Goal: Task Accomplishment & Management: Use online tool/utility

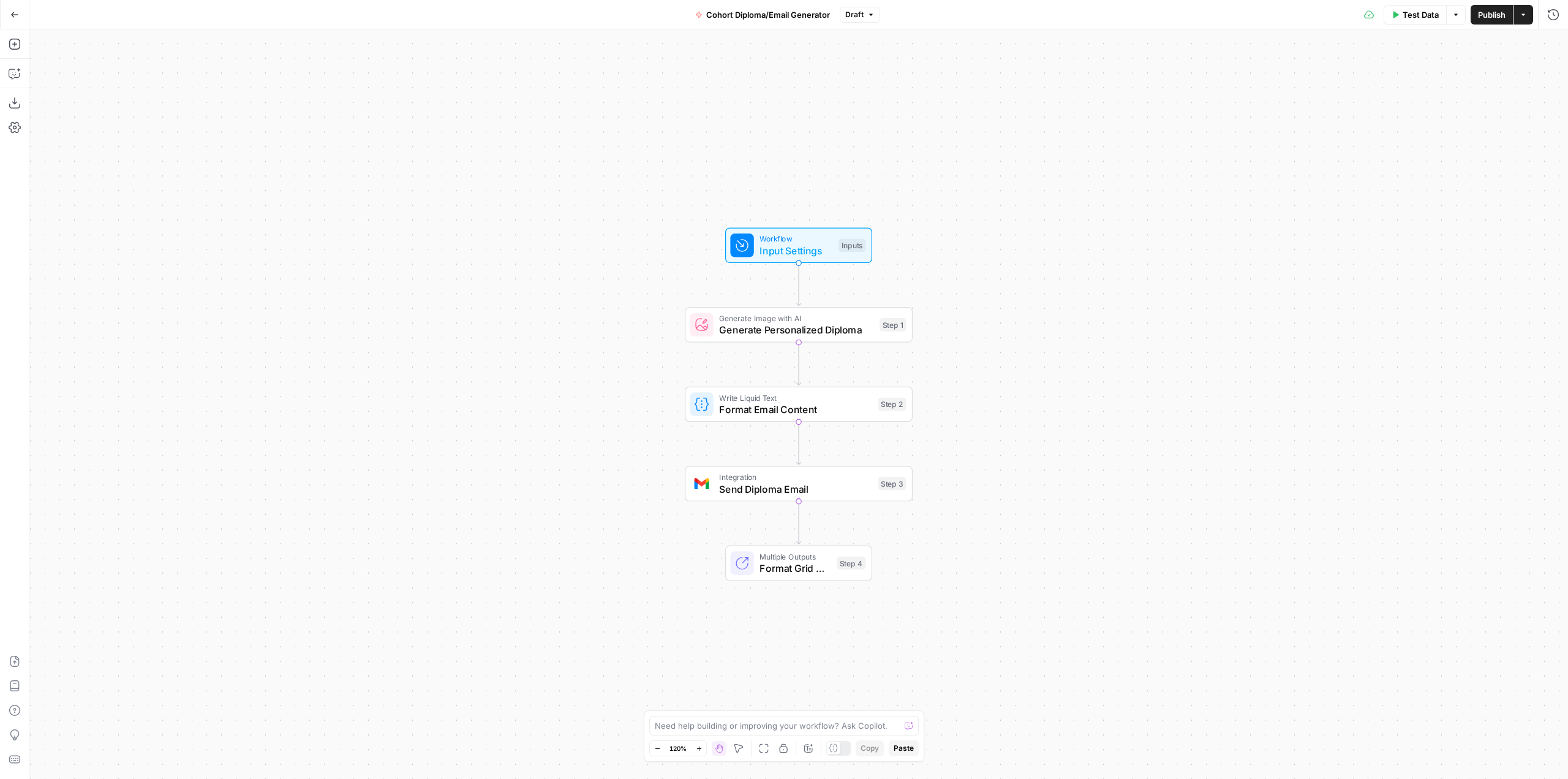
click at [20, 14] on button "Go Back" at bounding box center [14, 14] width 22 height 22
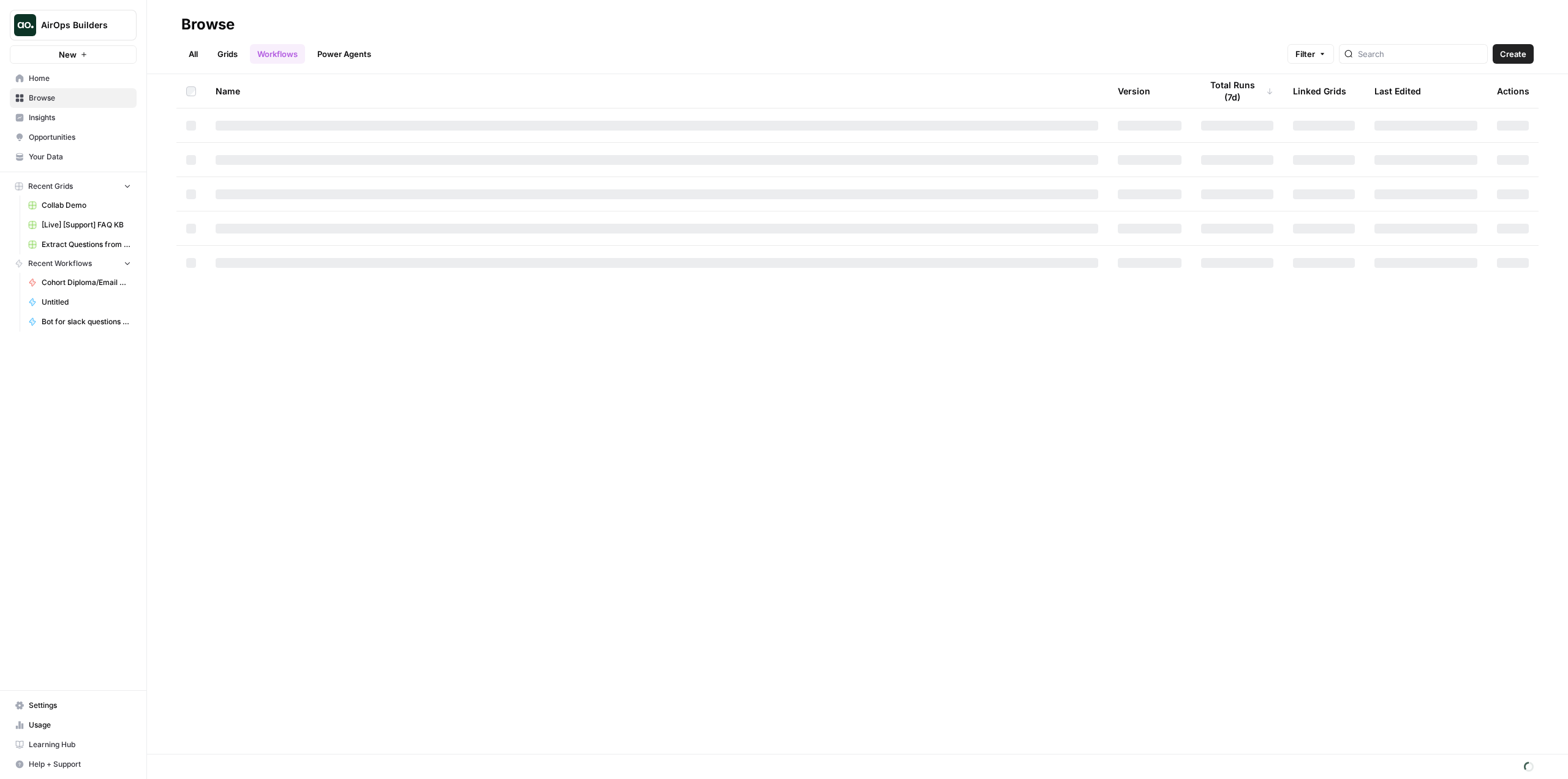
click at [110, 702] on span "Settings" at bounding box center [80, 705] width 102 height 11
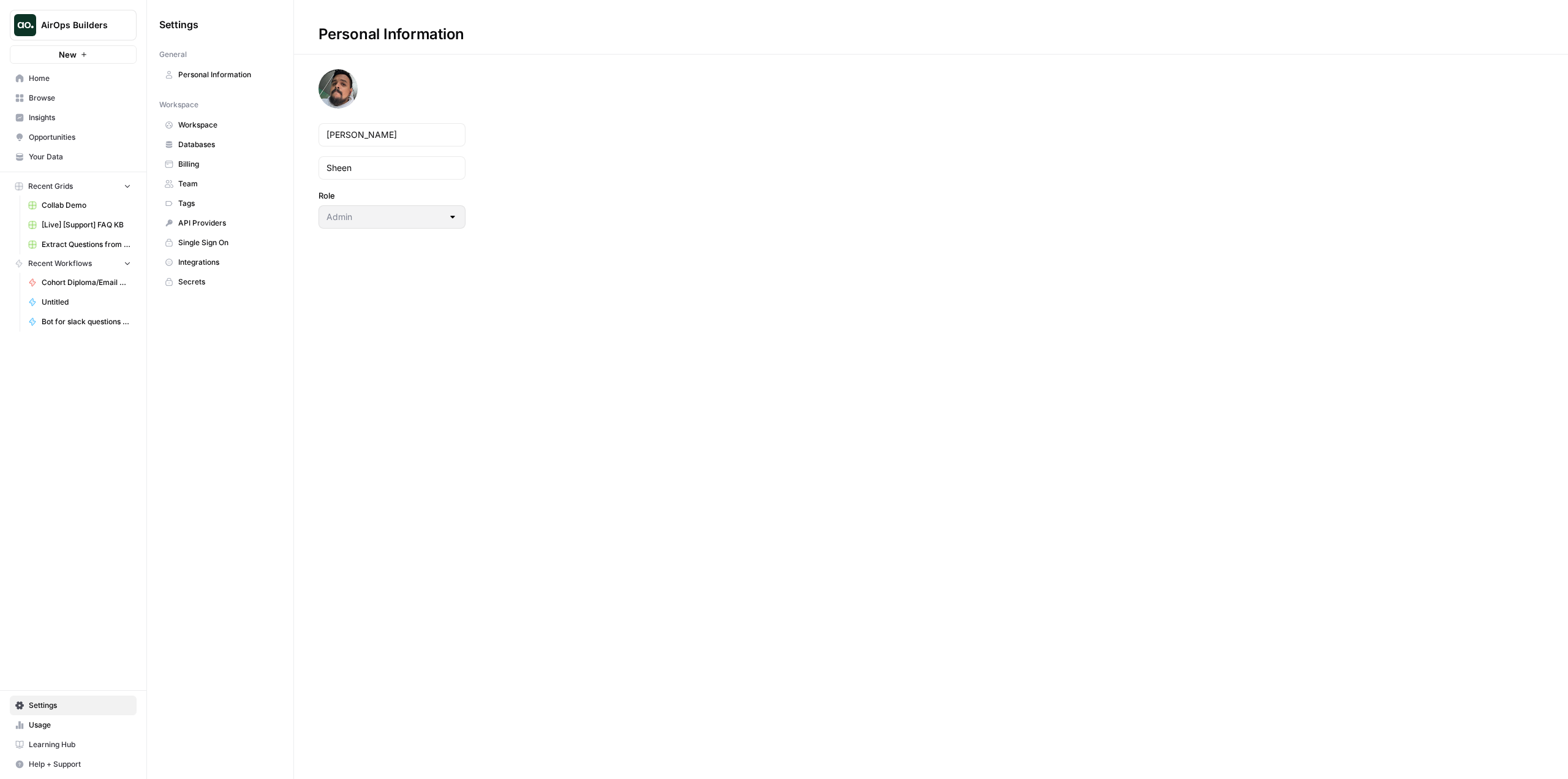
click at [219, 159] on span "Billing" at bounding box center [227, 164] width 97 height 11
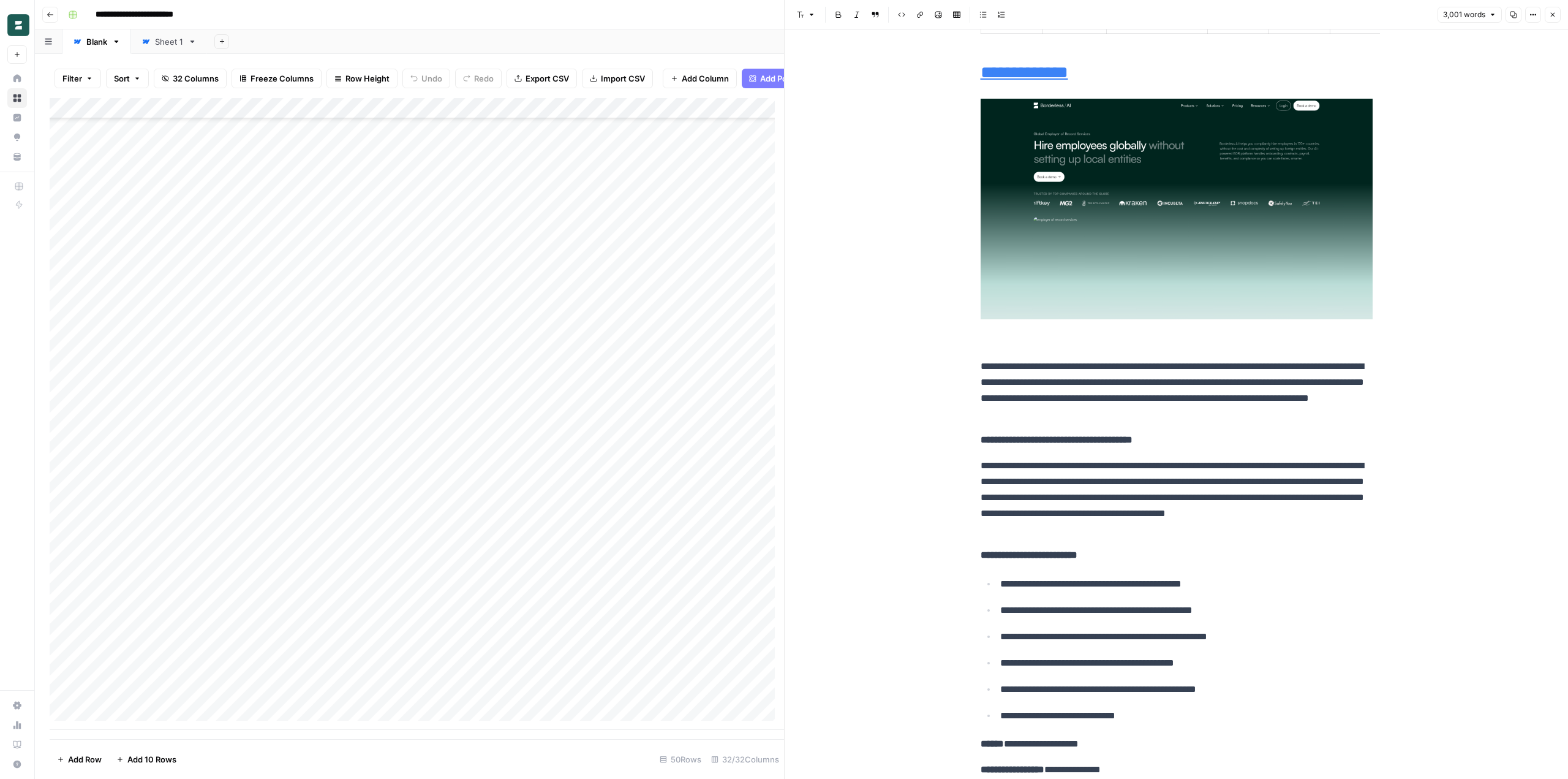
scroll to position [2022, 0]
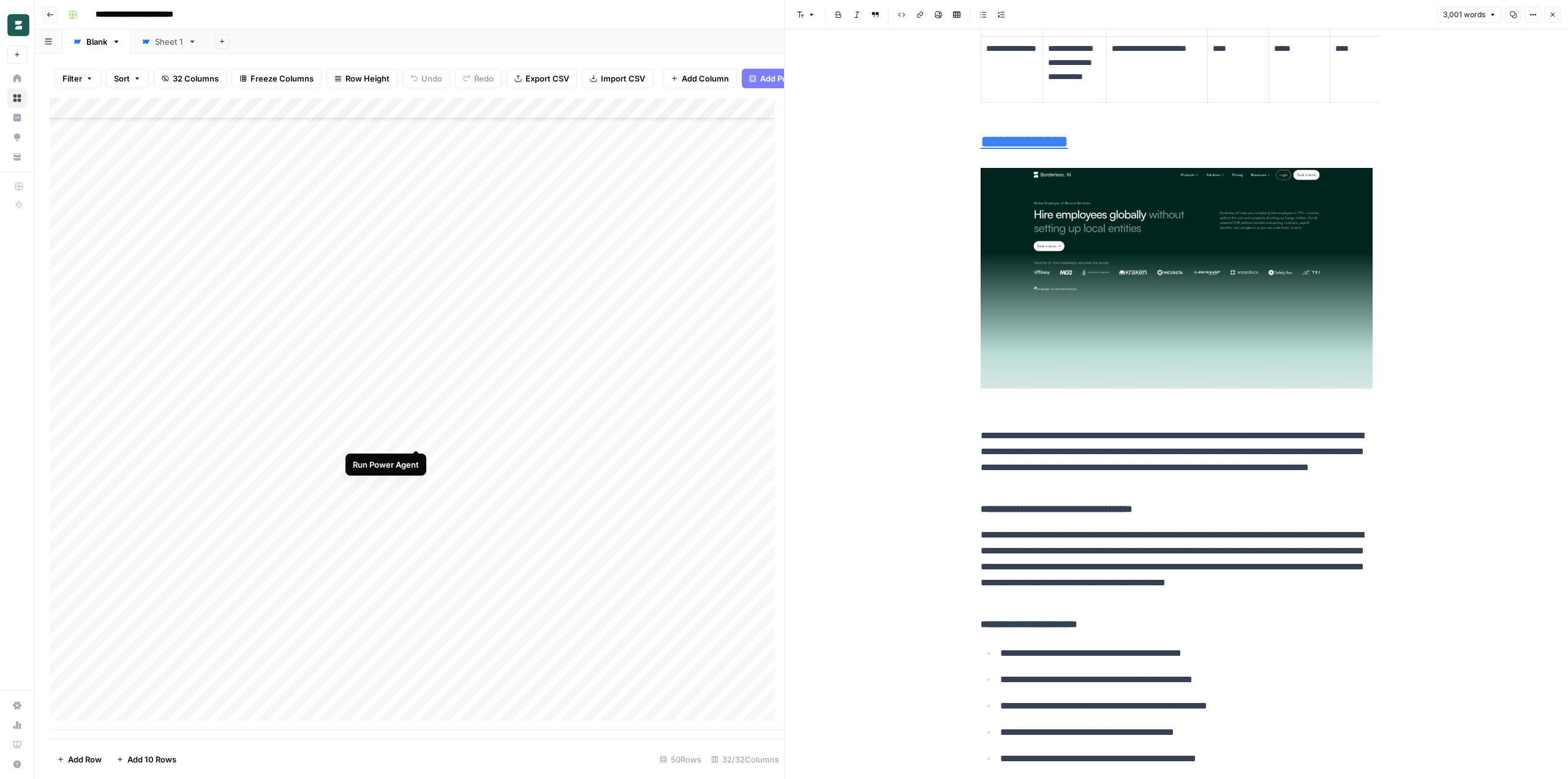
click at [414, 435] on div "Add Column" at bounding box center [416, 414] width 734 height 632
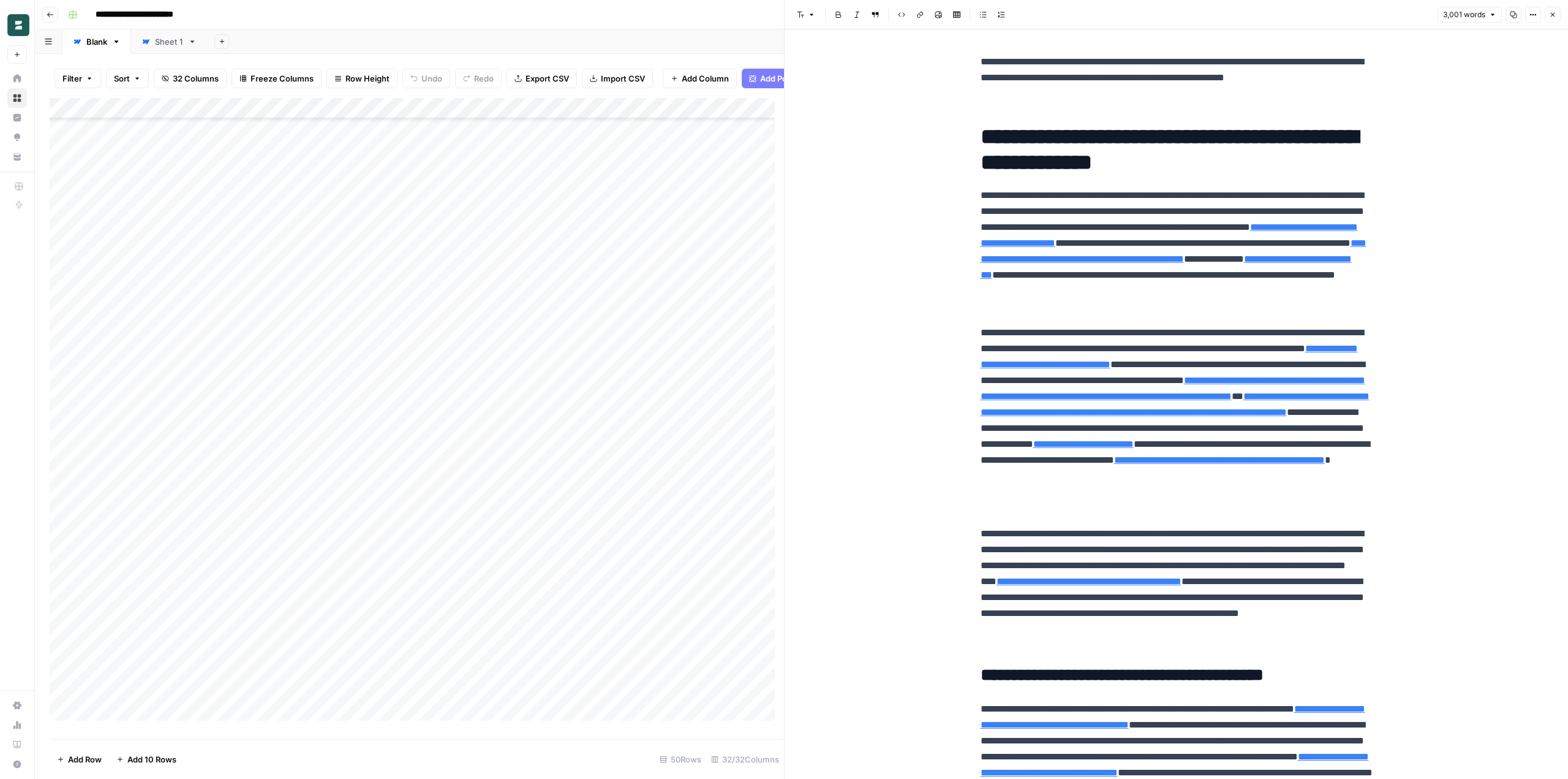
scroll to position [2022, 0]
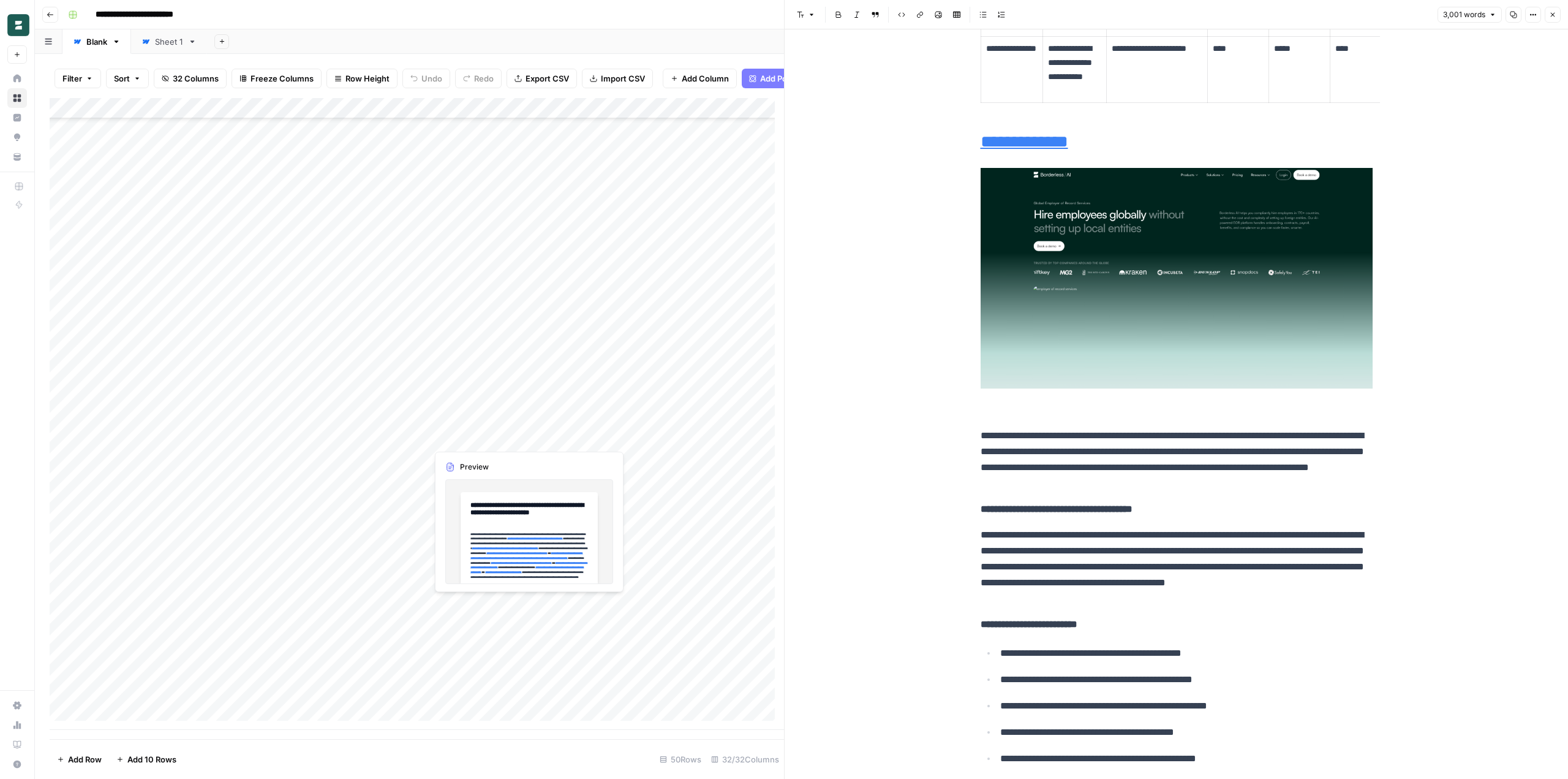
click at [485, 438] on div "Add Column" at bounding box center [416, 414] width 734 height 632
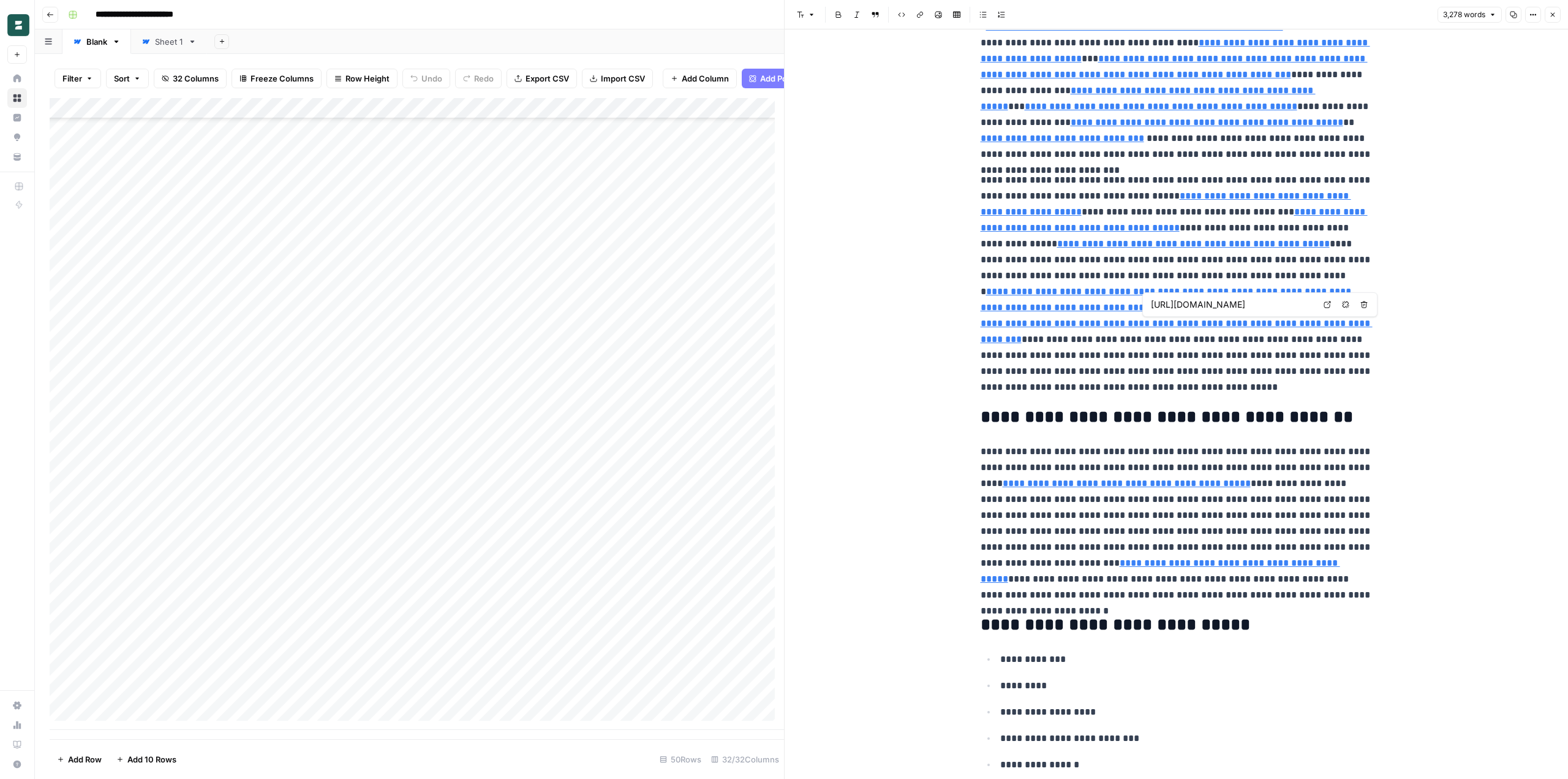
type input "https://primetimelawoffice.com/a-step-by-step-guide-to-employment-labour-law-in…"
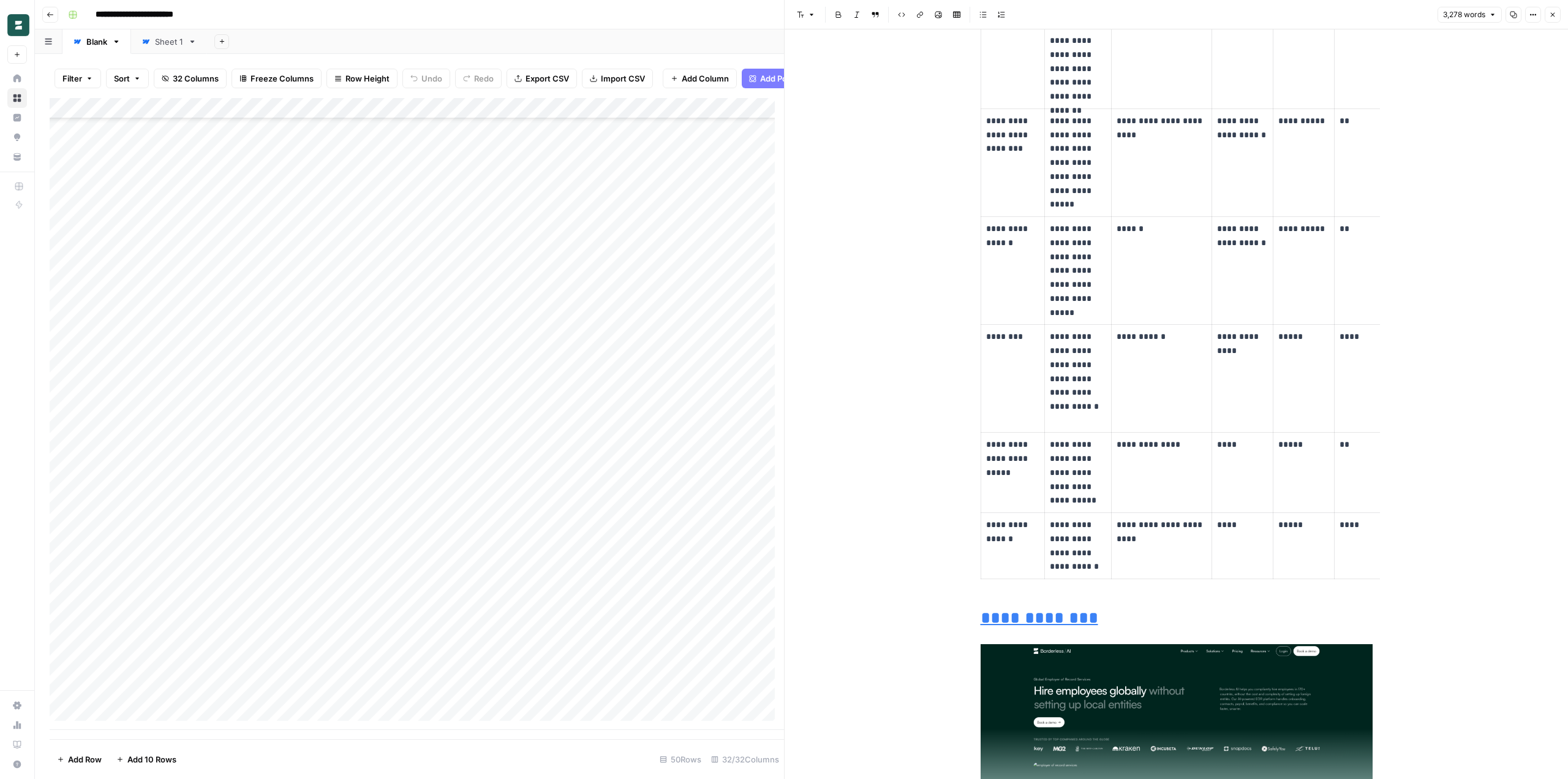
scroll to position [1899, 0]
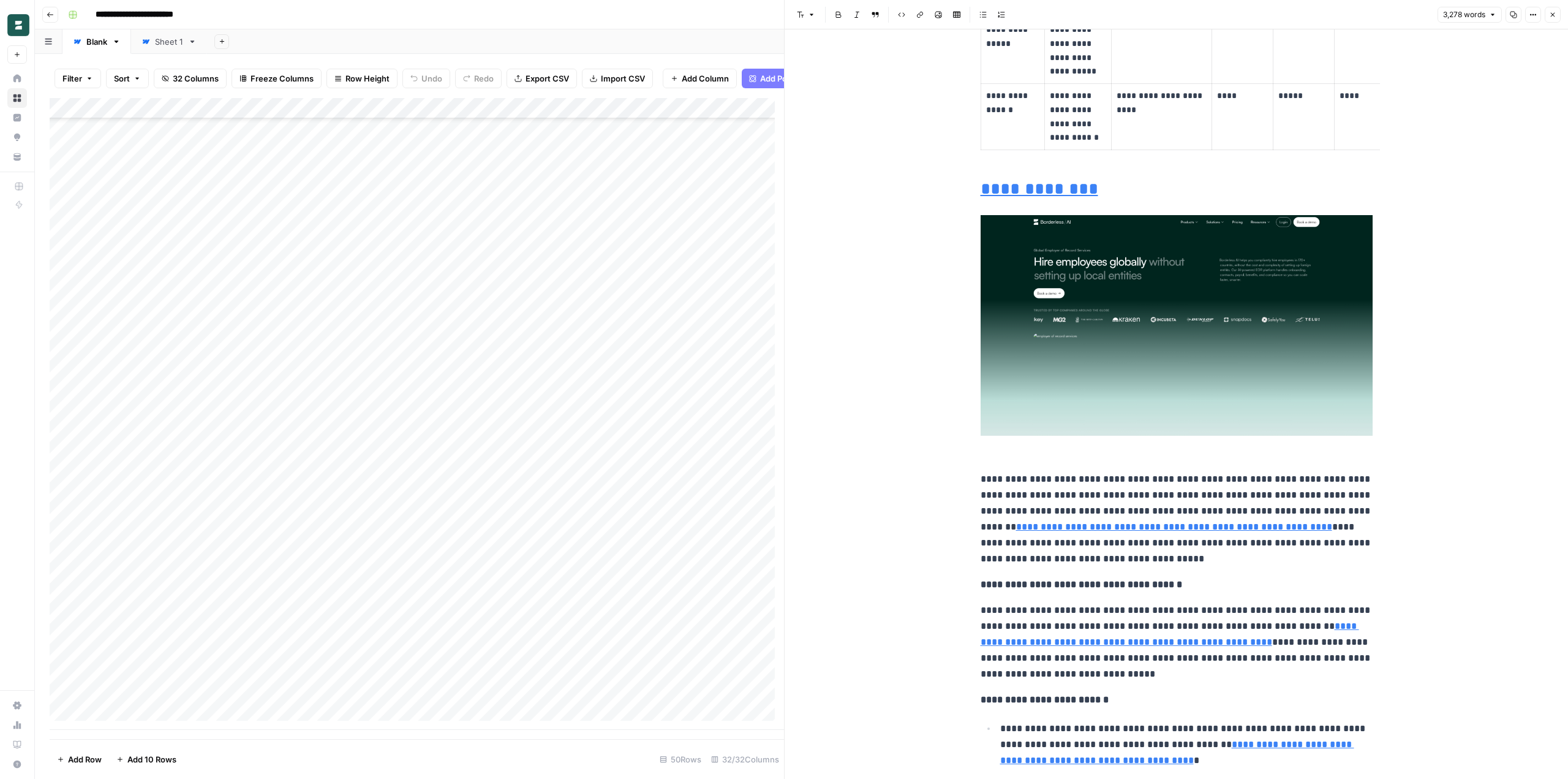
click at [414, 415] on div "Add Column" at bounding box center [416, 414] width 734 height 632
click at [402, 117] on div "Add Column" at bounding box center [416, 414] width 734 height 632
click at [401, 113] on div "Add Column" at bounding box center [416, 414] width 734 height 632
click at [681, 30] on div "Add Sheet" at bounding box center [887, 42] width 1361 height 25
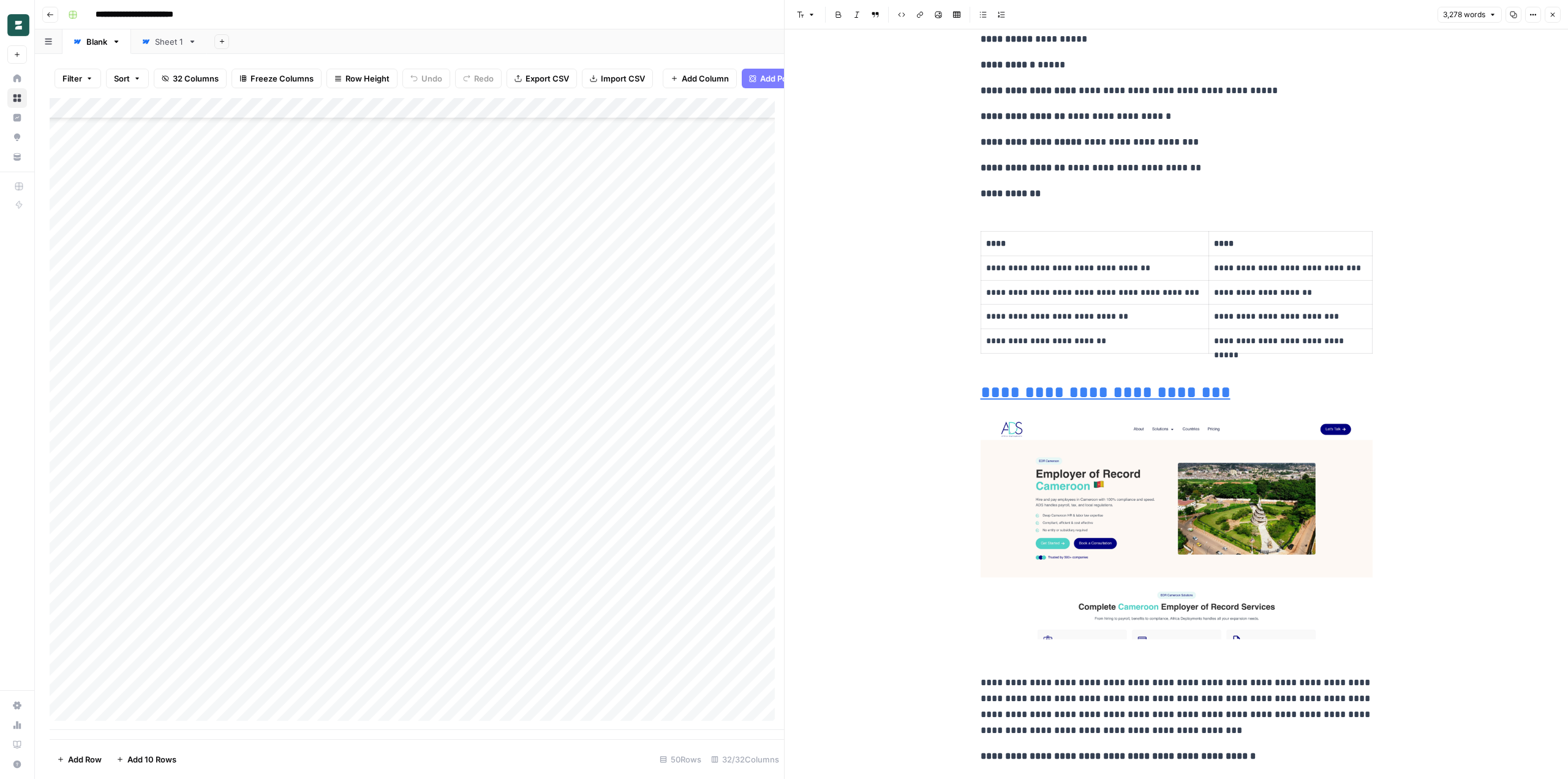
scroll to position [5515, 0]
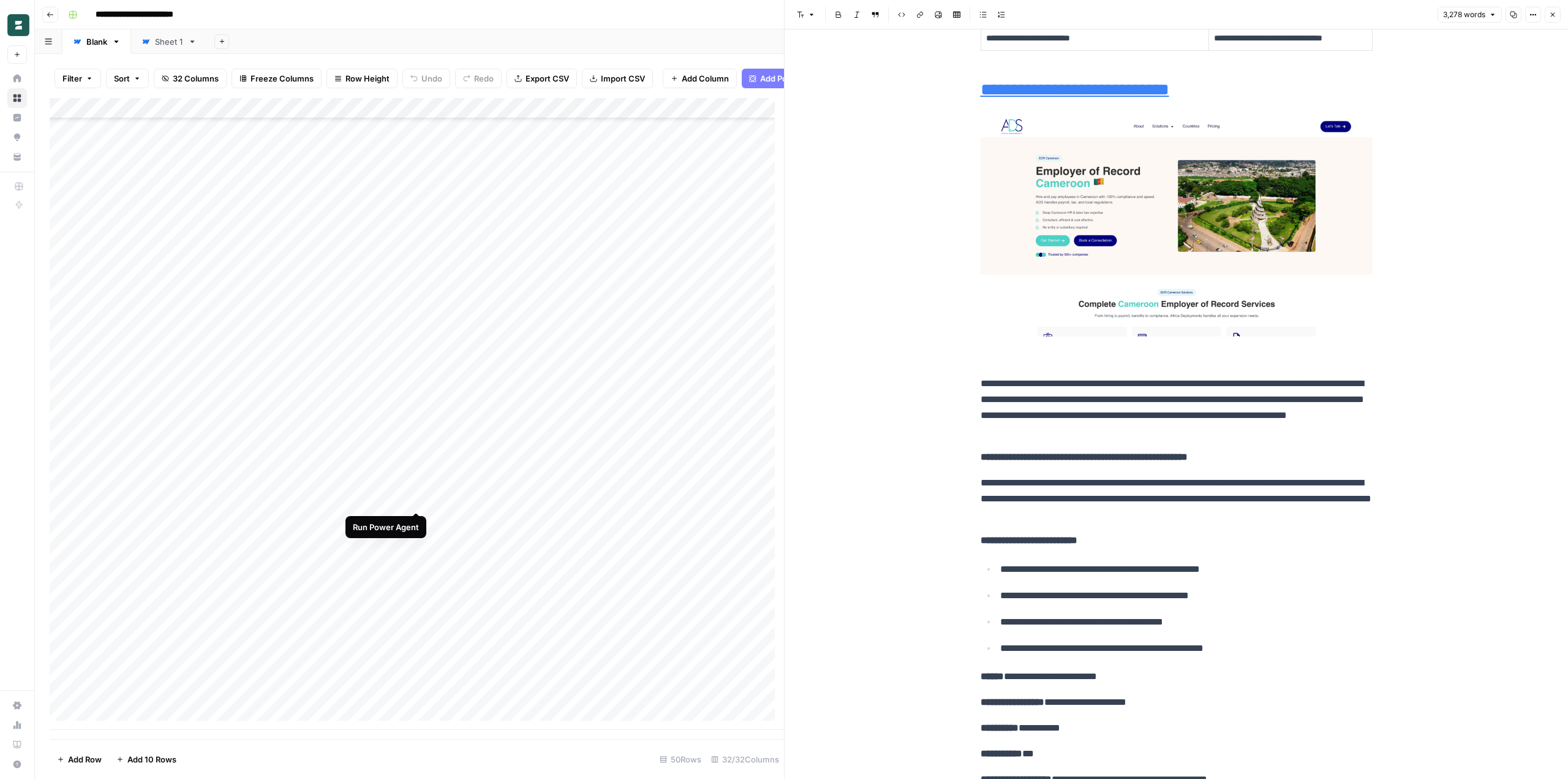
click at [418, 498] on div "Add Column" at bounding box center [416, 414] width 734 height 632
click at [1560, 14] on button "Close" at bounding box center [1552, 14] width 16 height 16
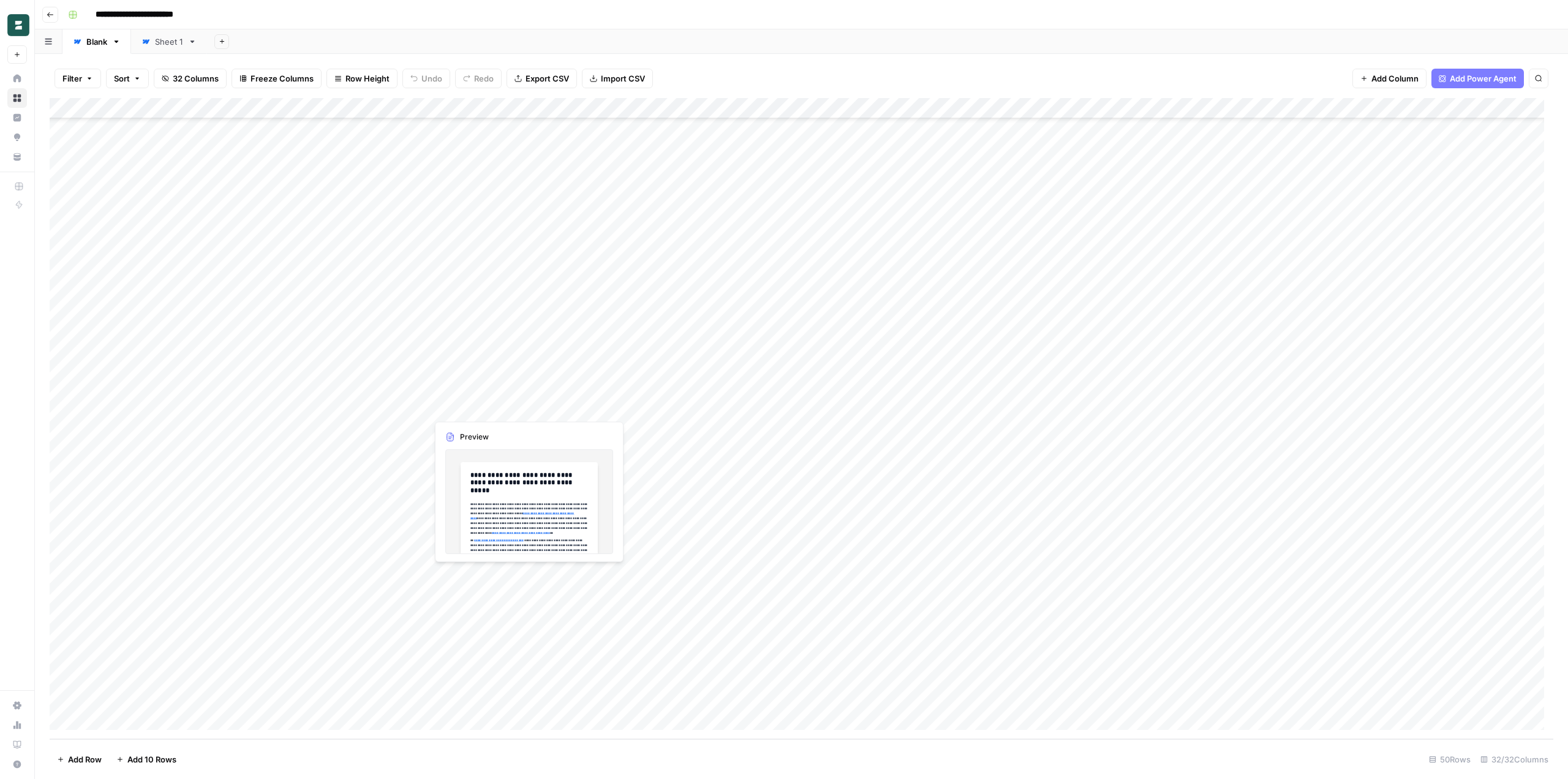
click at [474, 414] on div "Add Column" at bounding box center [801, 418] width 1504 height 641
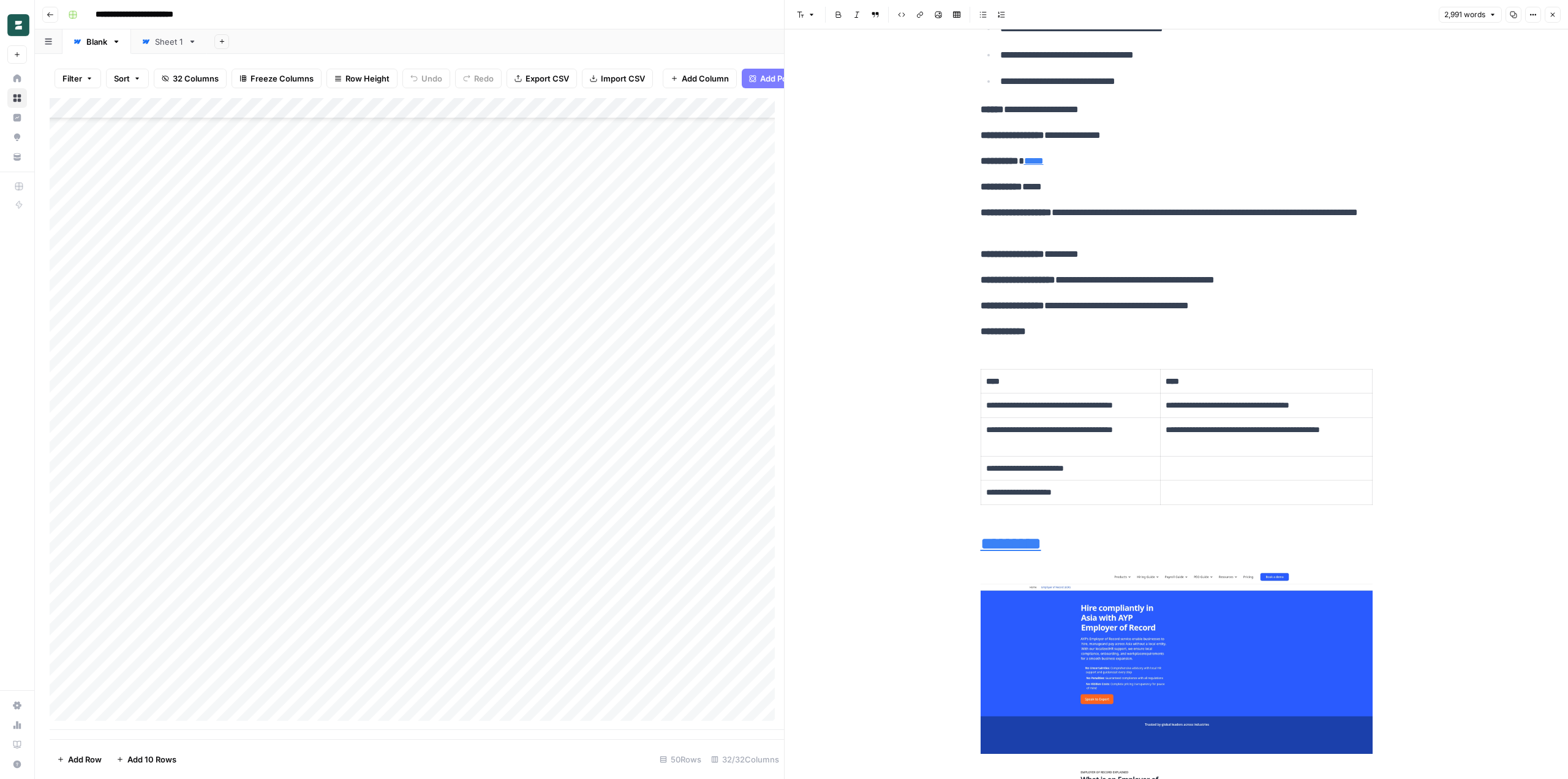
scroll to position [3002, 0]
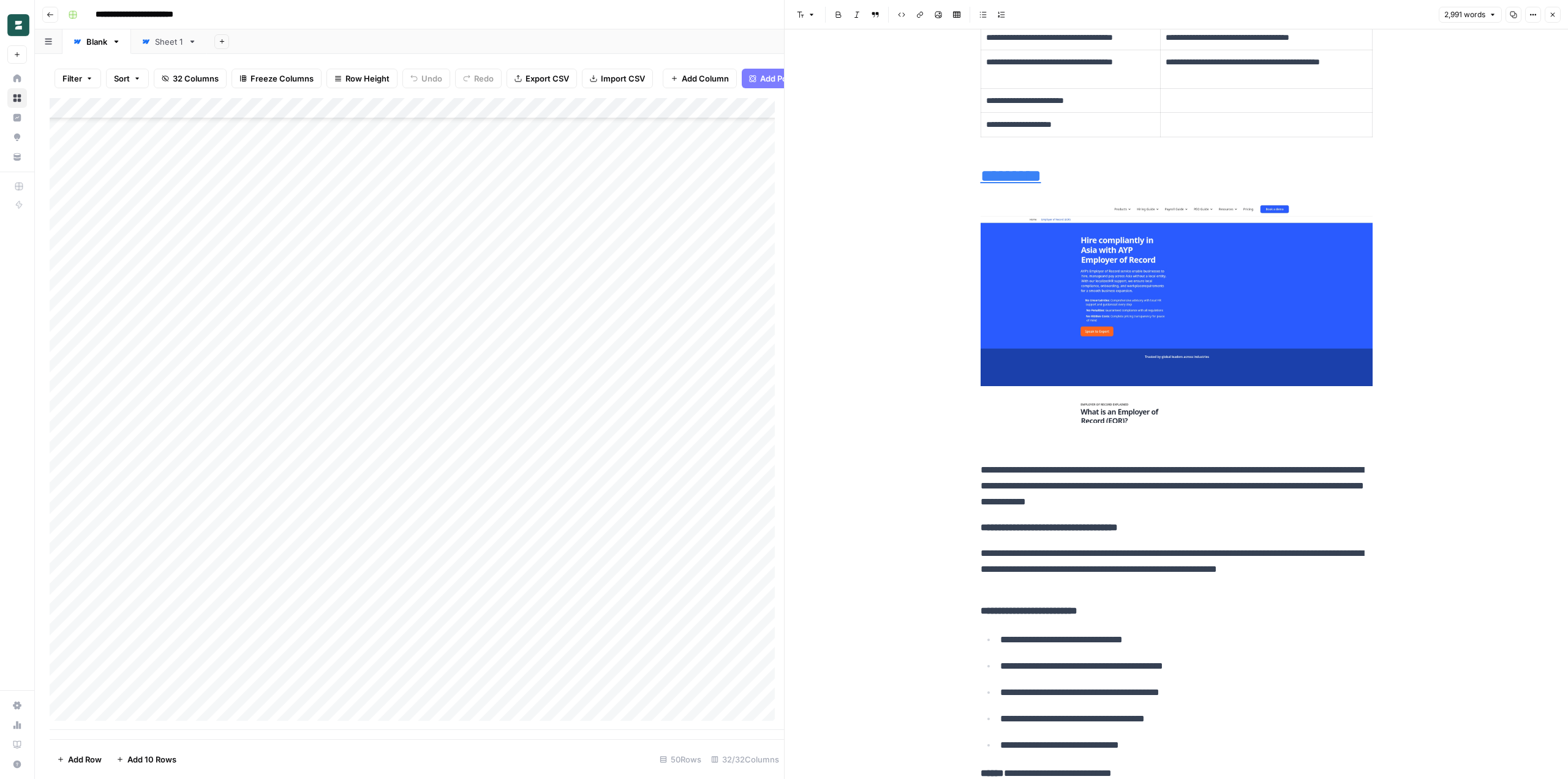
click at [1014, 183] on link "*********" at bounding box center [1011, 176] width 61 height 17
click at [1155, 154] on icon at bounding box center [1153, 154] width 7 height 7
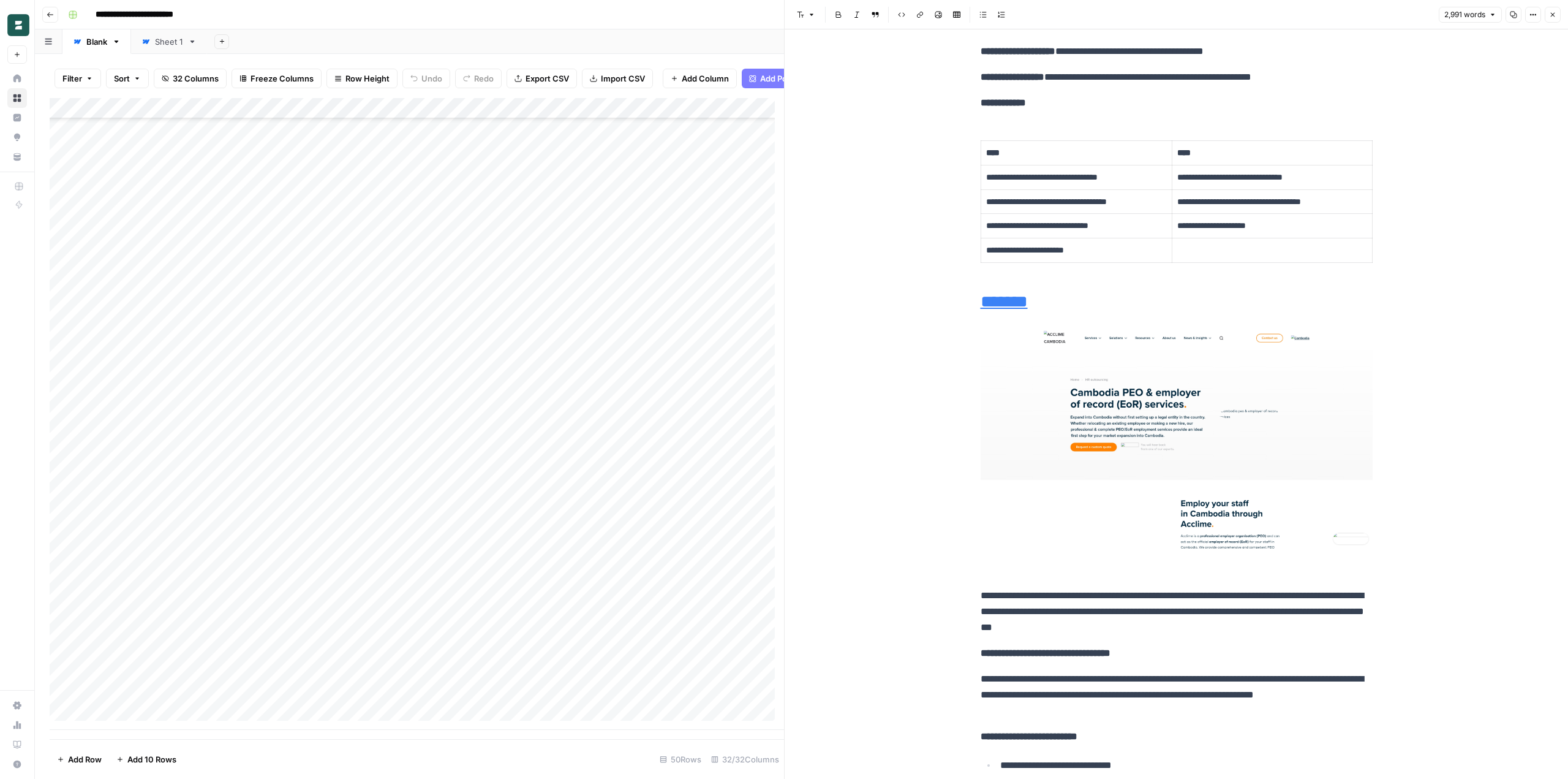
scroll to position [3860, 0]
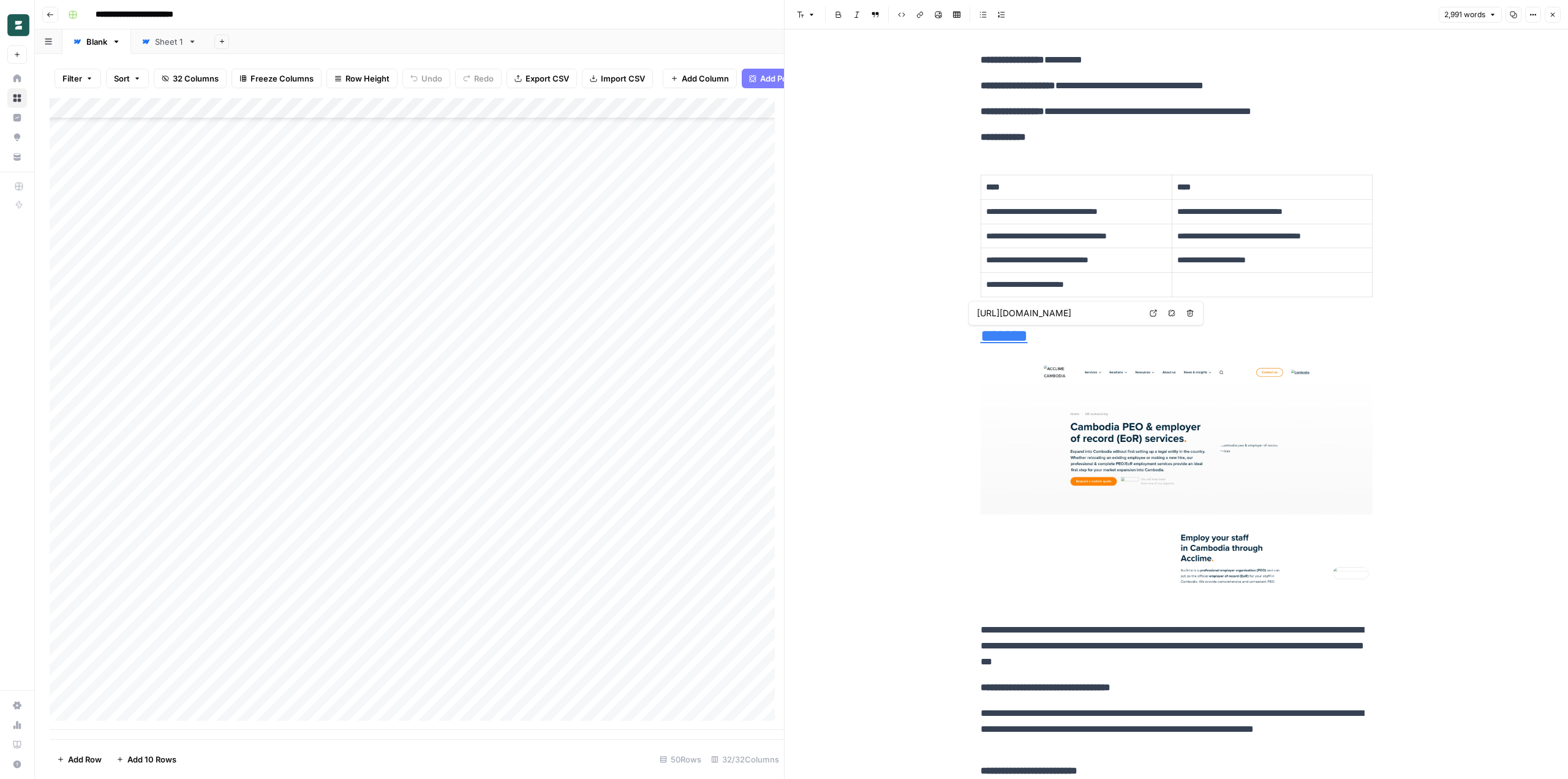
click at [1154, 312] on icon at bounding box center [1153, 313] width 7 height 7
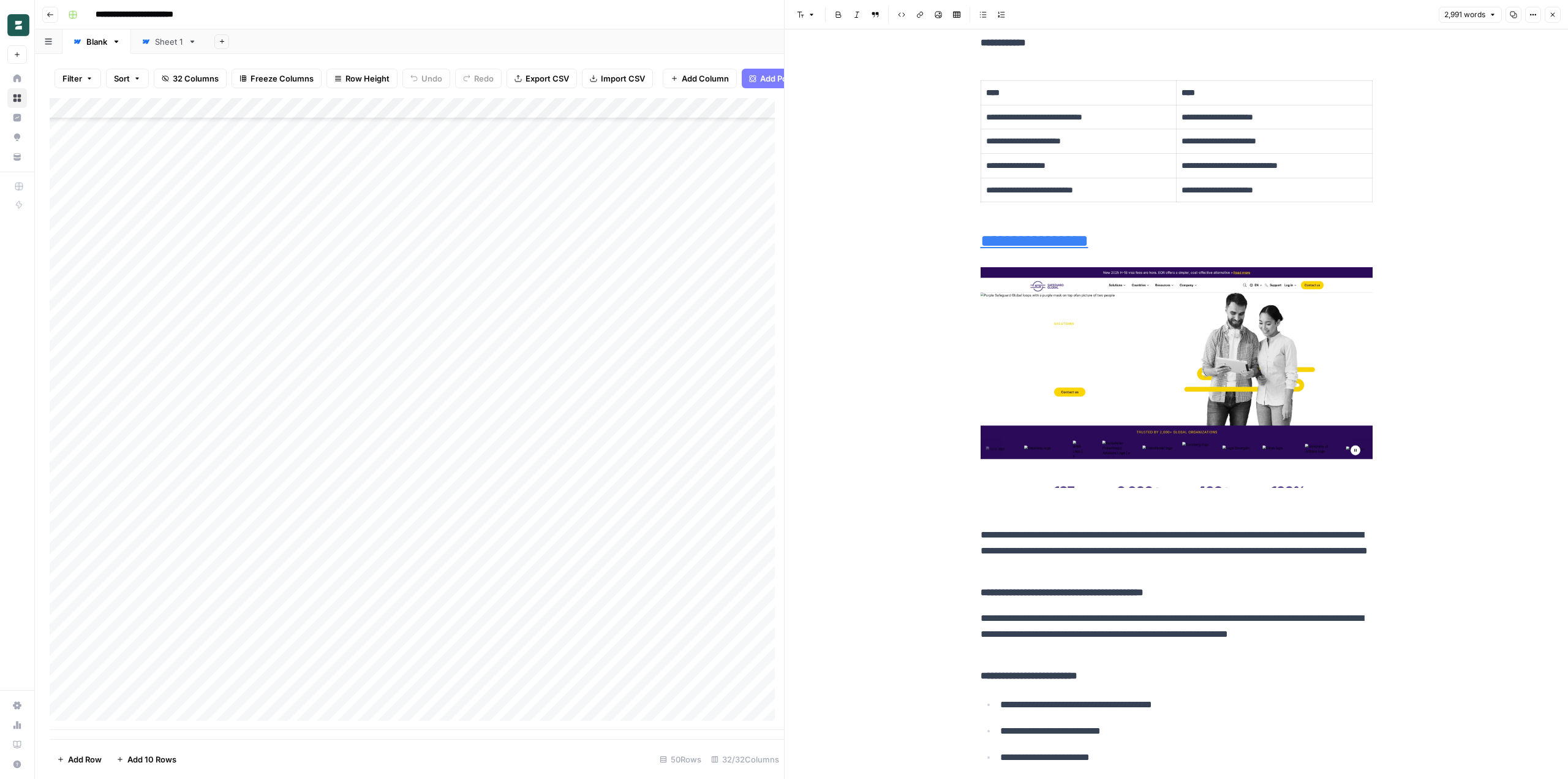
scroll to position [4963, 0]
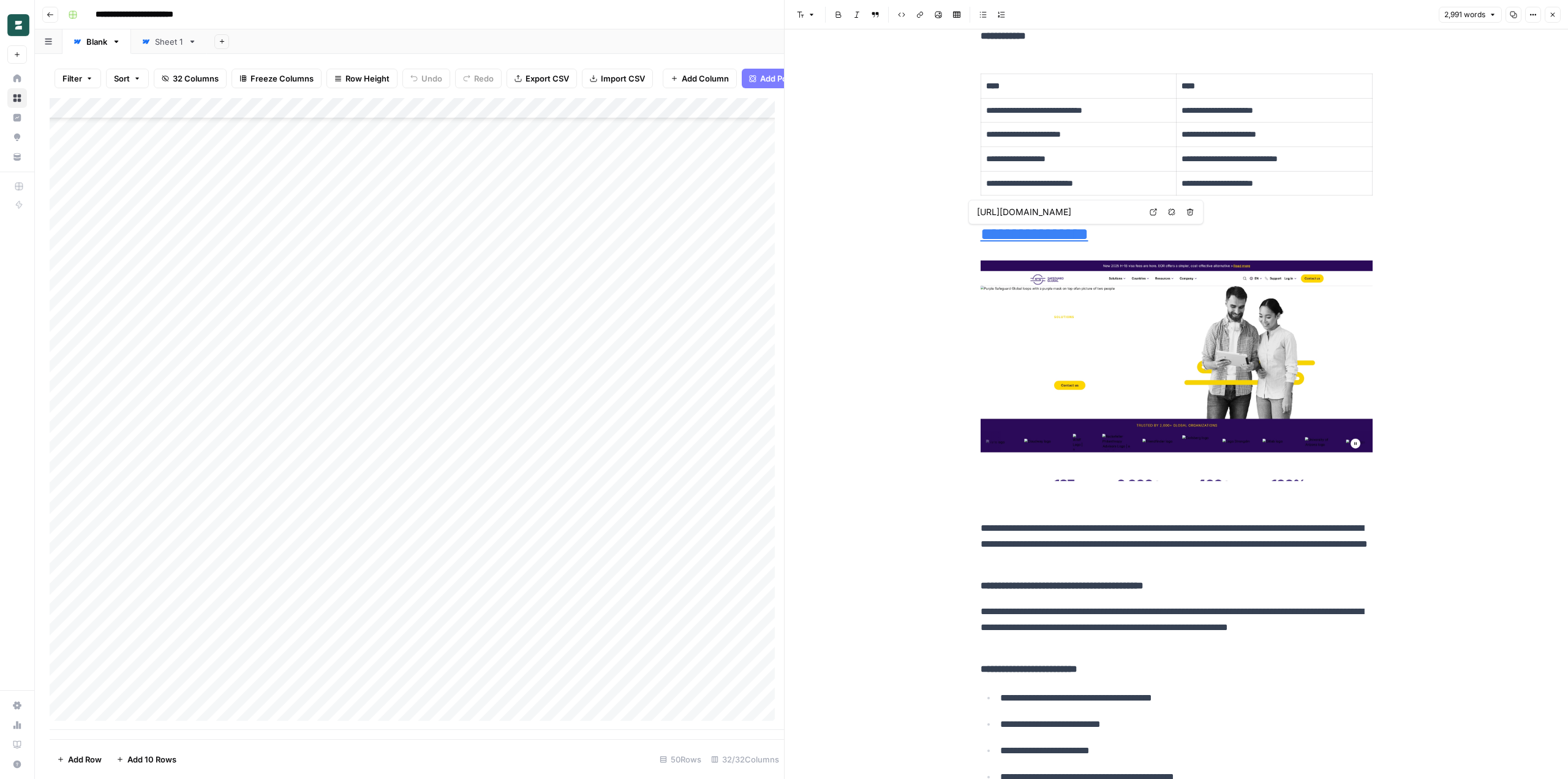
click at [1154, 207] on link "Open in a new tab" at bounding box center [1153, 212] width 16 height 16
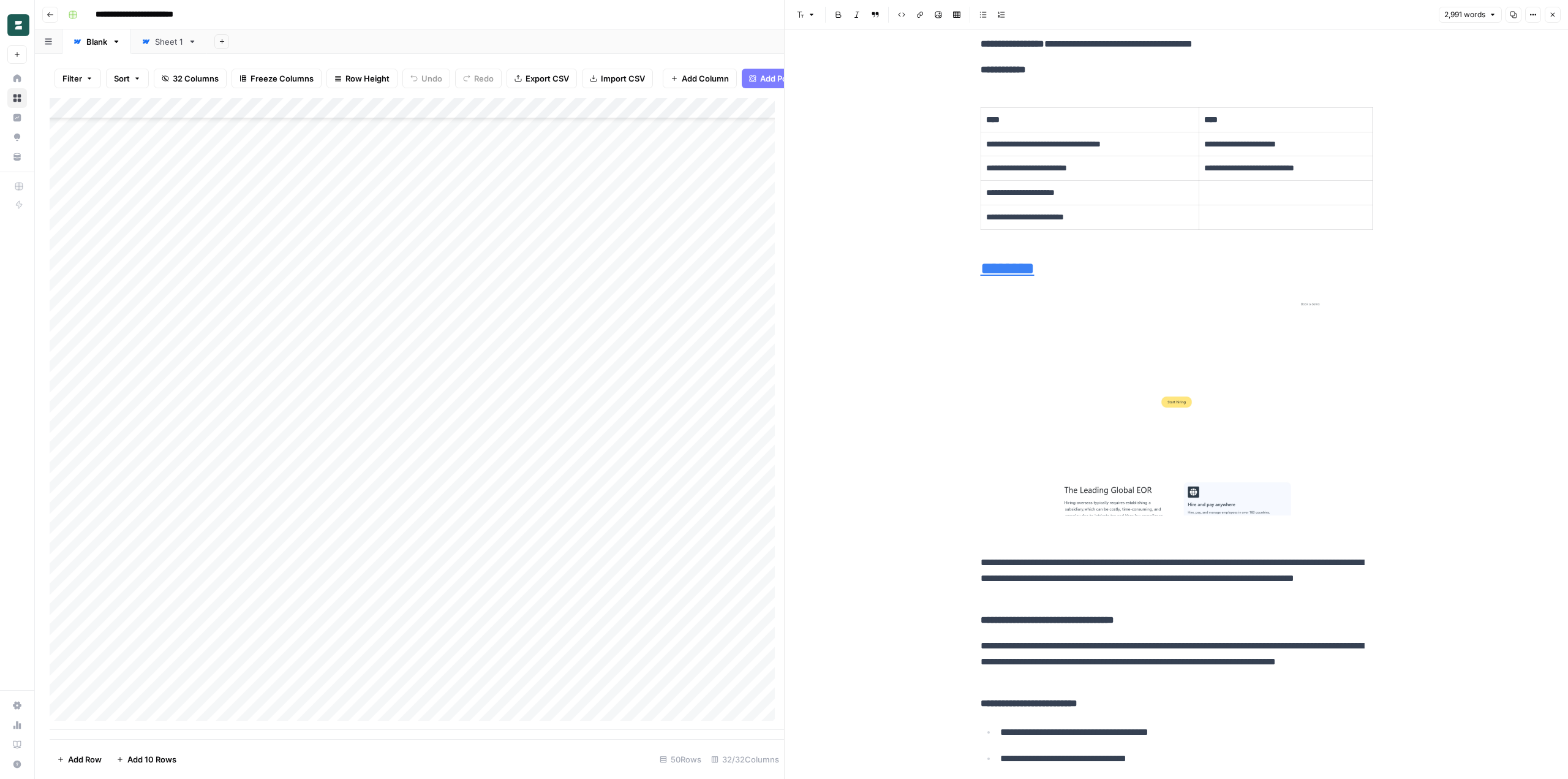
scroll to position [6924, 0]
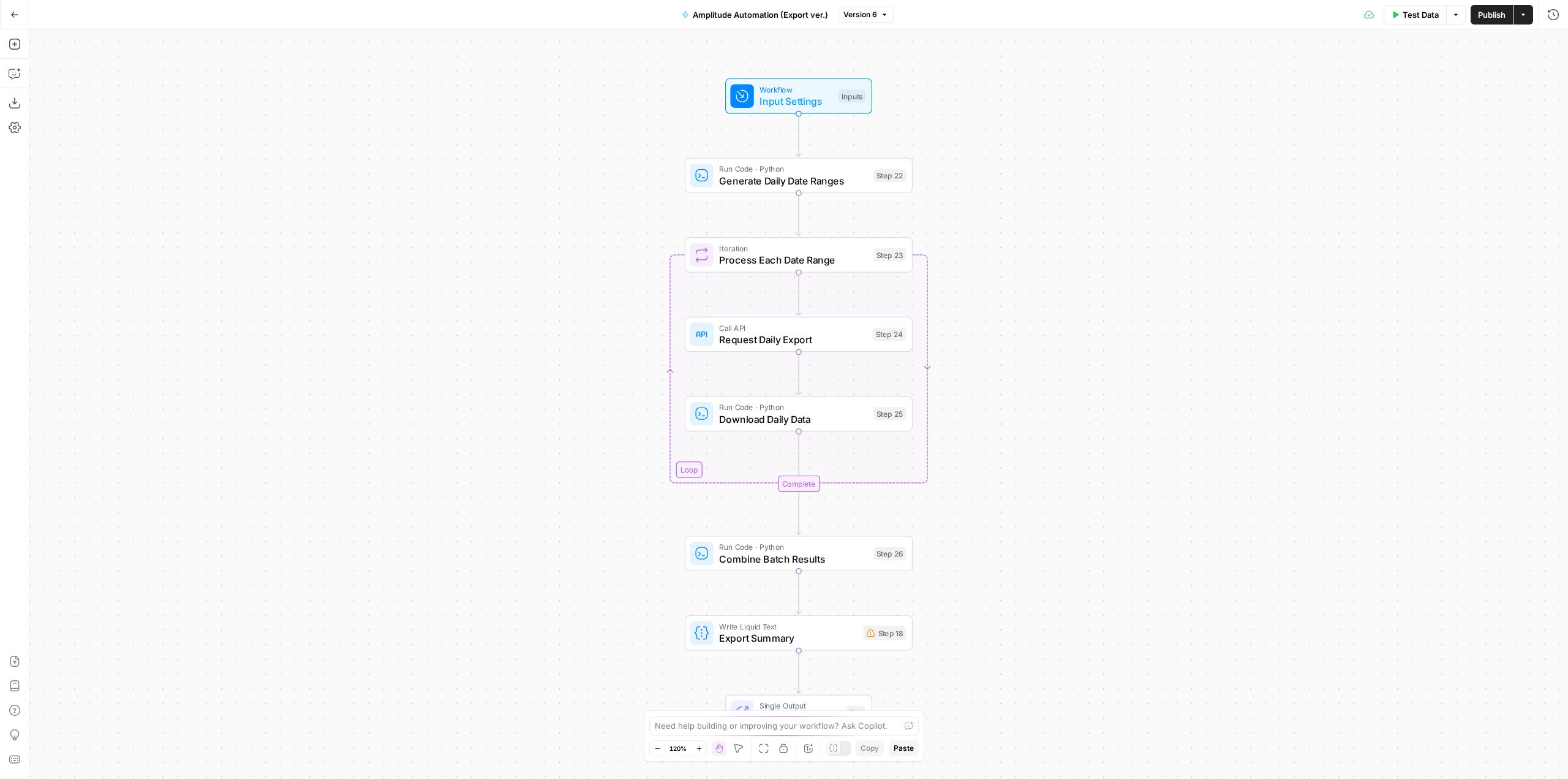
click at [11, 14] on icon "button" at bounding box center [14, 14] width 9 height 9
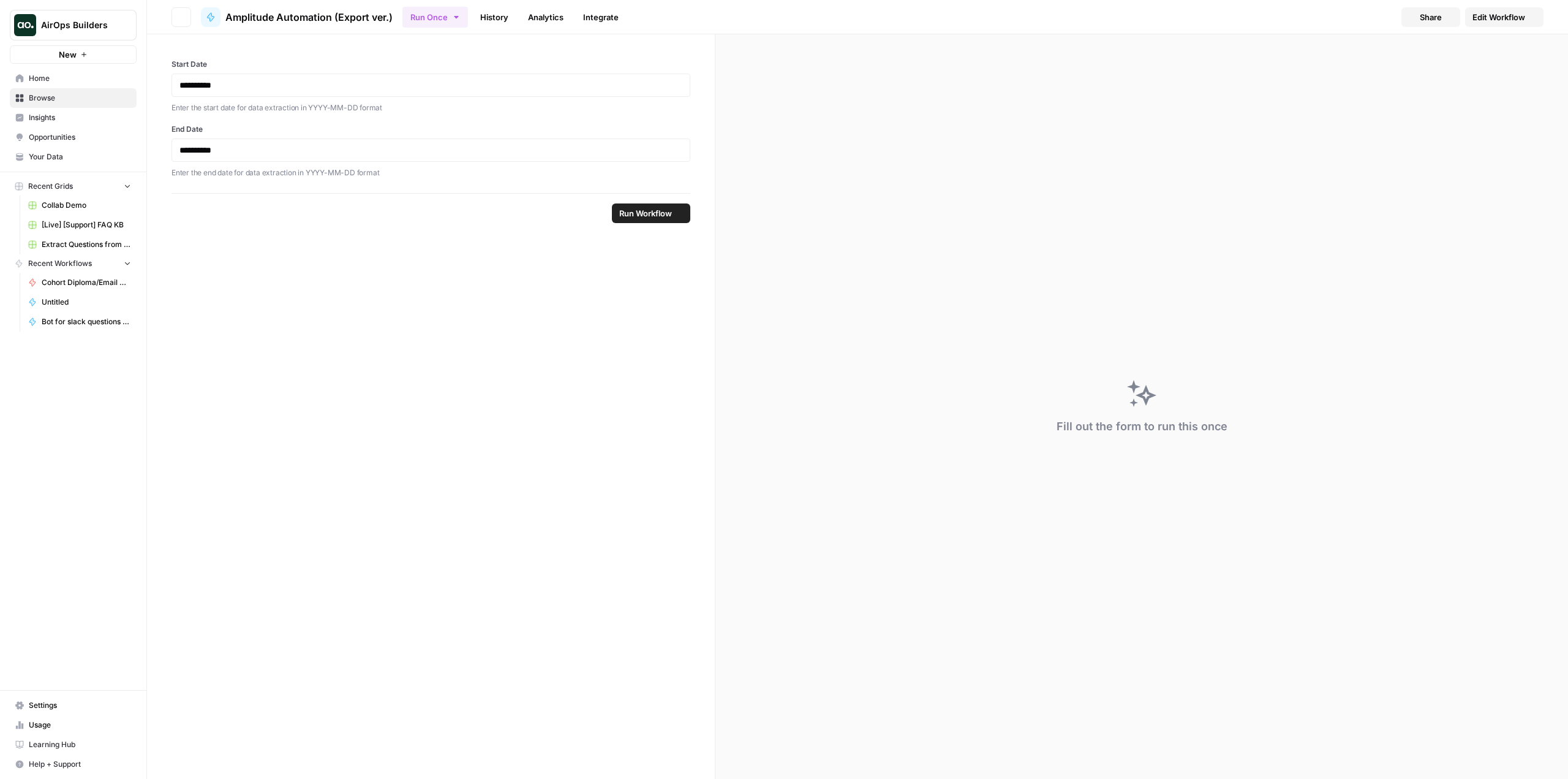
click at [40, 22] on button "AirOps Builders" at bounding box center [73, 25] width 127 height 30
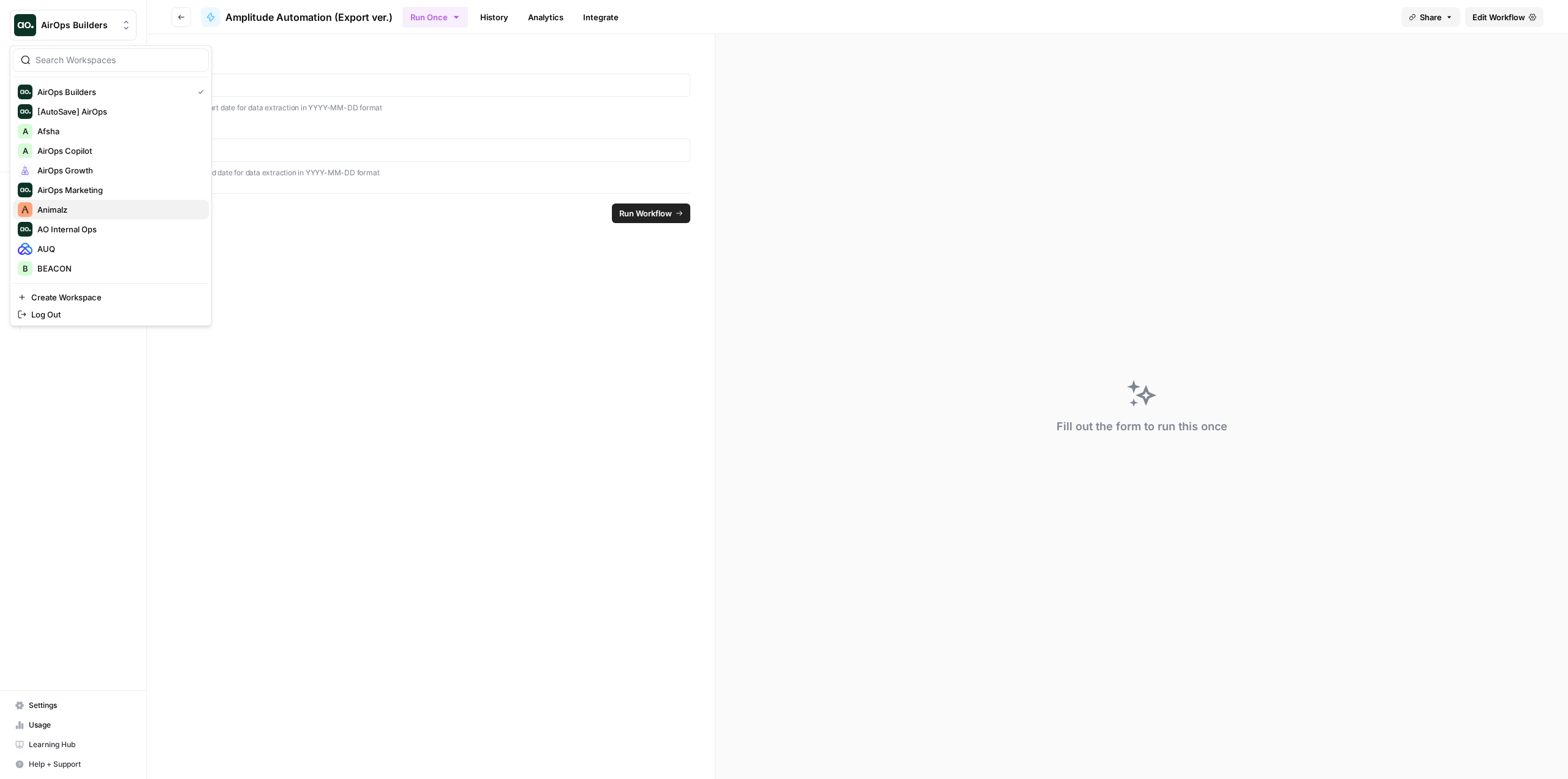
click at [93, 208] on span "Animalz" at bounding box center [118, 209] width 162 height 12
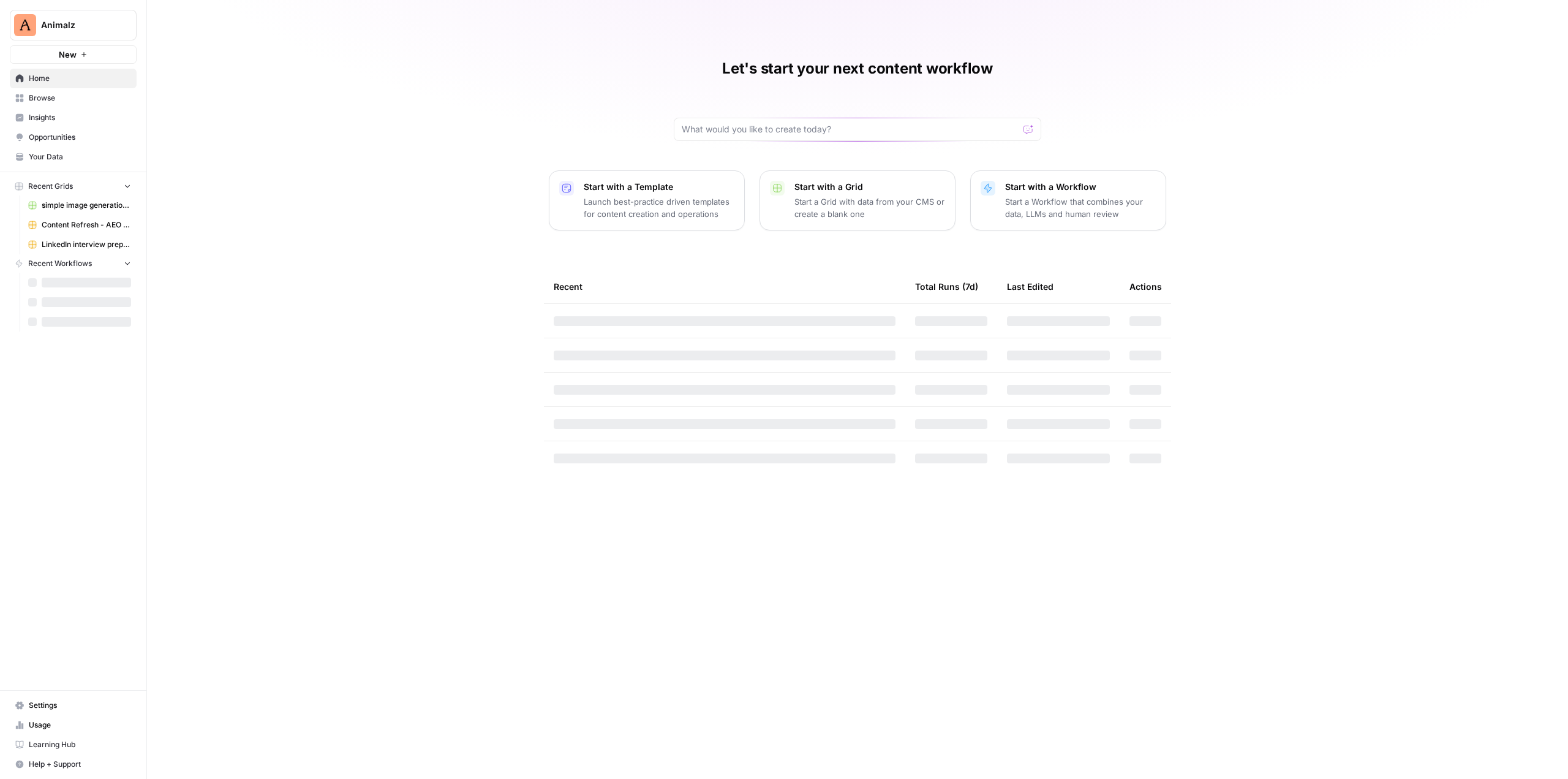
click at [85, 708] on span "Settings" at bounding box center [80, 705] width 102 height 11
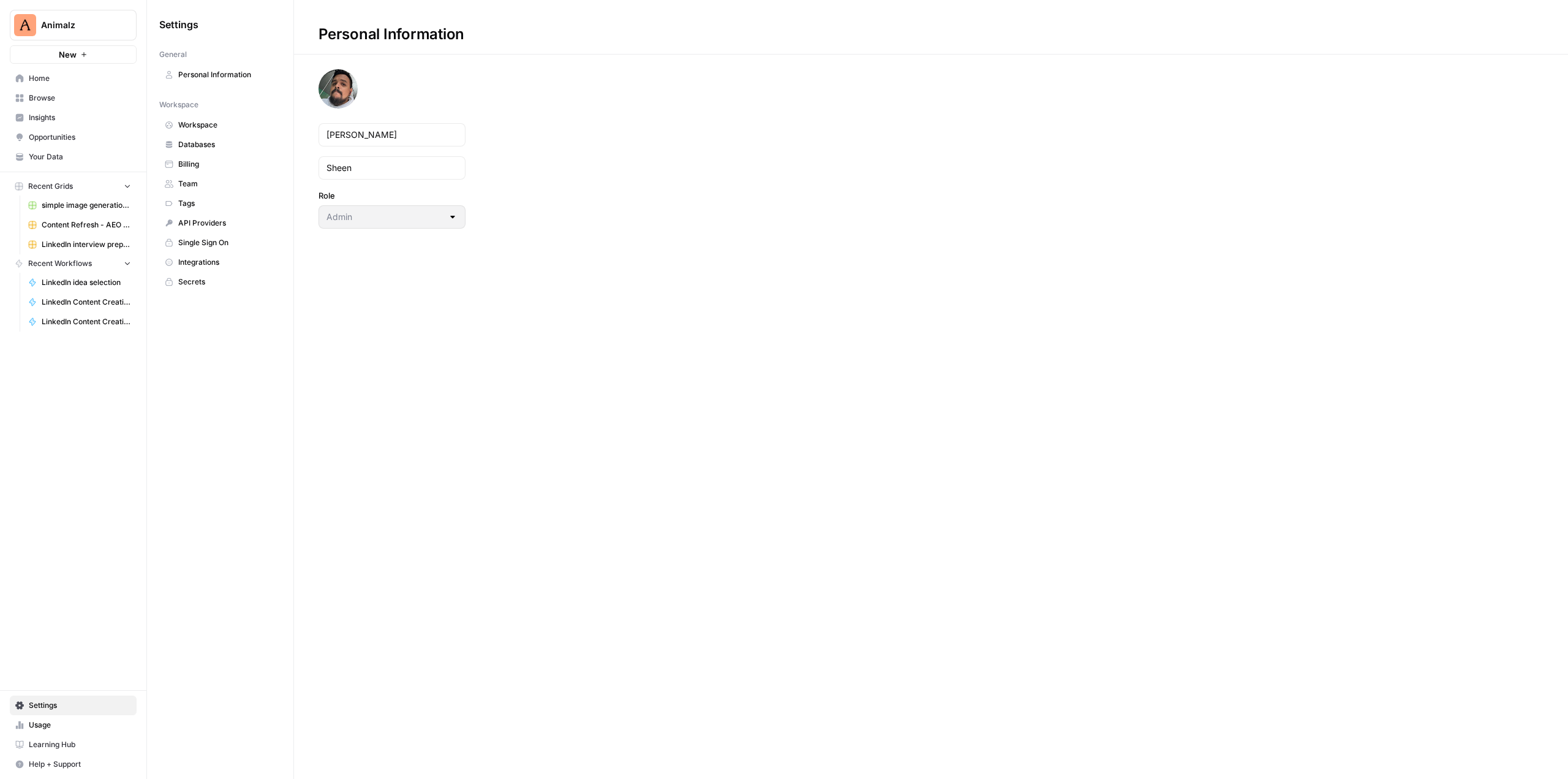
click at [225, 161] on span "Billing" at bounding box center [227, 164] width 97 height 11
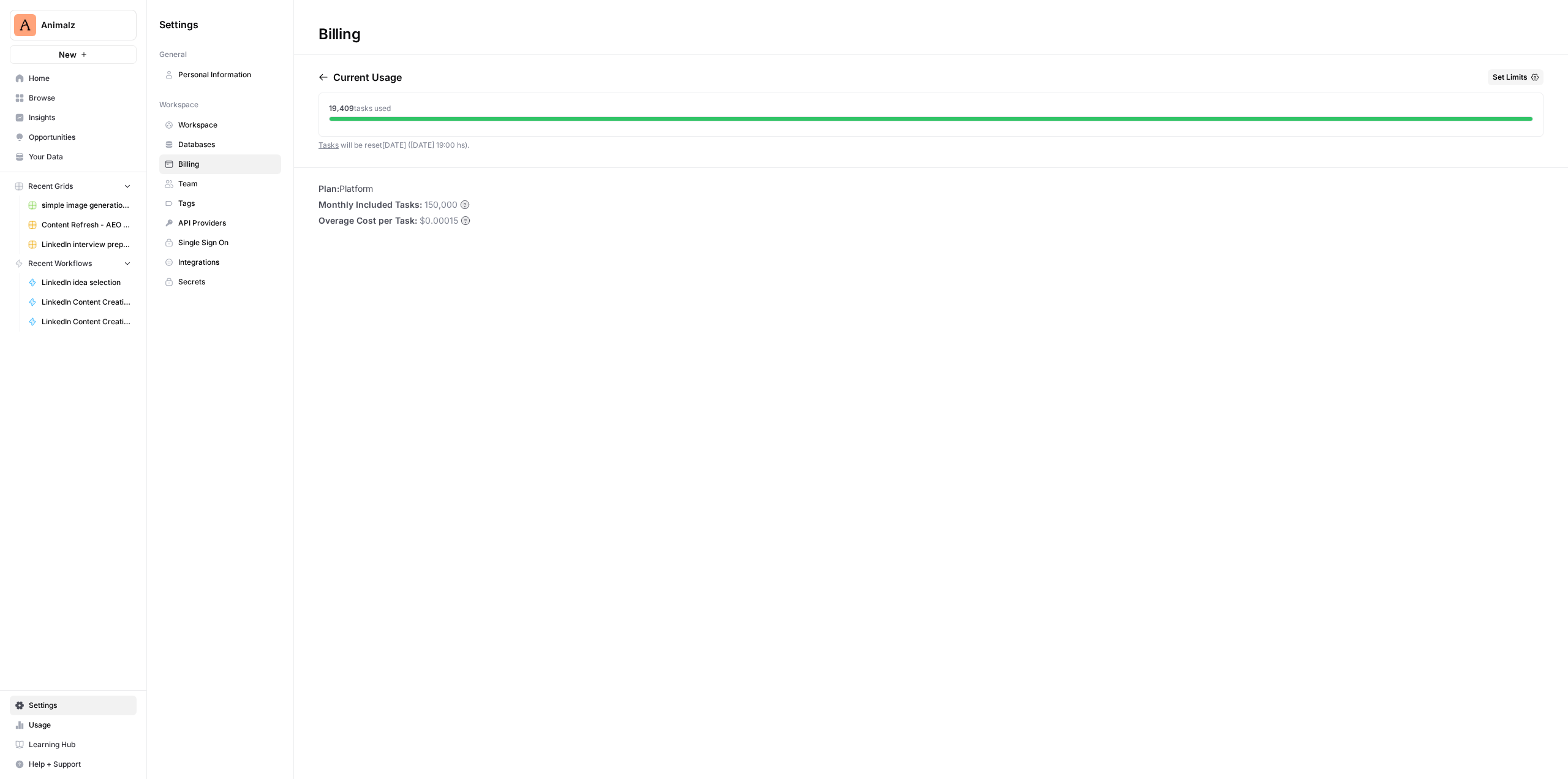
click at [70, 14] on button "Animalz" at bounding box center [73, 25] width 127 height 30
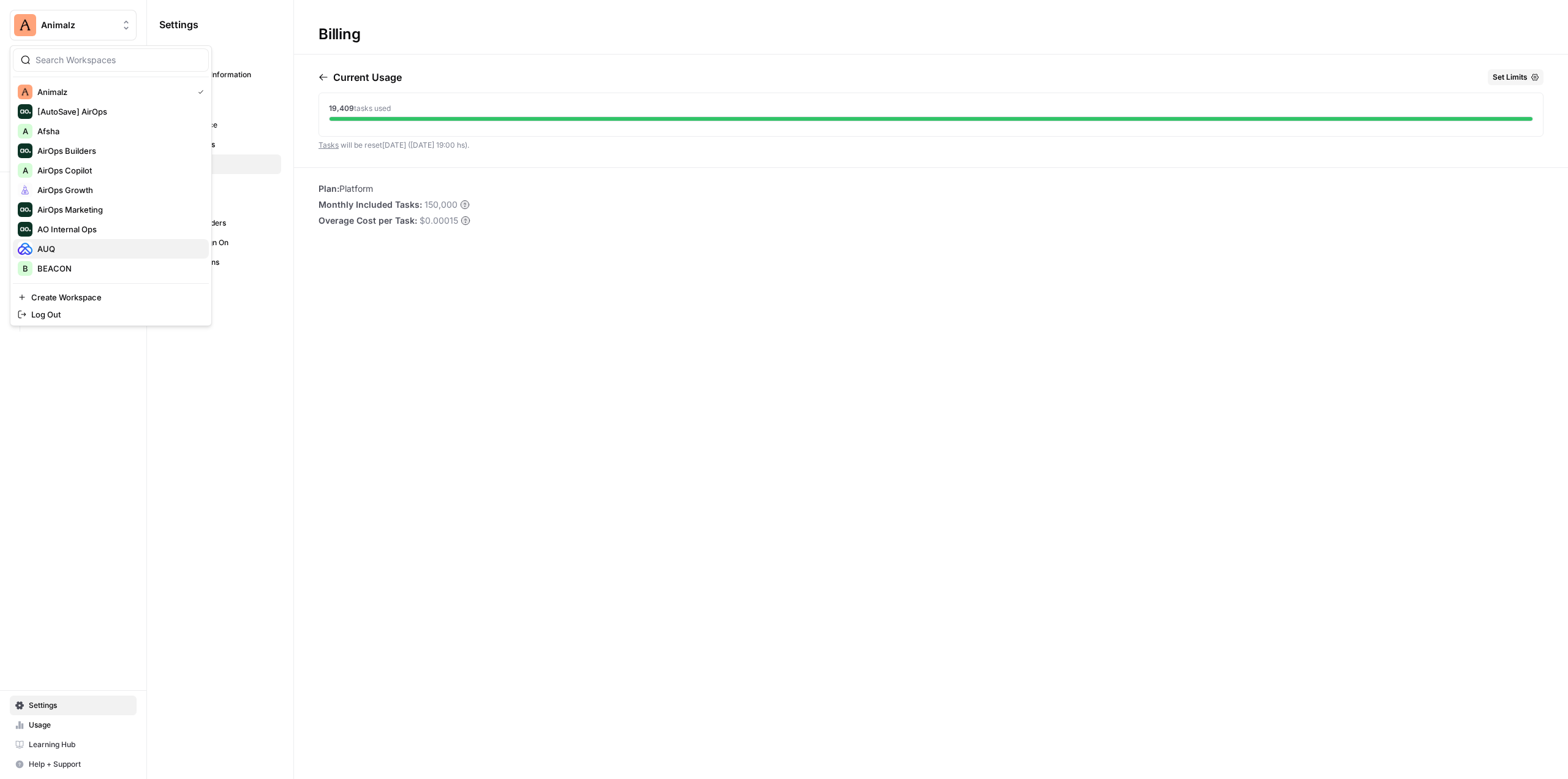
click at [92, 246] on span "AUQ" at bounding box center [118, 249] width 162 height 12
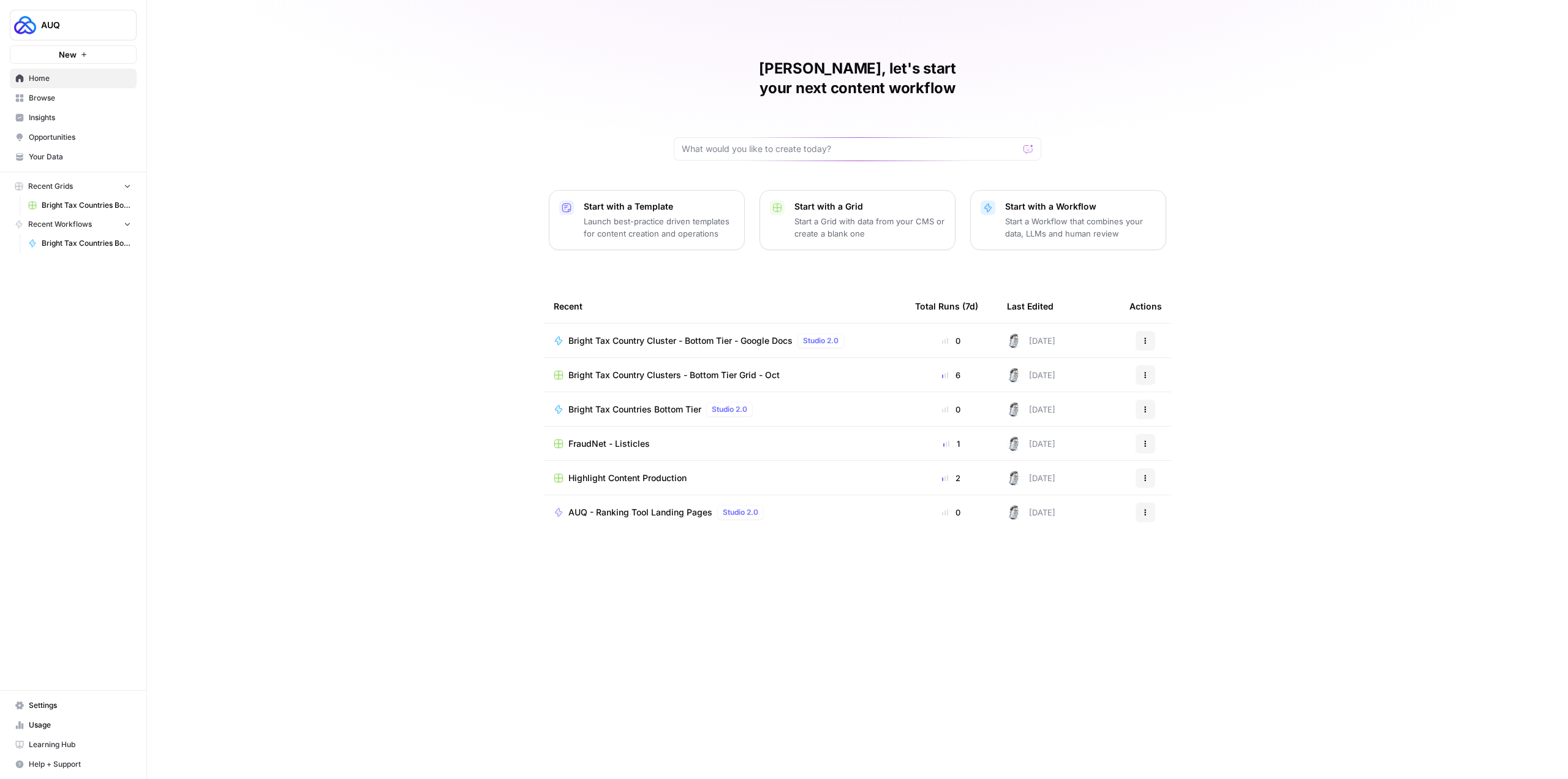
click at [80, 705] on span "Settings" at bounding box center [80, 705] width 102 height 11
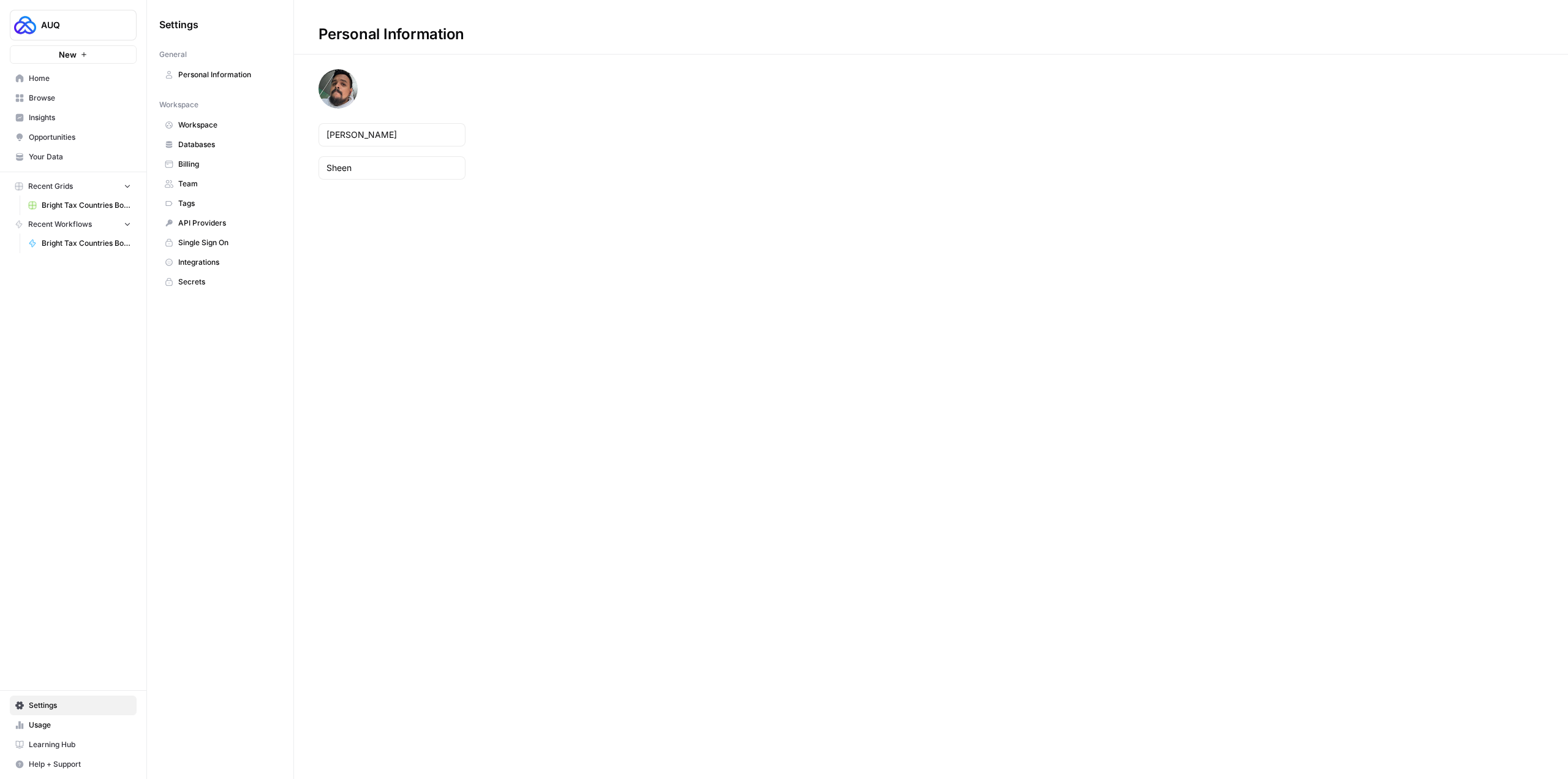
click at [207, 159] on span "Billing" at bounding box center [227, 164] width 97 height 11
click at [89, 14] on button "AUQ" at bounding box center [73, 25] width 127 height 30
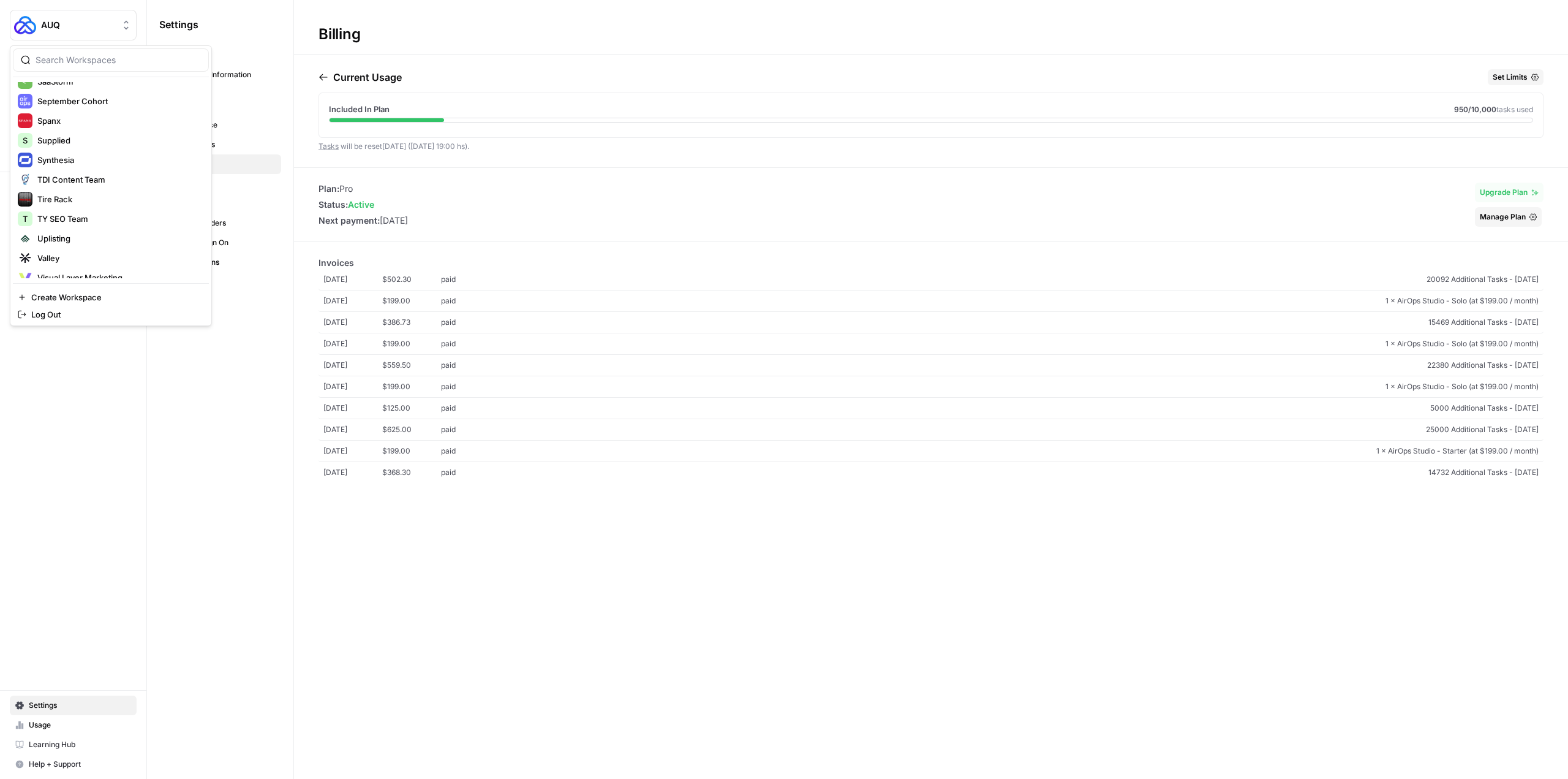
scroll to position [791, 0]
click at [125, 269] on span "LP Production Workloads" at bounding box center [118, 268] width 162 height 12
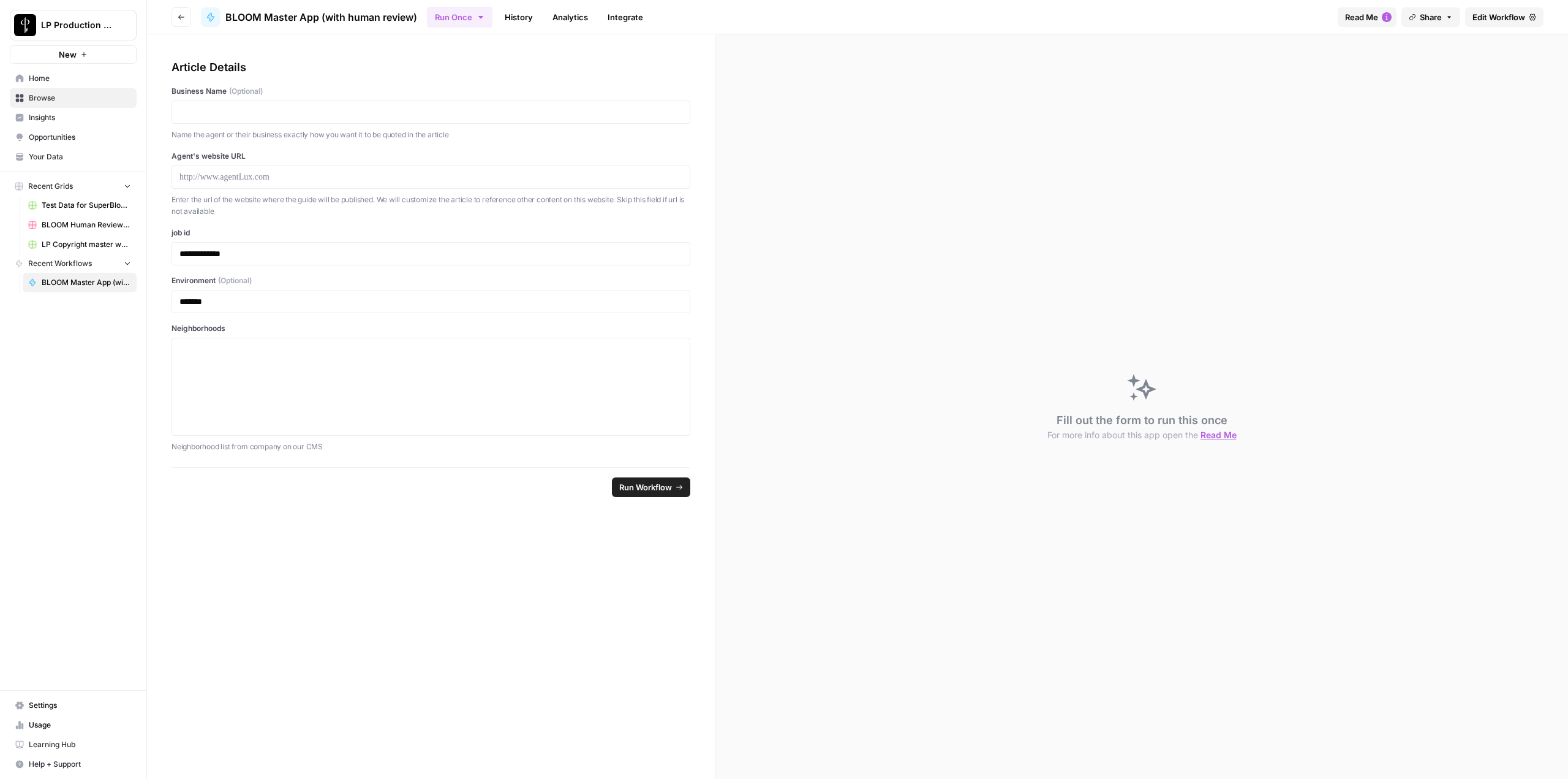
click at [1497, 14] on span "Edit Workflow" at bounding box center [1498, 17] width 53 height 12
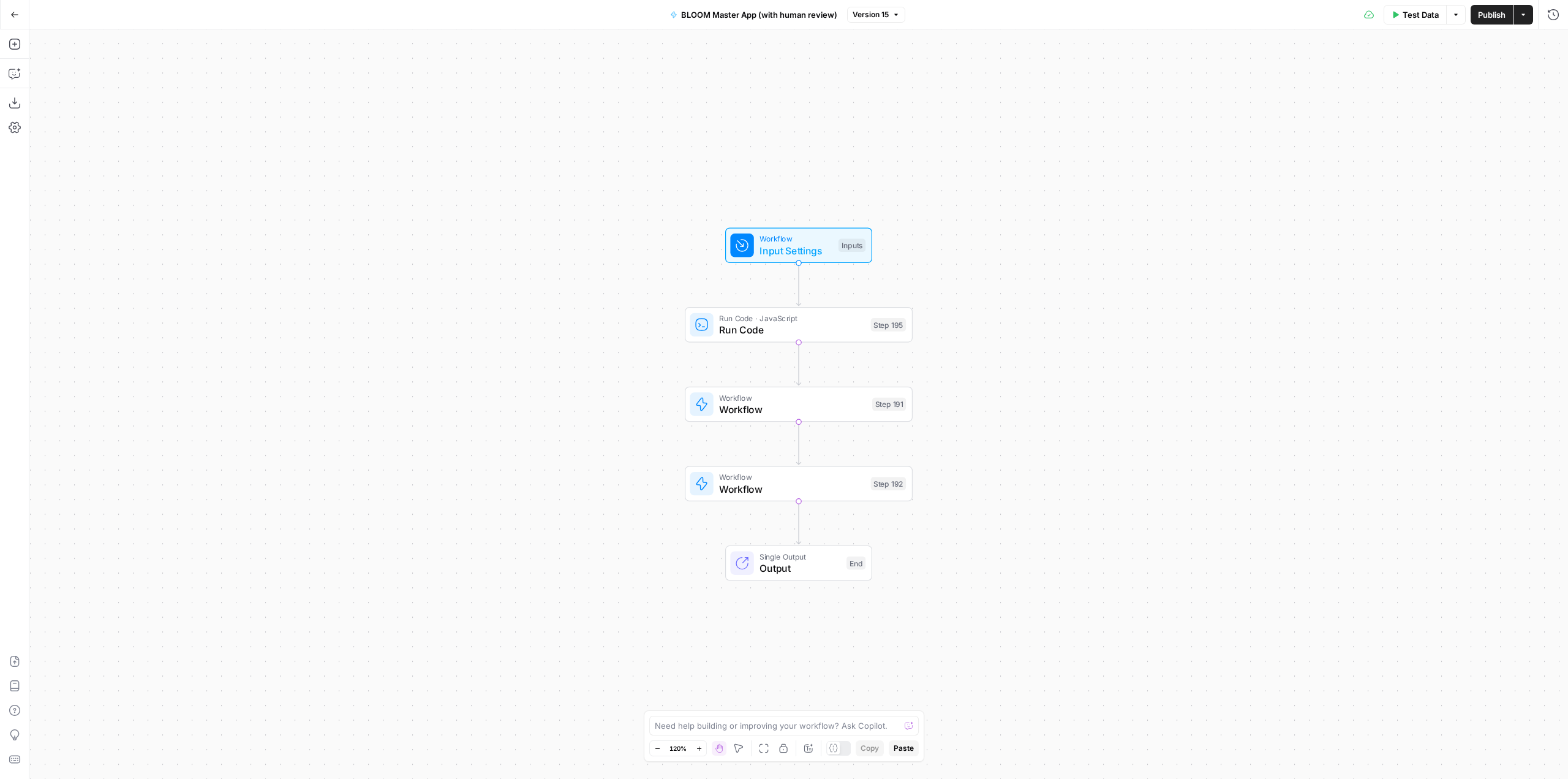
click at [1417, 18] on span "Test Data" at bounding box center [1420, 14] width 36 height 12
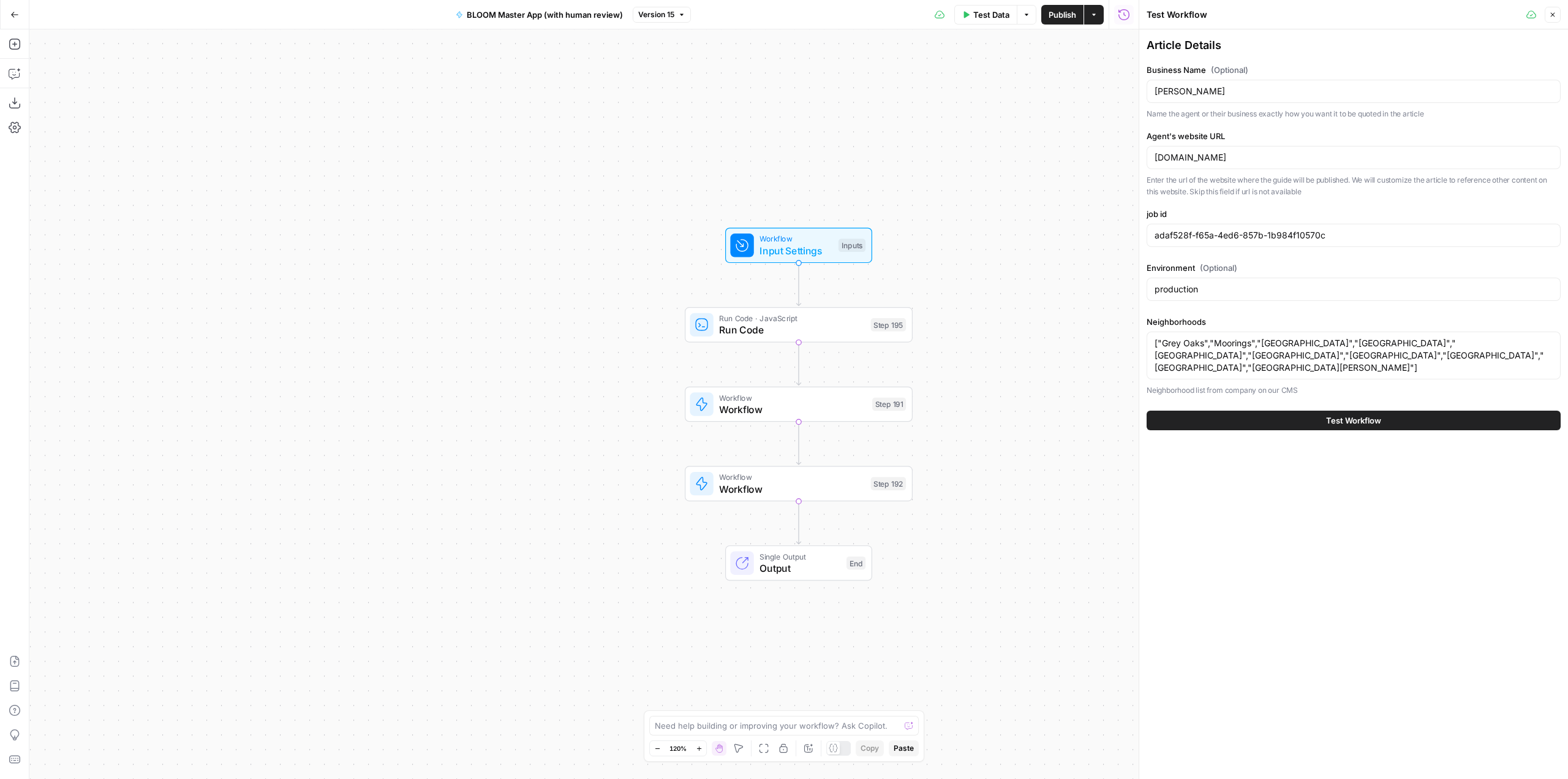
click at [1299, 425] on button "Test Workflow" at bounding box center [1354, 420] width 414 height 20
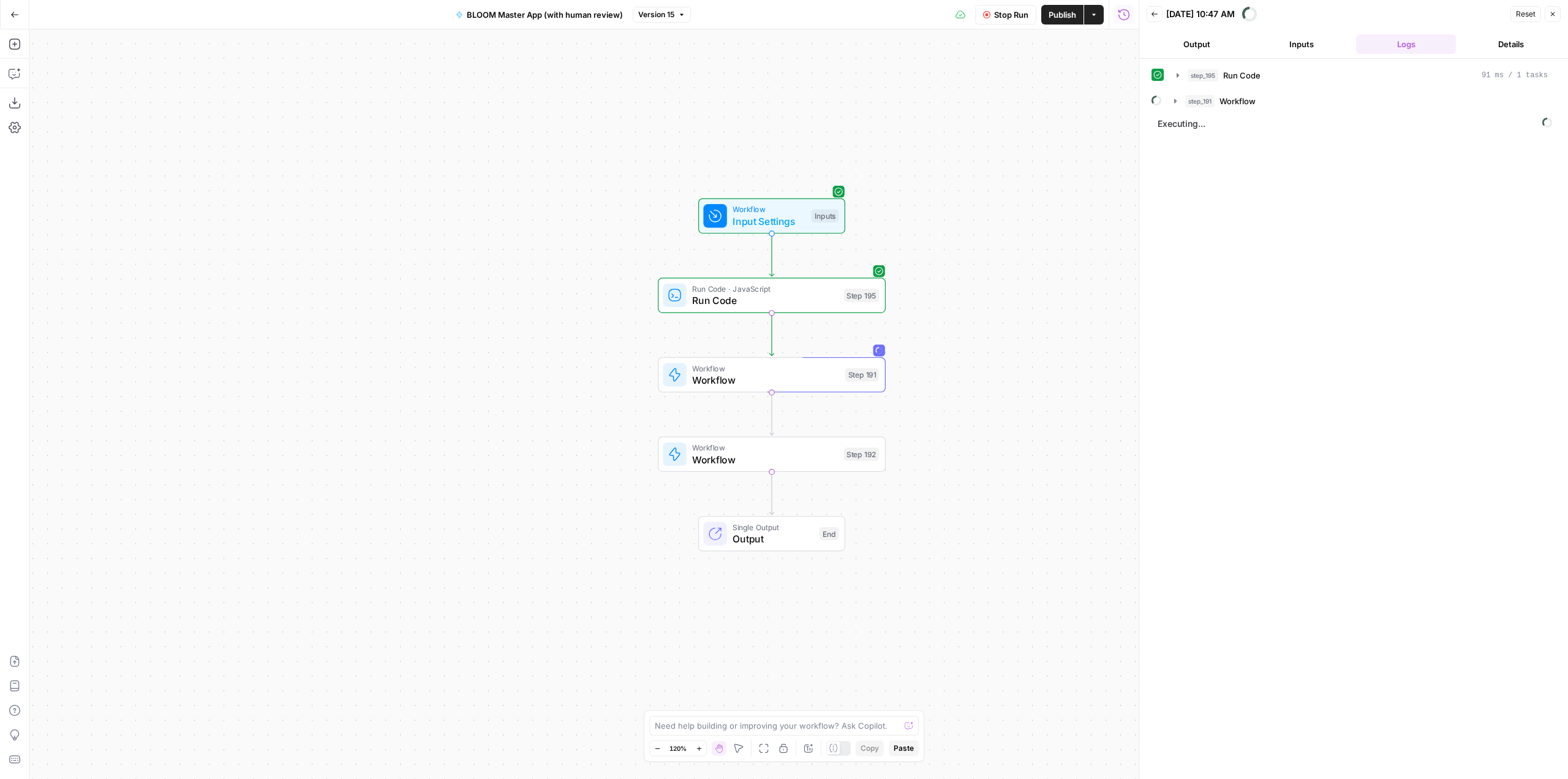
drag, startPoint x: 1035, startPoint y: 377, endPoint x: 1008, endPoint y: 347, distance: 40.4
click at [1008, 347] on div "Workflow Input Settings Inputs Run Code · JavaScript Run Code Step 195 Workflow…" at bounding box center [584, 404] width 1109 height 749
click at [1176, 102] on icon "button" at bounding box center [1175, 101] width 10 height 10
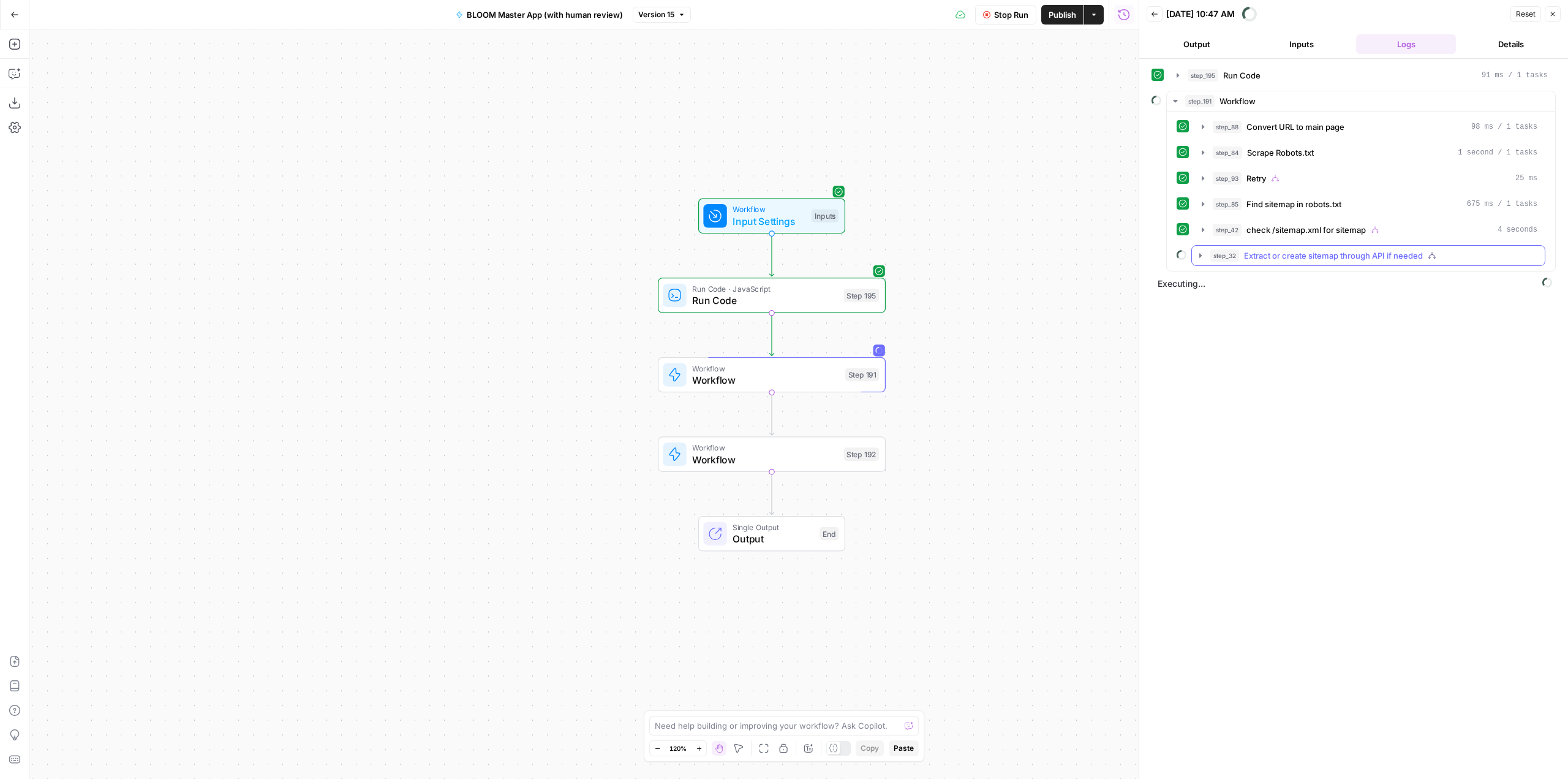
click at [1202, 258] on icon "button" at bounding box center [1201, 256] width 10 height 10
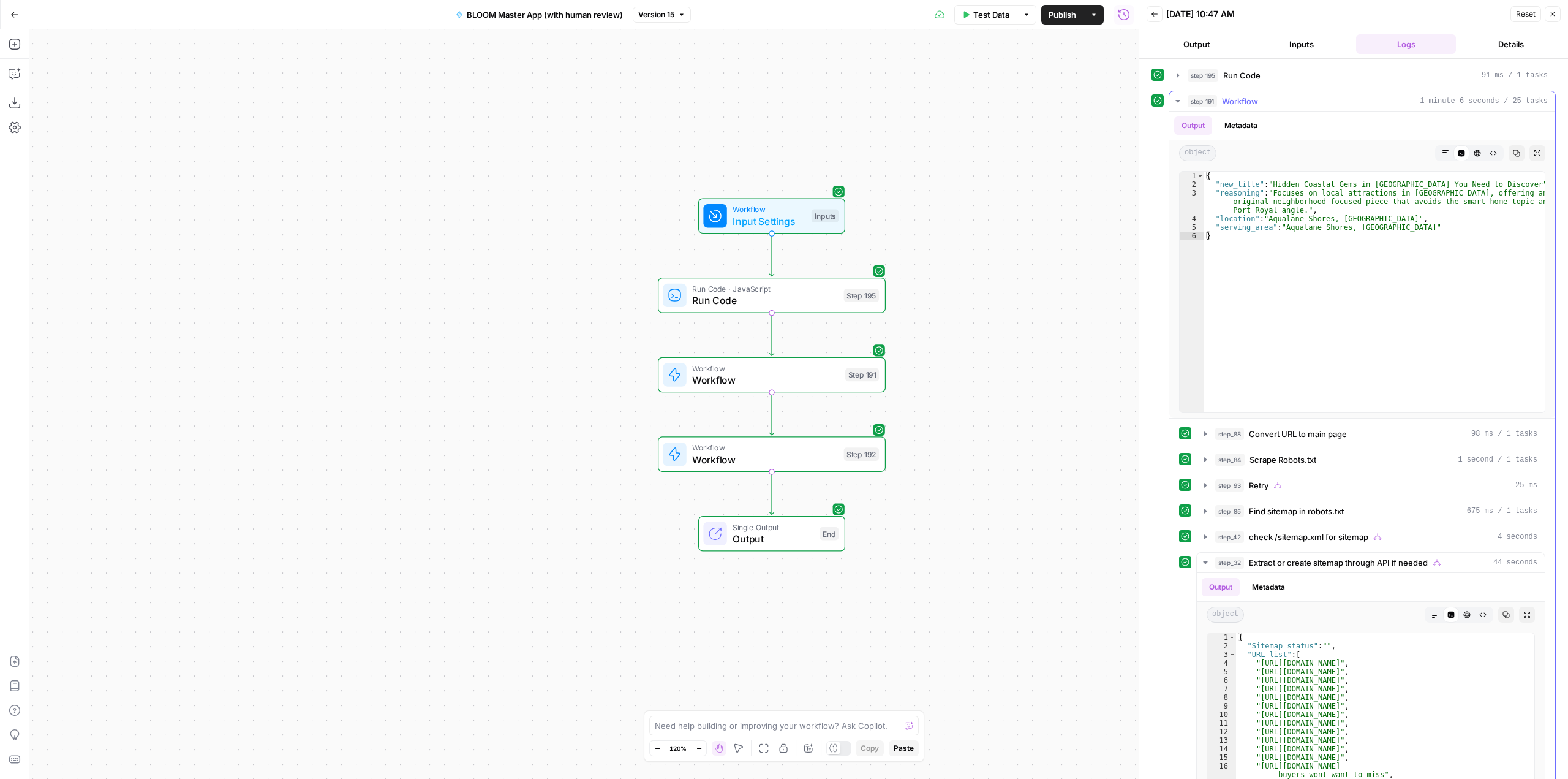
click at [1172, 103] on button "step_191 Workflow 1 minute 6 seconds / 25 tasks" at bounding box center [1362, 101] width 386 height 20
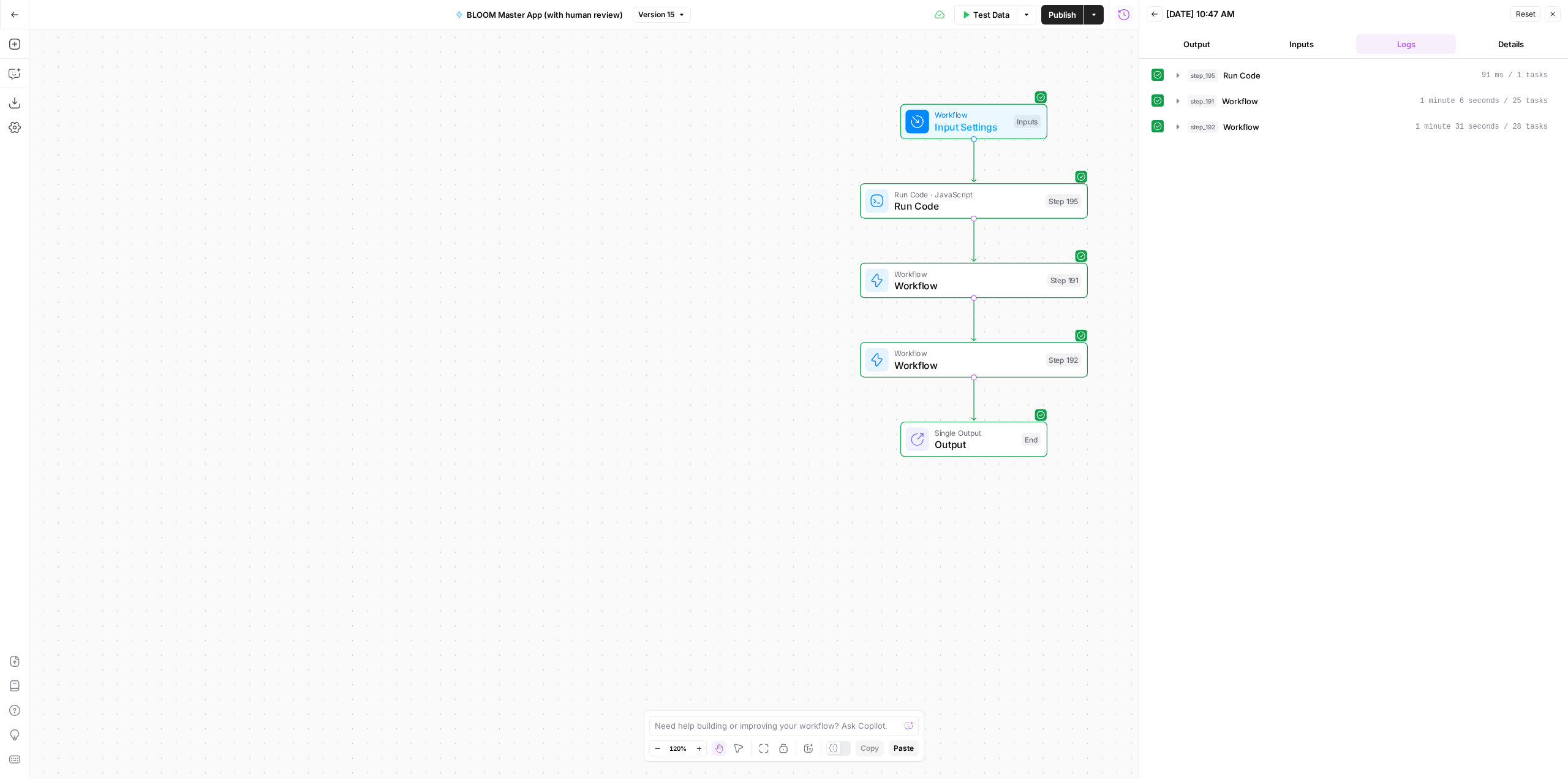
drag, startPoint x: 1049, startPoint y: 419, endPoint x: 1251, endPoint y: 324, distance: 223.2
click at [1251, 324] on body "LP Production Workloads New Home Browse Insights Opportunities Your Data Recent…" at bounding box center [784, 389] width 1568 height 779
click at [10, 9] on button "Go Back" at bounding box center [14, 14] width 22 height 22
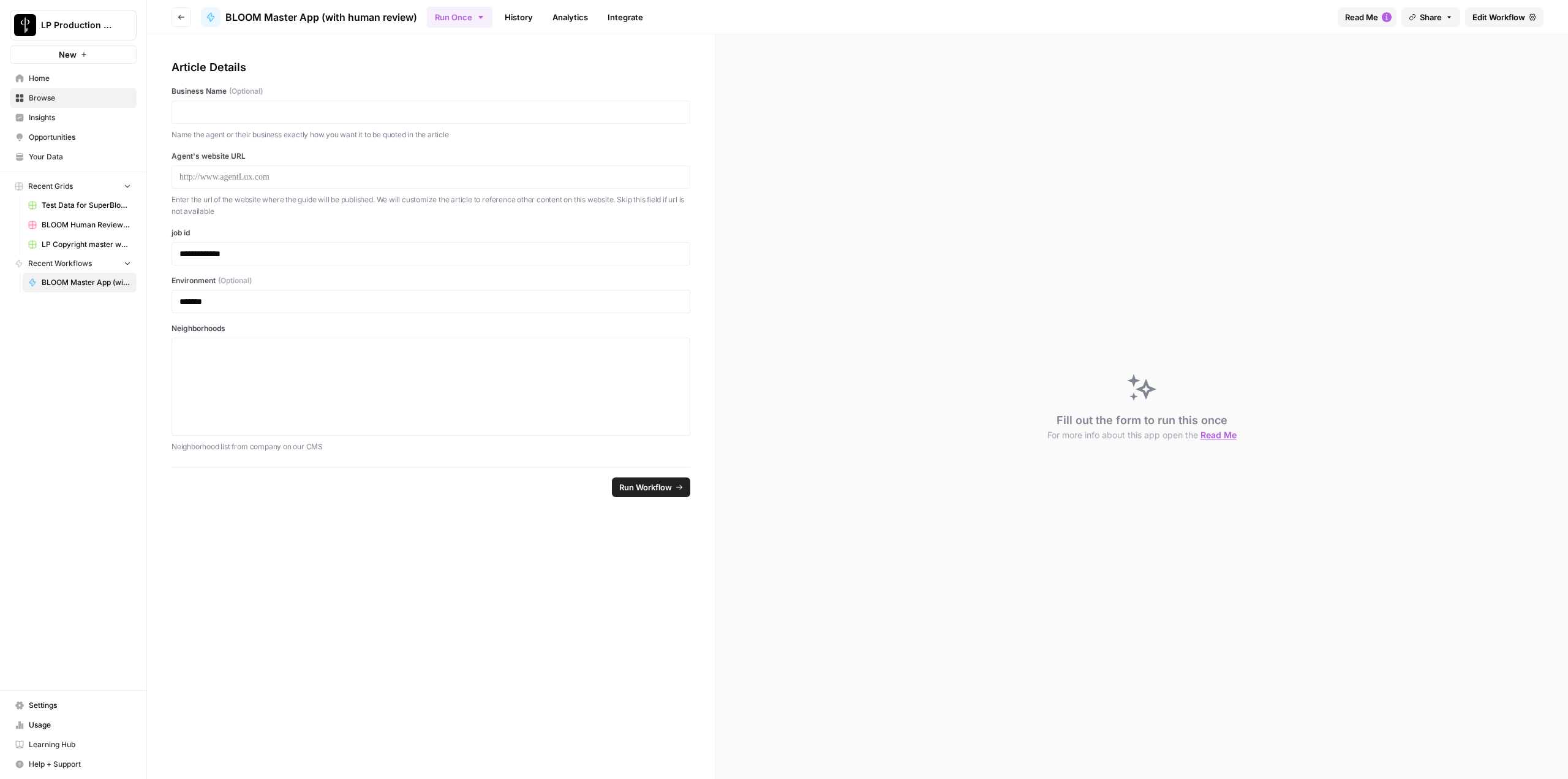
click at [58, 79] on span "Home" at bounding box center [80, 78] width 102 height 11
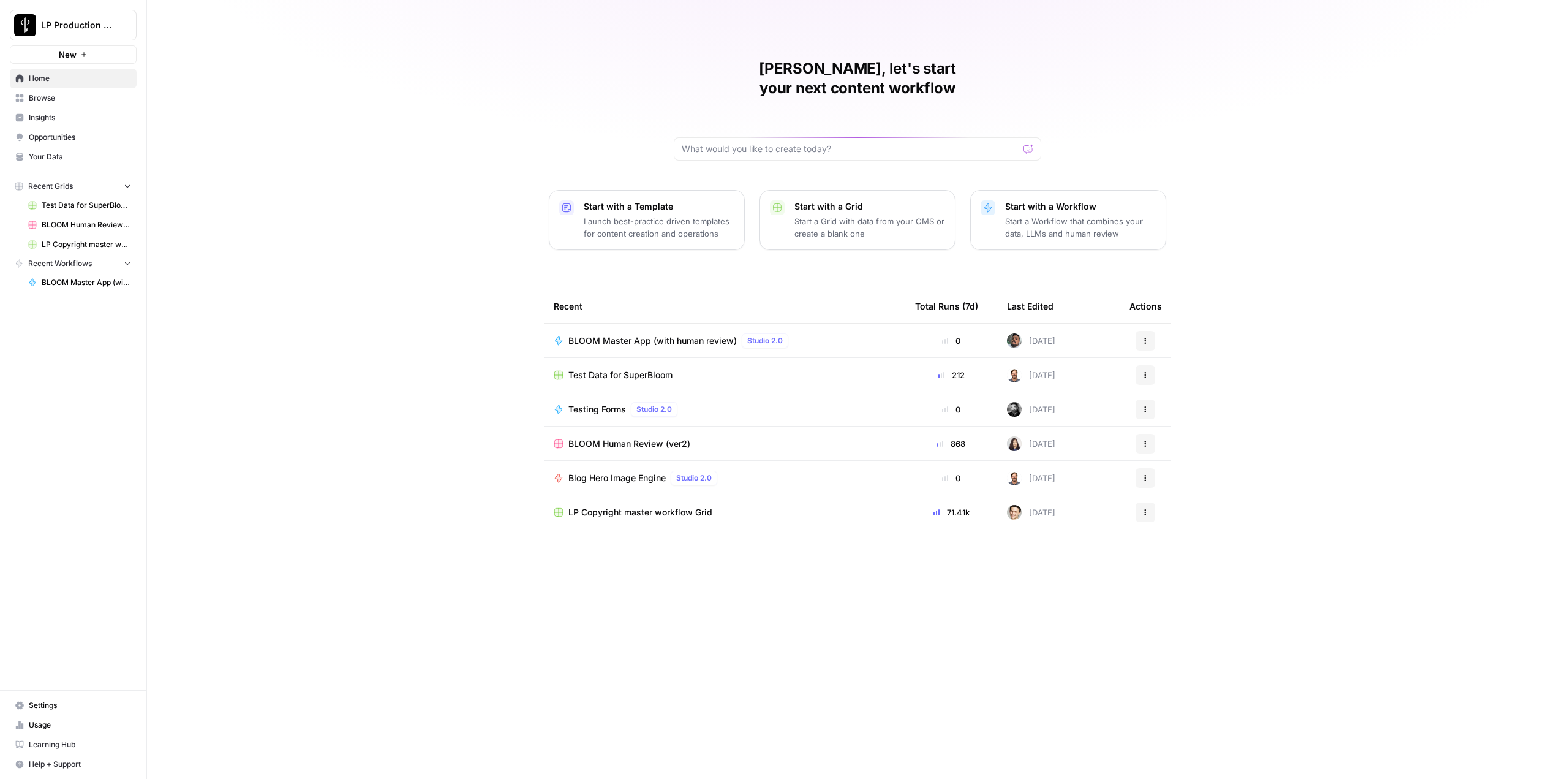
click at [626, 369] on span "Test Data for SuperBloom" at bounding box center [621, 375] width 104 height 12
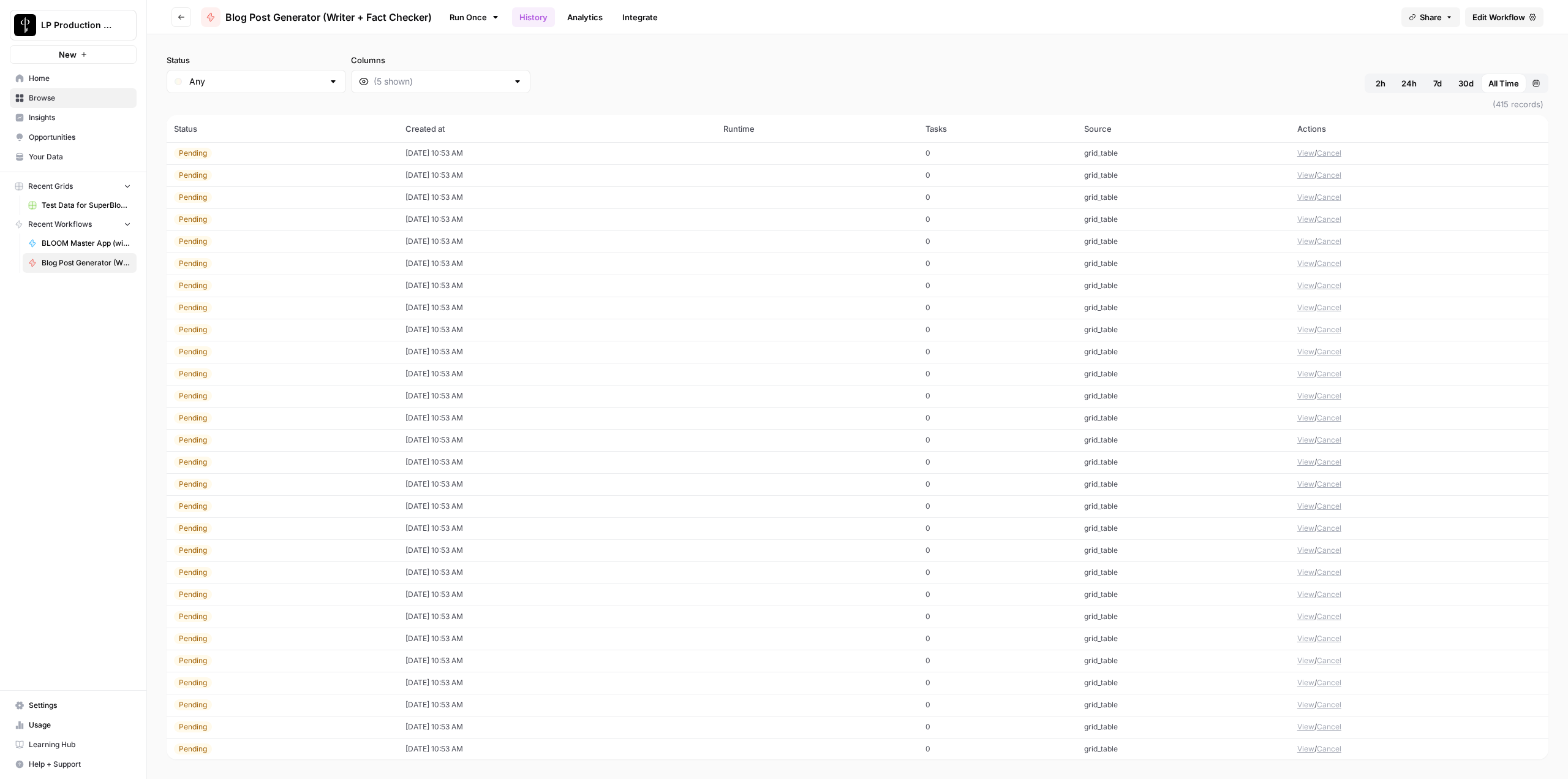
click at [1461, 22] on div "Share Edit Workflow" at bounding box center [1472, 17] width 142 height 20
click at [1493, 19] on span "Edit Workflow" at bounding box center [1498, 17] width 53 height 12
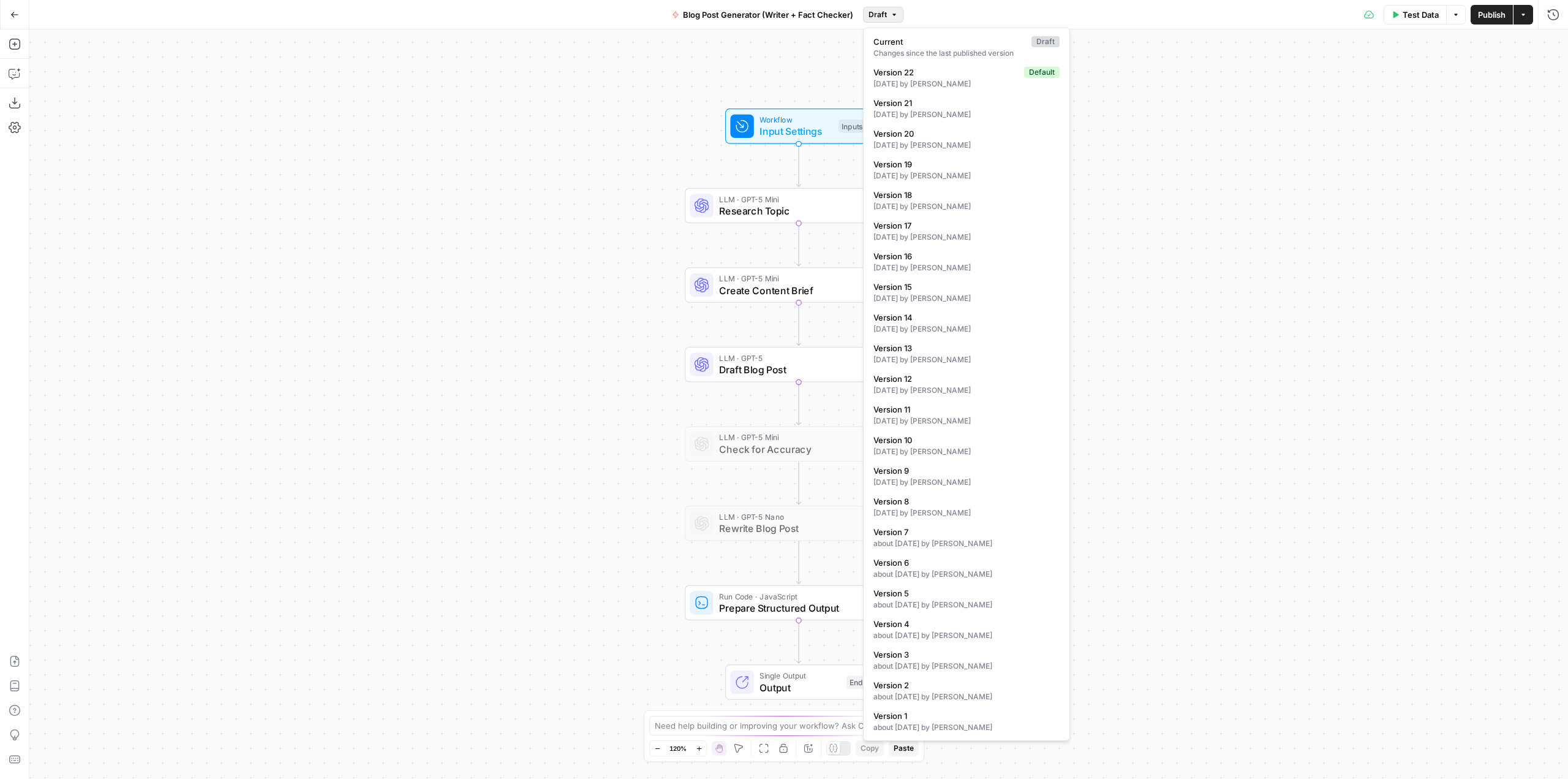
click at [890, 15] on icon "button" at bounding box center [894, 14] width 7 height 7
click at [1180, 89] on div "Workflow Input Settings Inputs LLM · GPT-5 Mini Research Topic Step 17 LLM · GP…" at bounding box center [799, 404] width 1538 height 749
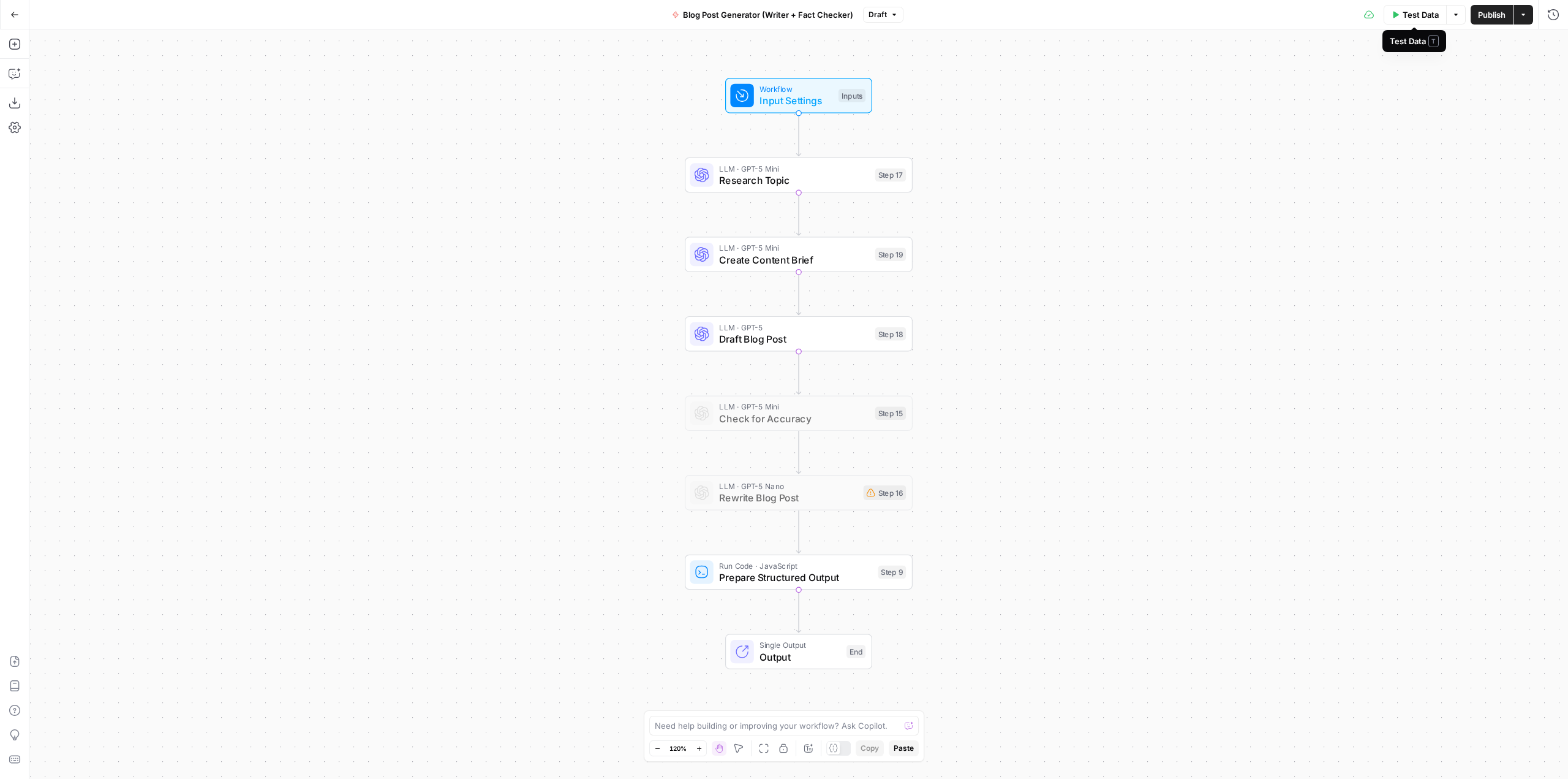
click at [1415, 15] on span "Test Data" at bounding box center [1420, 14] width 36 height 12
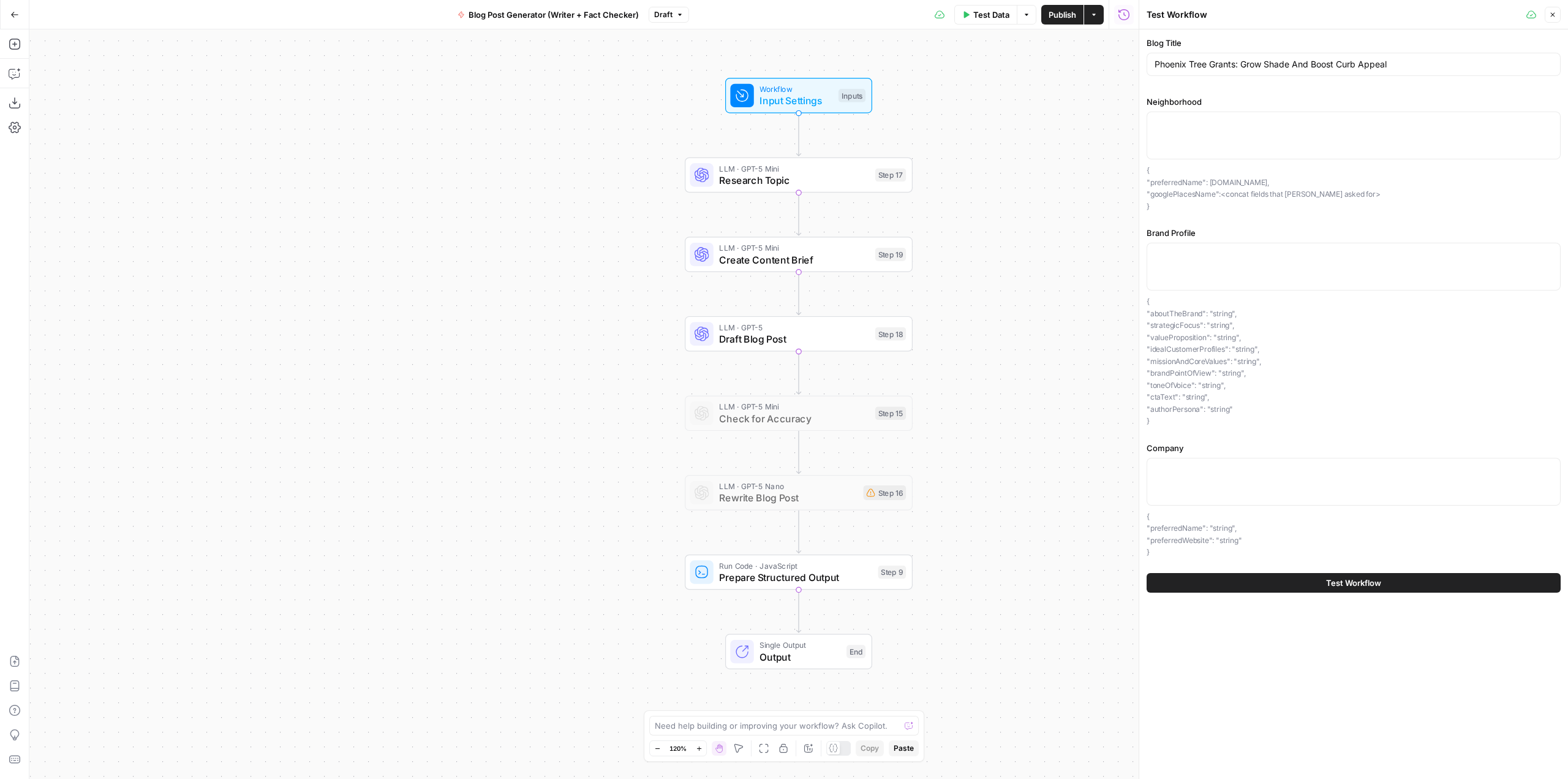
click at [1299, 582] on button "Test Workflow" at bounding box center [1354, 583] width 414 height 20
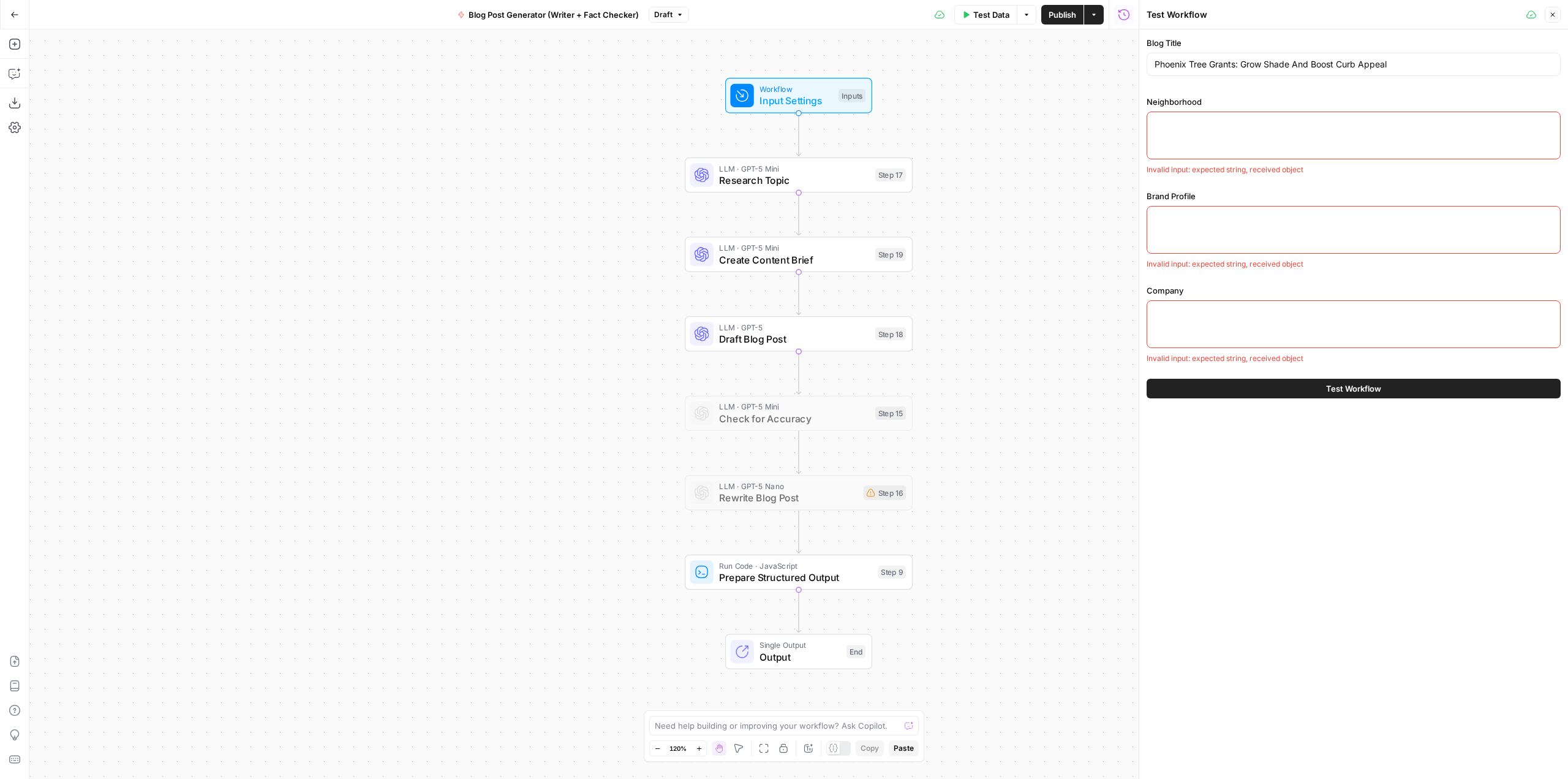
click at [1558, 17] on button "Close" at bounding box center [1552, 14] width 16 height 16
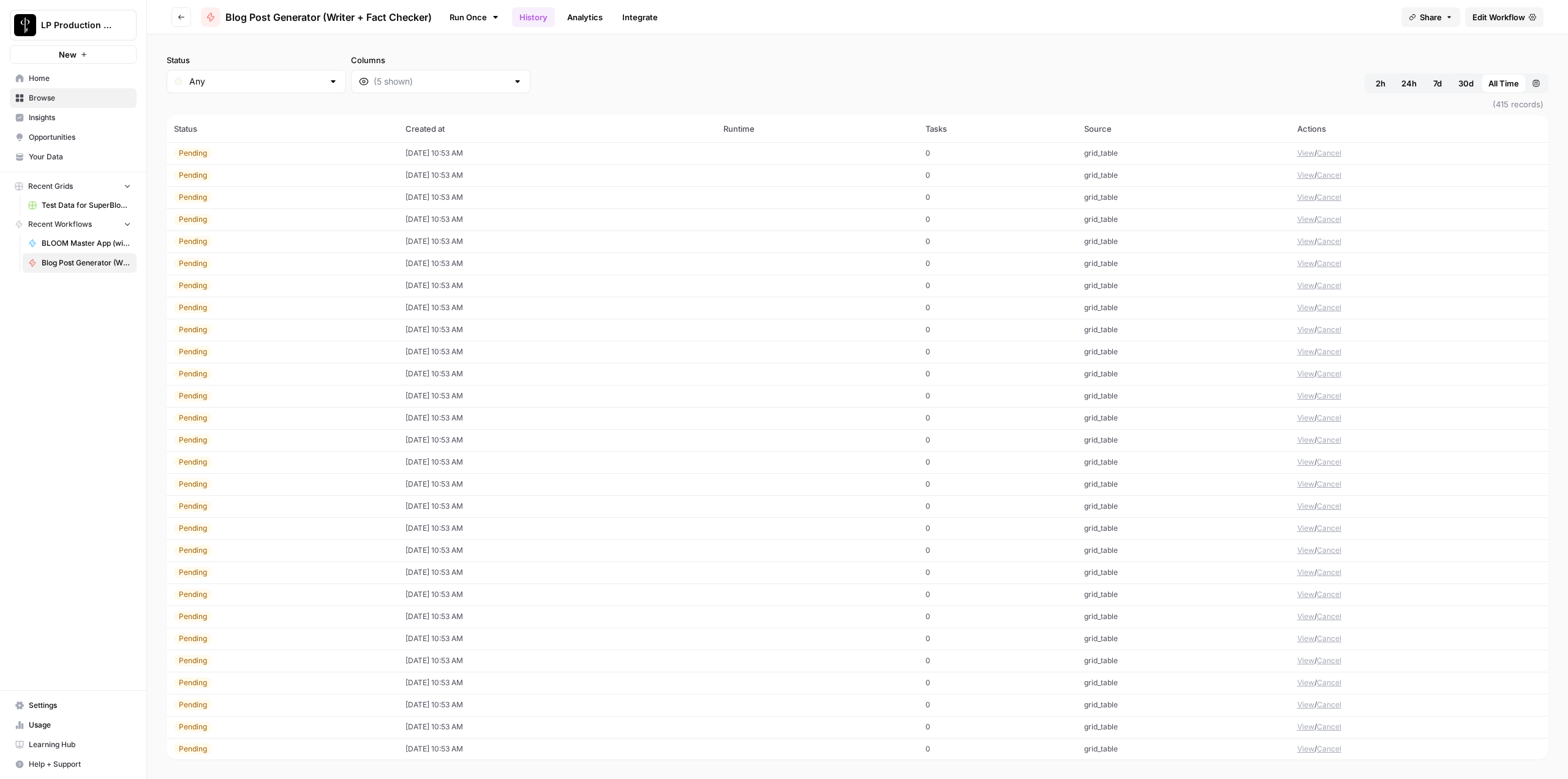
click at [1301, 149] on button "View" at bounding box center [1306, 153] width 17 height 11
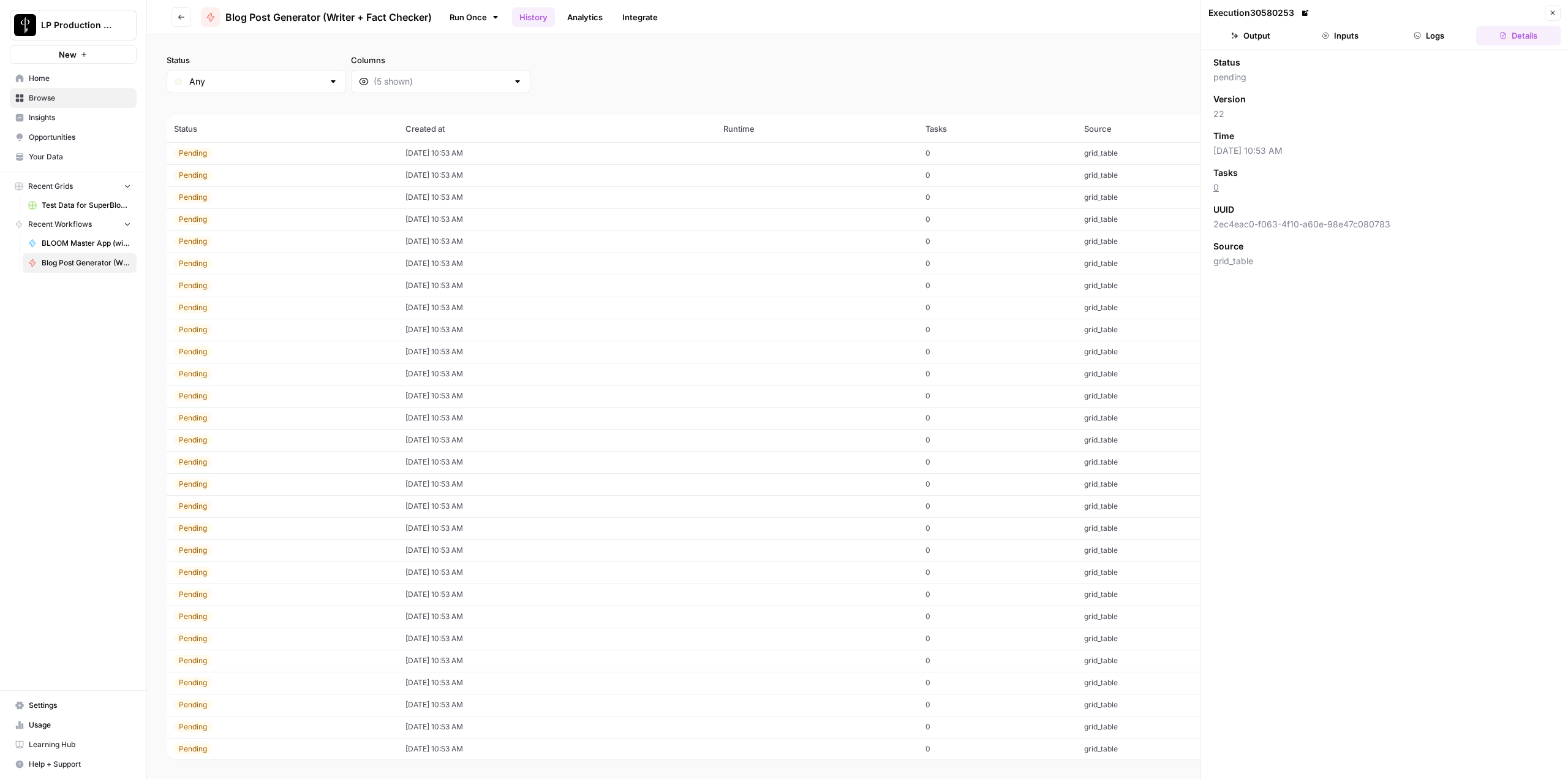
click at [1357, 32] on button "Inputs" at bounding box center [1340, 36] width 85 height 20
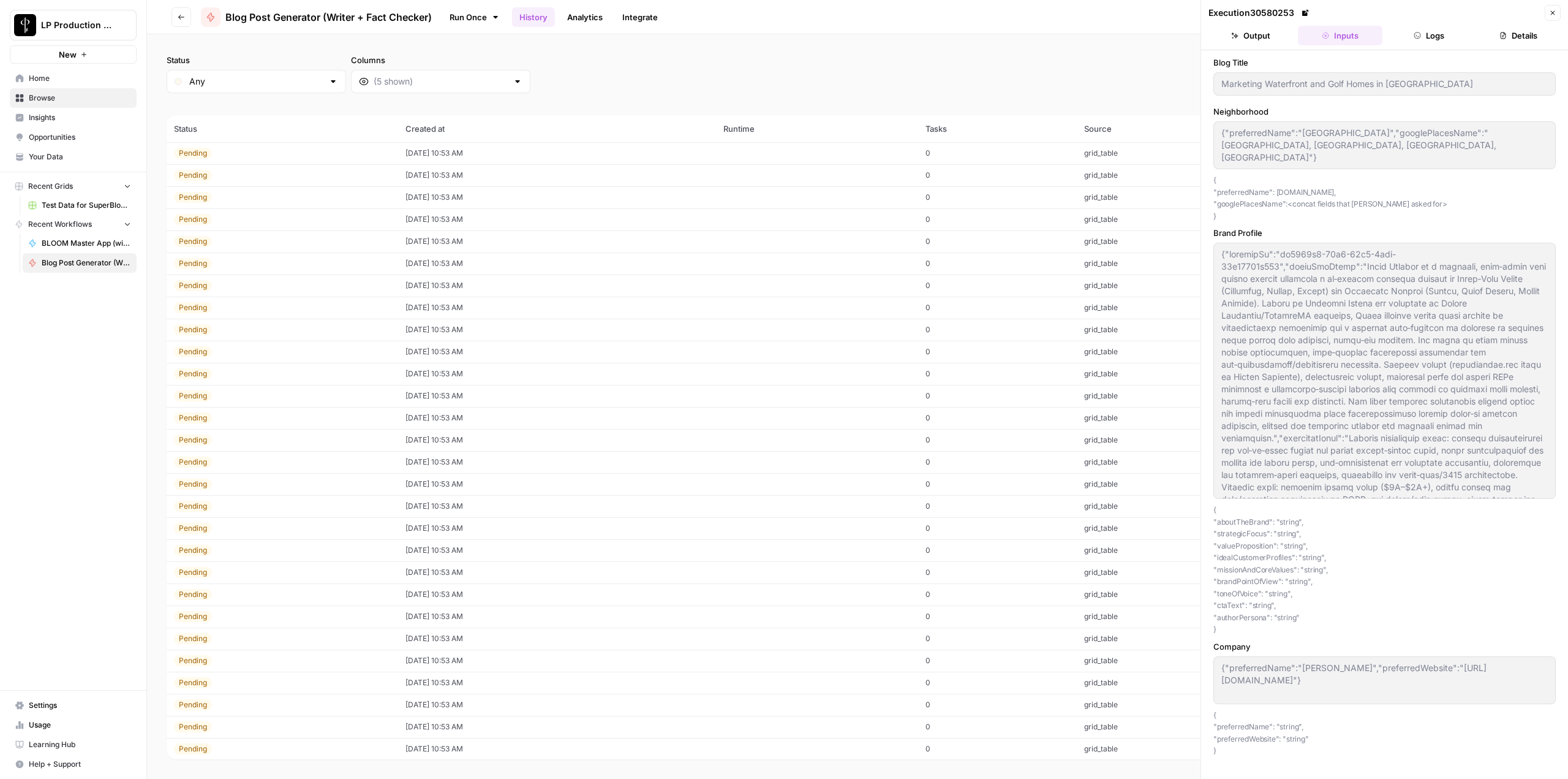
click at [1412, 34] on button "Logs" at bounding box center [1429, 36] width 85 height 20
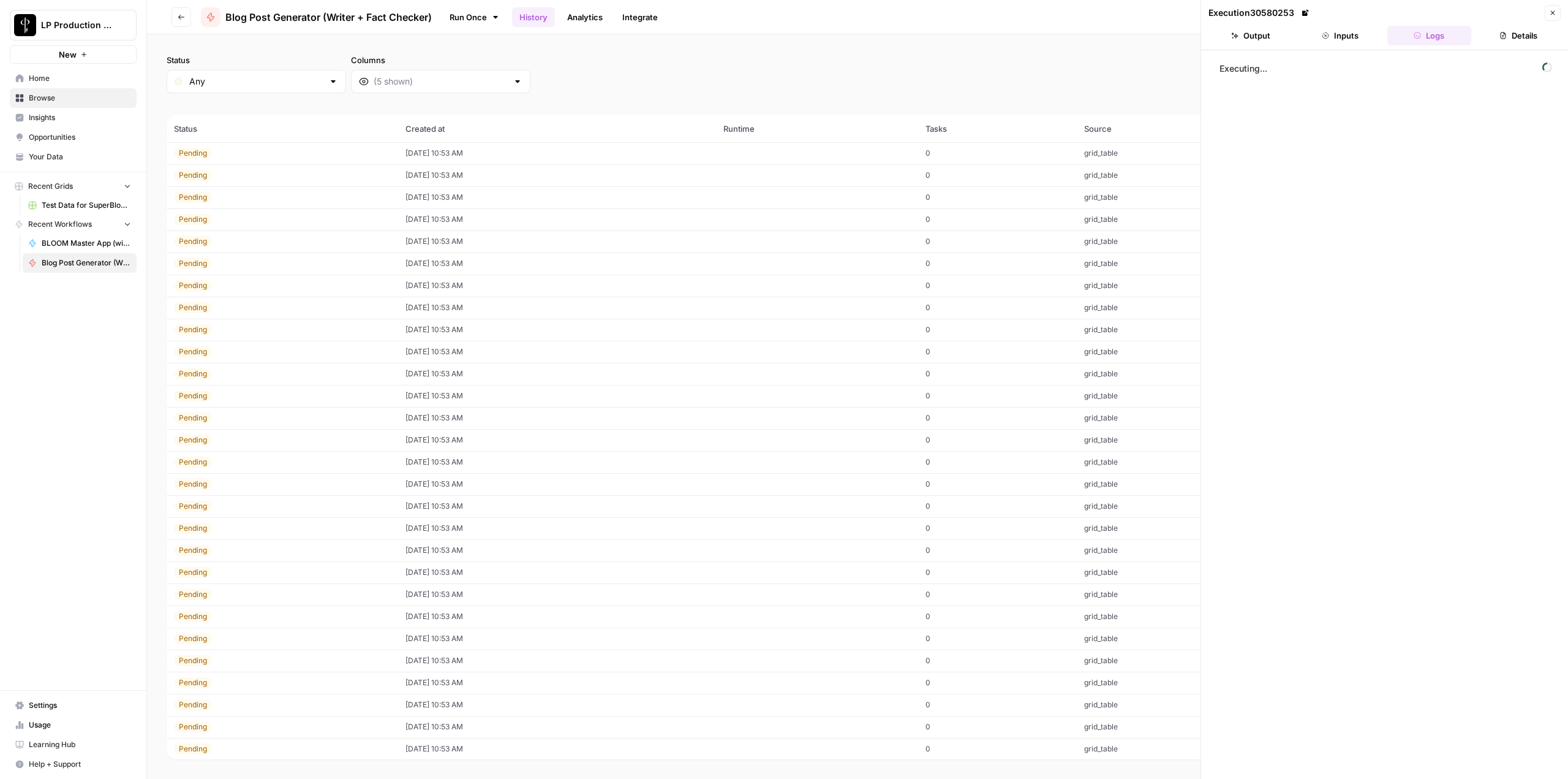
click at [1509, 27] on button "Details" at bounding box center [1518, 36] width 85 height 20
click at [1445, 30] on button "Logs" at bounding box center [1429, 36] width 85 height 20
click at [1549, 18] on button "Close" at bounding box center [1552, 13] width 16 height 16
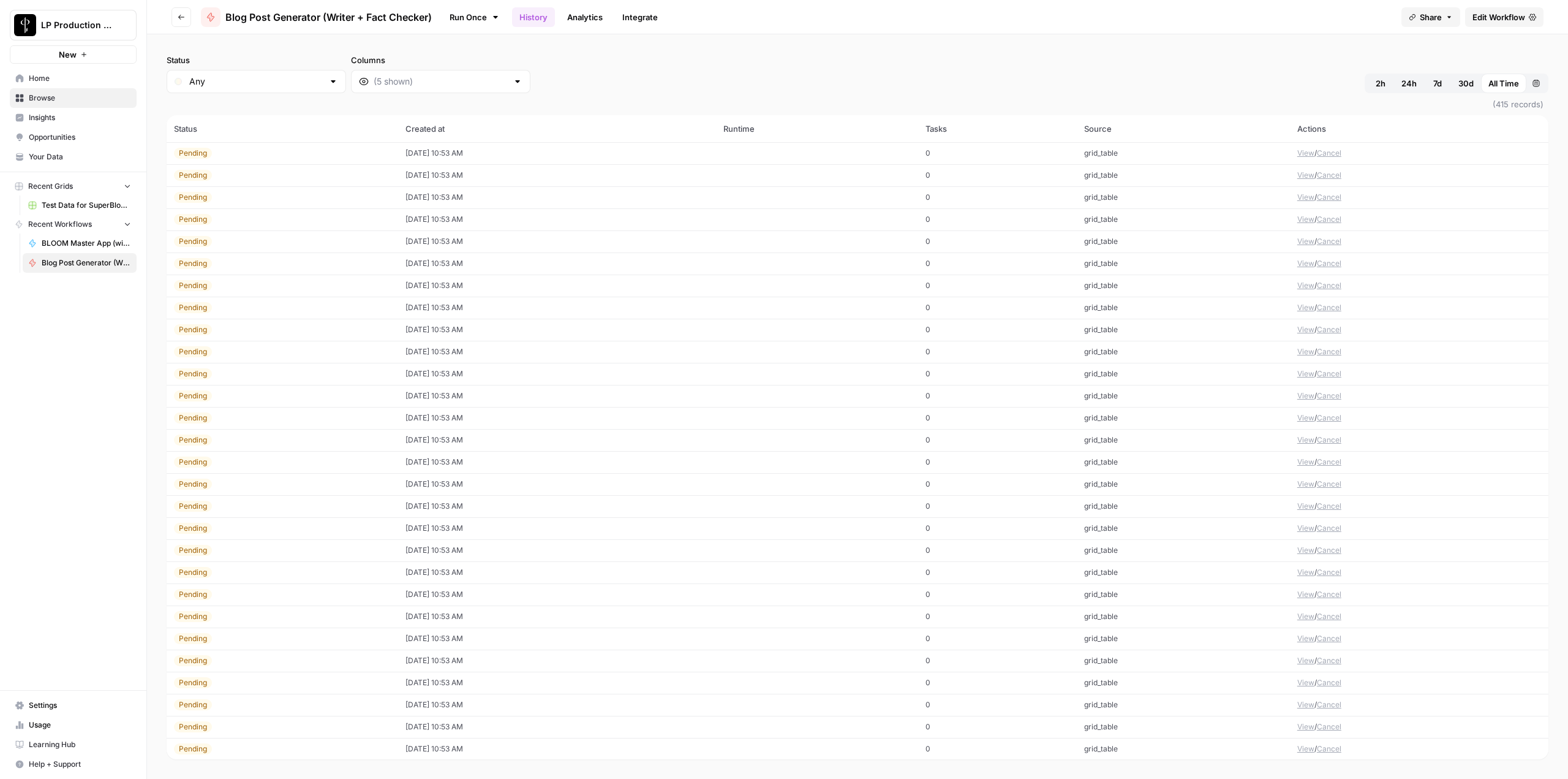
click at [1498, 18] on span "Edit Workflow" at bounding box center [1498, 17] width 53 height 12
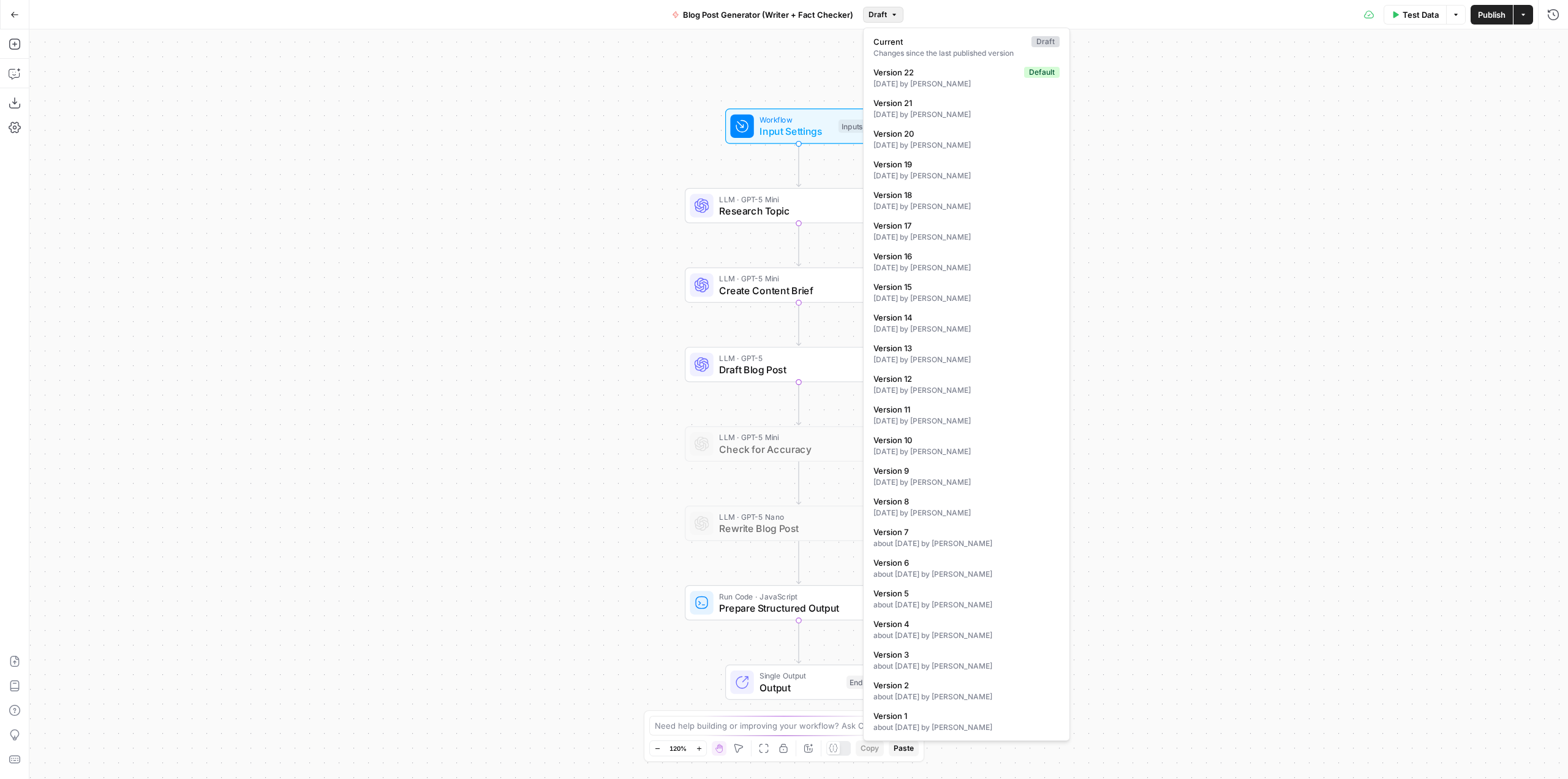
click at [883, 17] on span "Draft" at bounding box center [877, 14] width 18 height 11
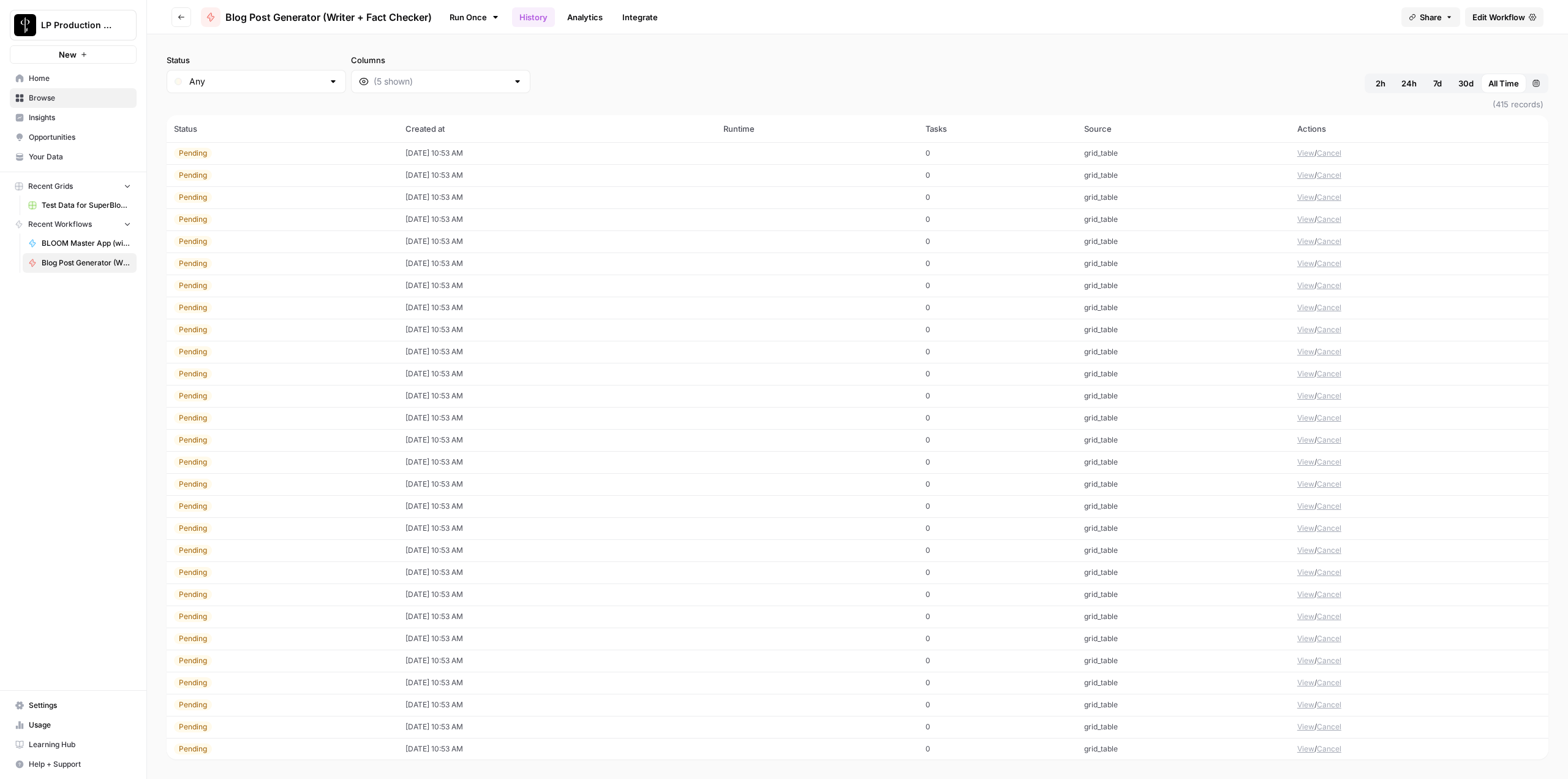
click at [1301, 150] on button "View" at bounding box center [1306, 153] width 17 height 11
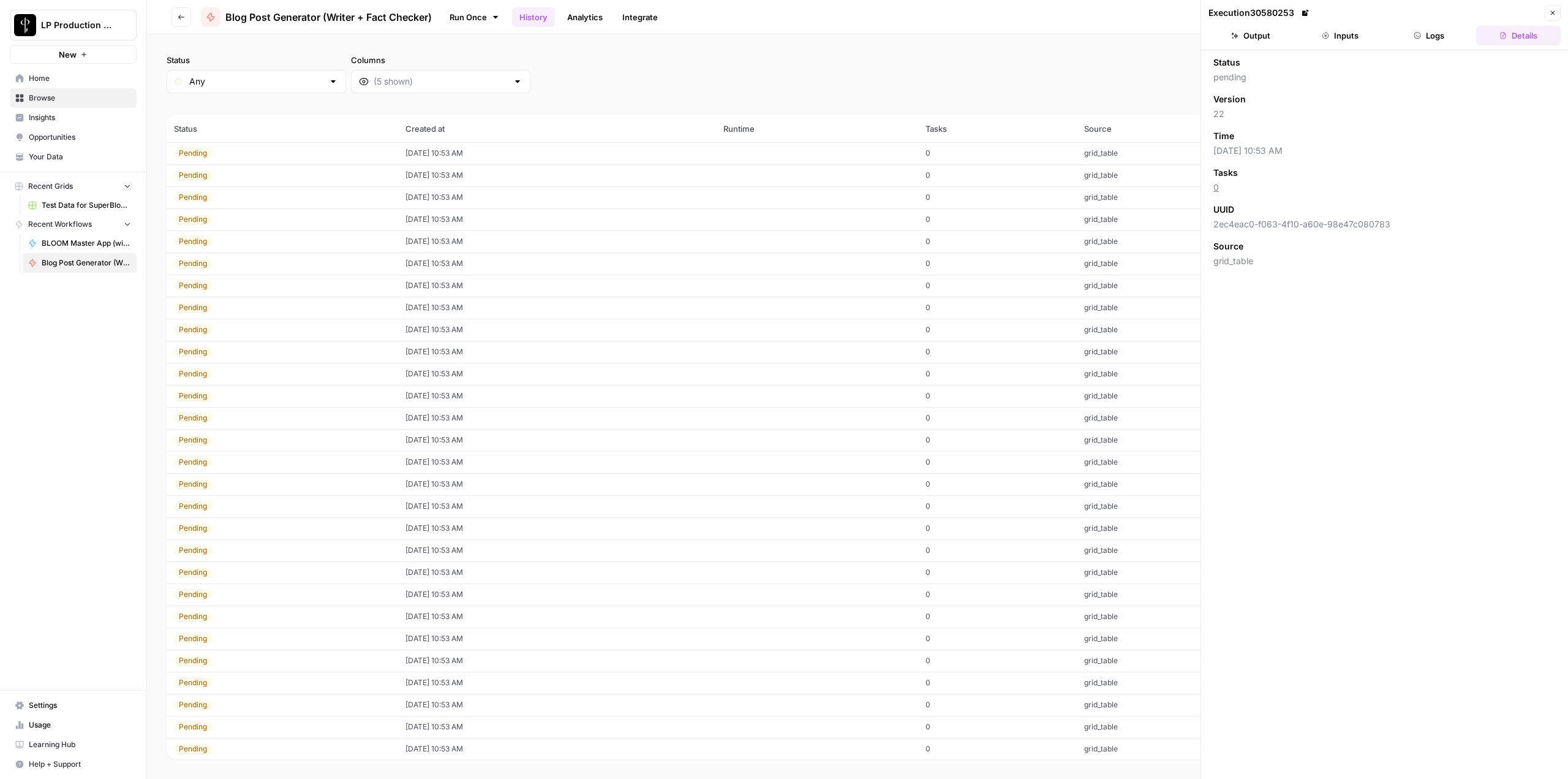
click at [1427, 36] on button "Logs" at bounding box center [1429, 36] width 85 height 20
drag, startPoint x: 968, startPoint y: 259, endPoint x: 922, endPoint y: 264, distance: 46.3
click at [922, 264] on tr "Pending 10/02/25 at 10:53 AM 0 grid_table View / Cancel" at bounding box center [858, 263] width 1382 height 22
click at [965, 56] on div "Status Any Columns 2h 24h 7d 30d All Time Custom range" at bounding box center [858, 73] width 1382 height 39
click at [1263, 31] on button "Output" at bounding box center [1250, 36] width 85 height 20
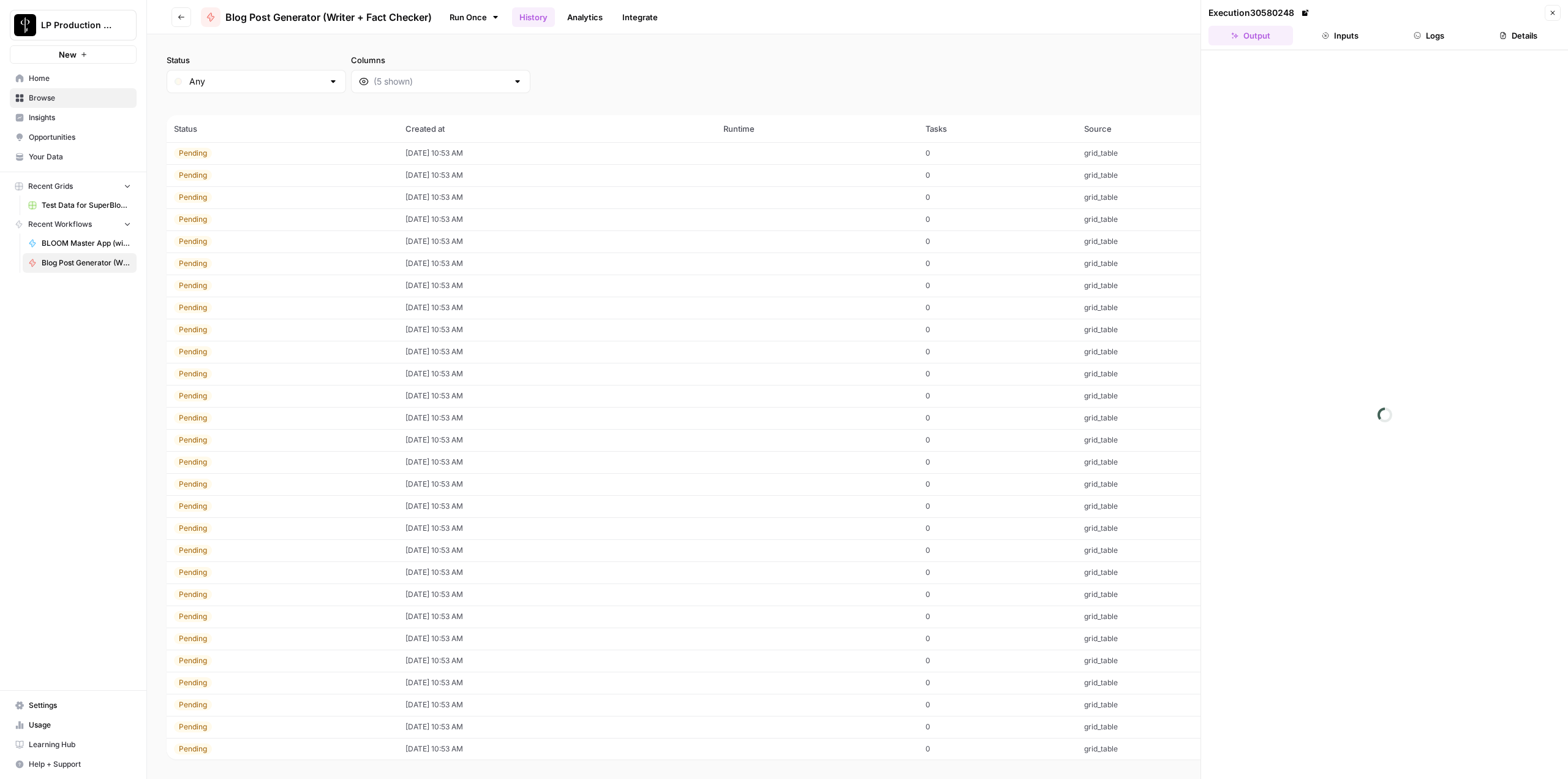
click at [729, 77] on div "Status Any Columns 2h 24h 7d 30d All Time Custom range" at bounding box center [858, 73] width 1382 height 39
click at [1556, 20] on button "Close" at bounding box center [1552, 13] width 16 height 16
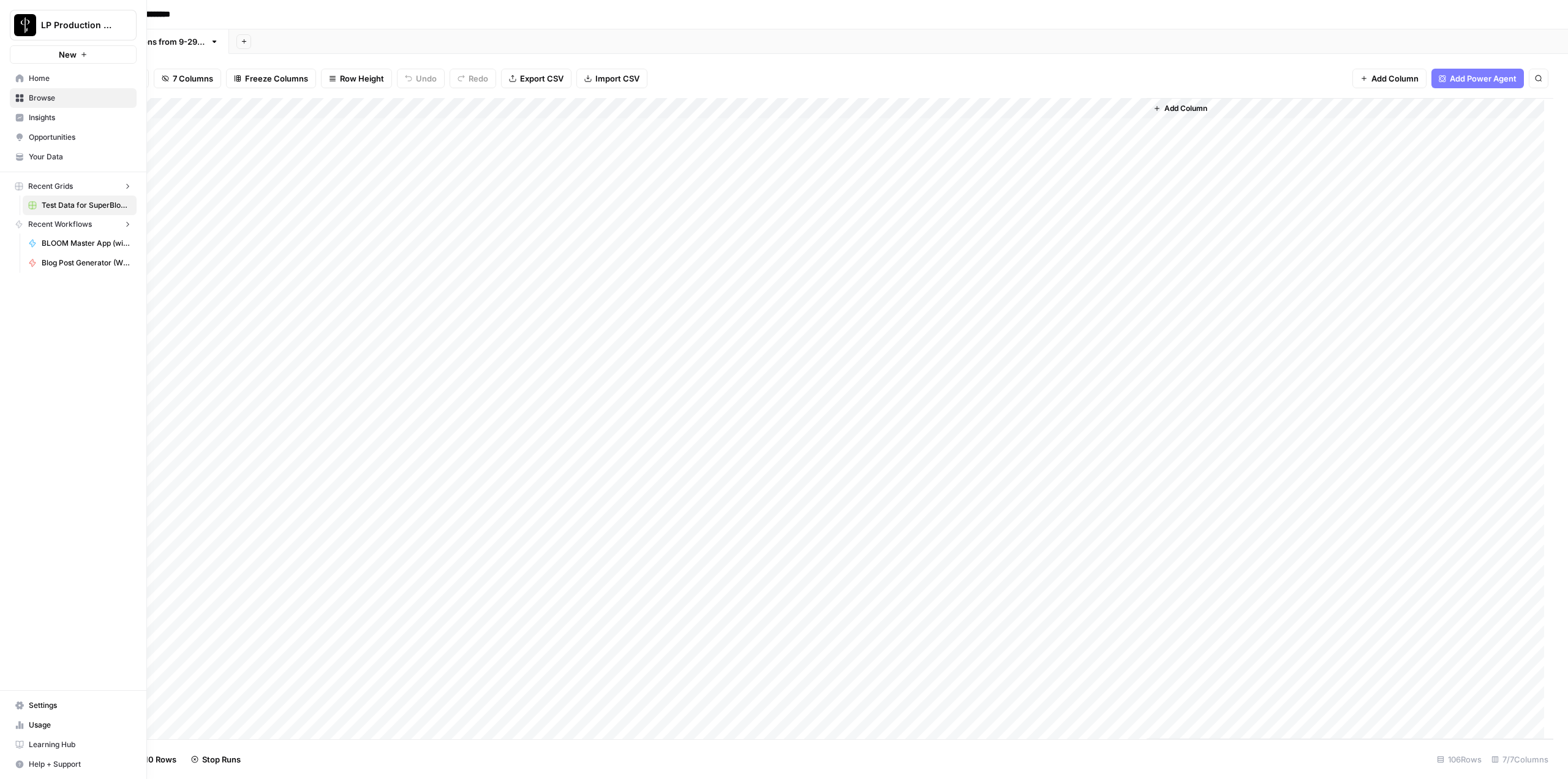
click at [22, 83] on link "Home" at bounding box center [73, 78] width 127 height 20
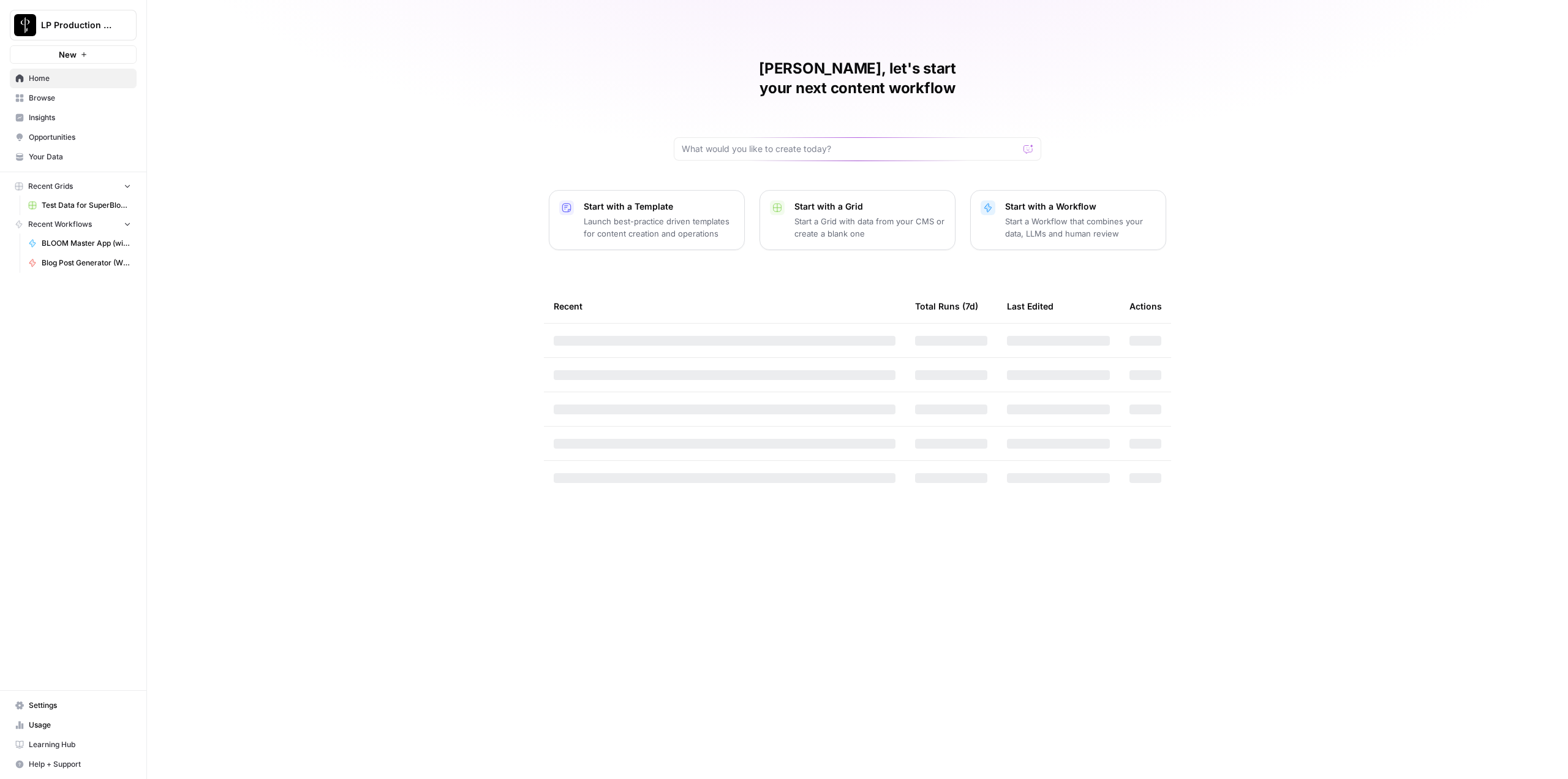
click at [45, 105] on link "Browse" at bounding box center [73, 98] width 127 height 20
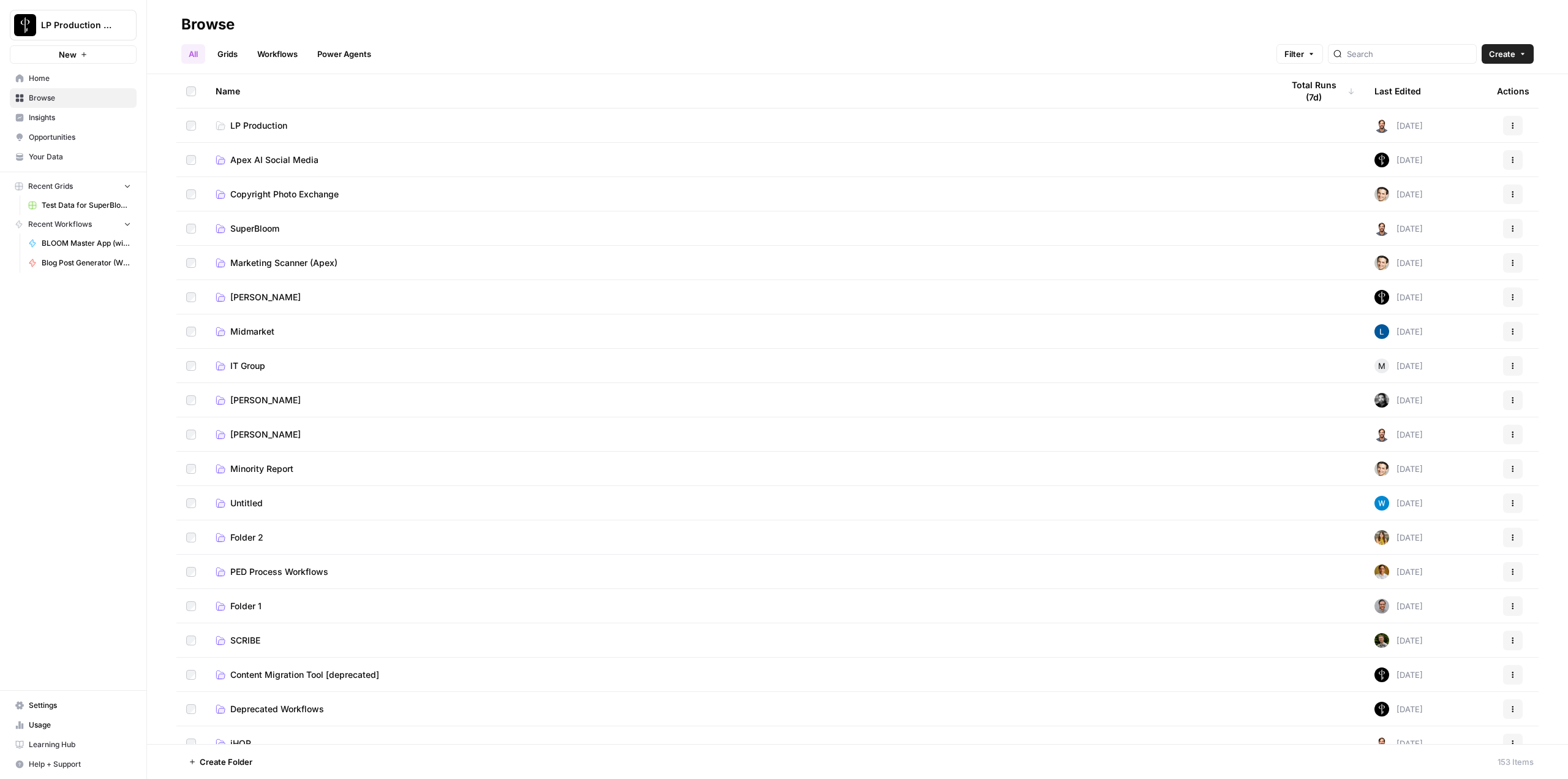
click at [236, 63] on link "Grids" at bounding box center [227, 54] width 35 height 20
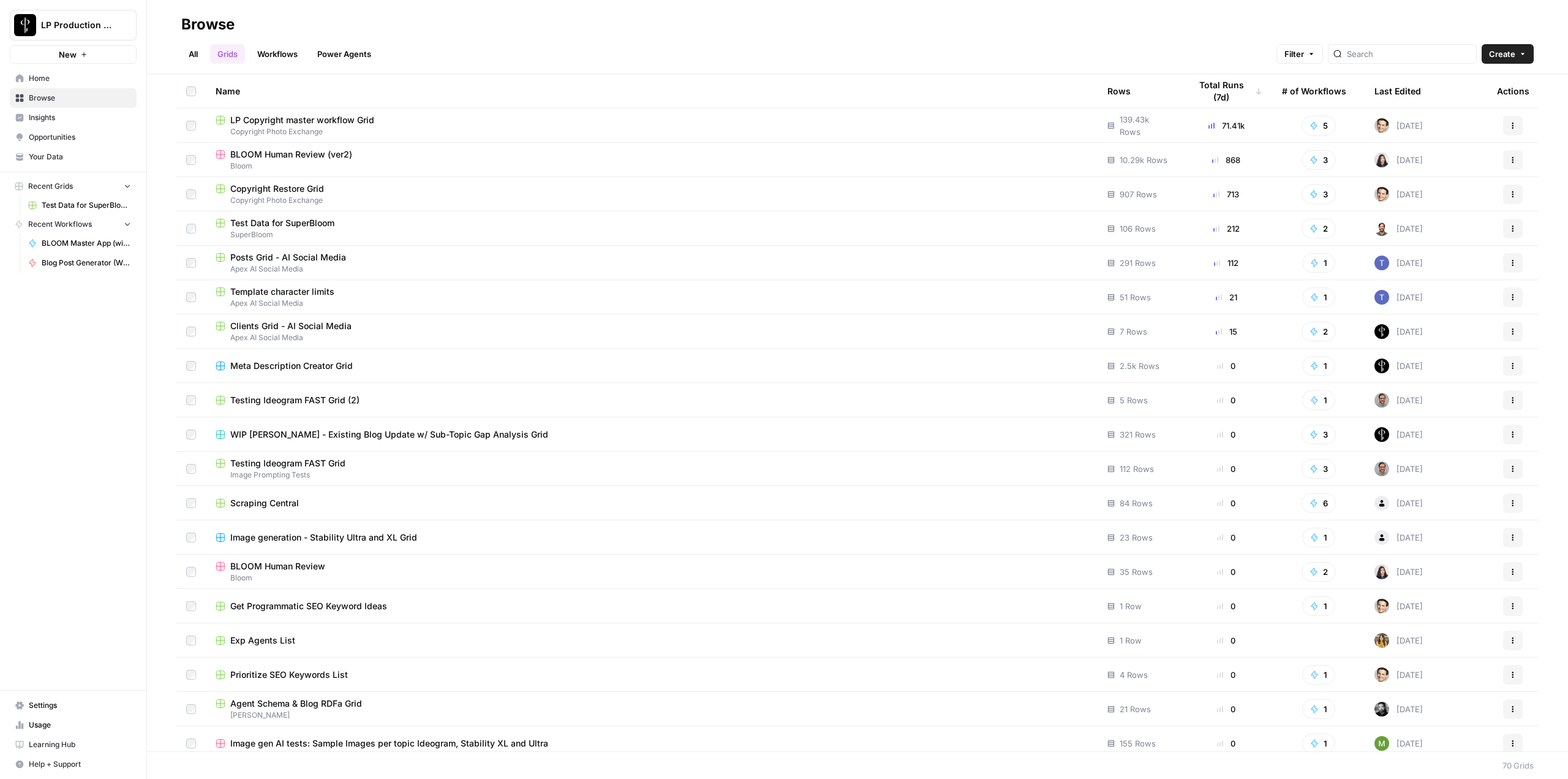
click at [356, 121] on span "LP Copyright master workflow Grid" at bounding box center [302, 120] width 144 height 12
click at [395, 157] on div "BLOOM Human Review (ver2)" at bounding box center [652, 154] width 872 height 12
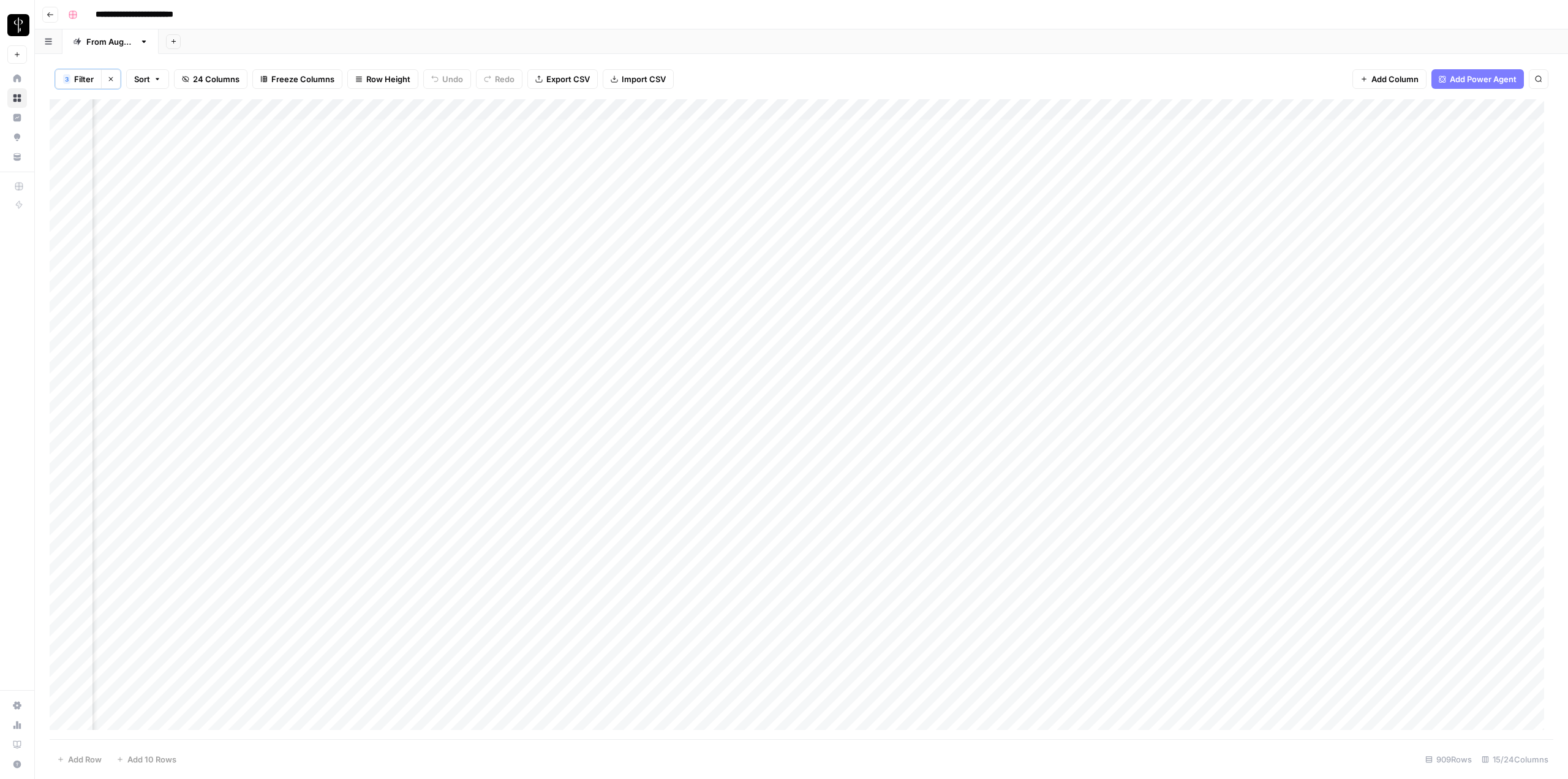
scroll to position [0, 479]
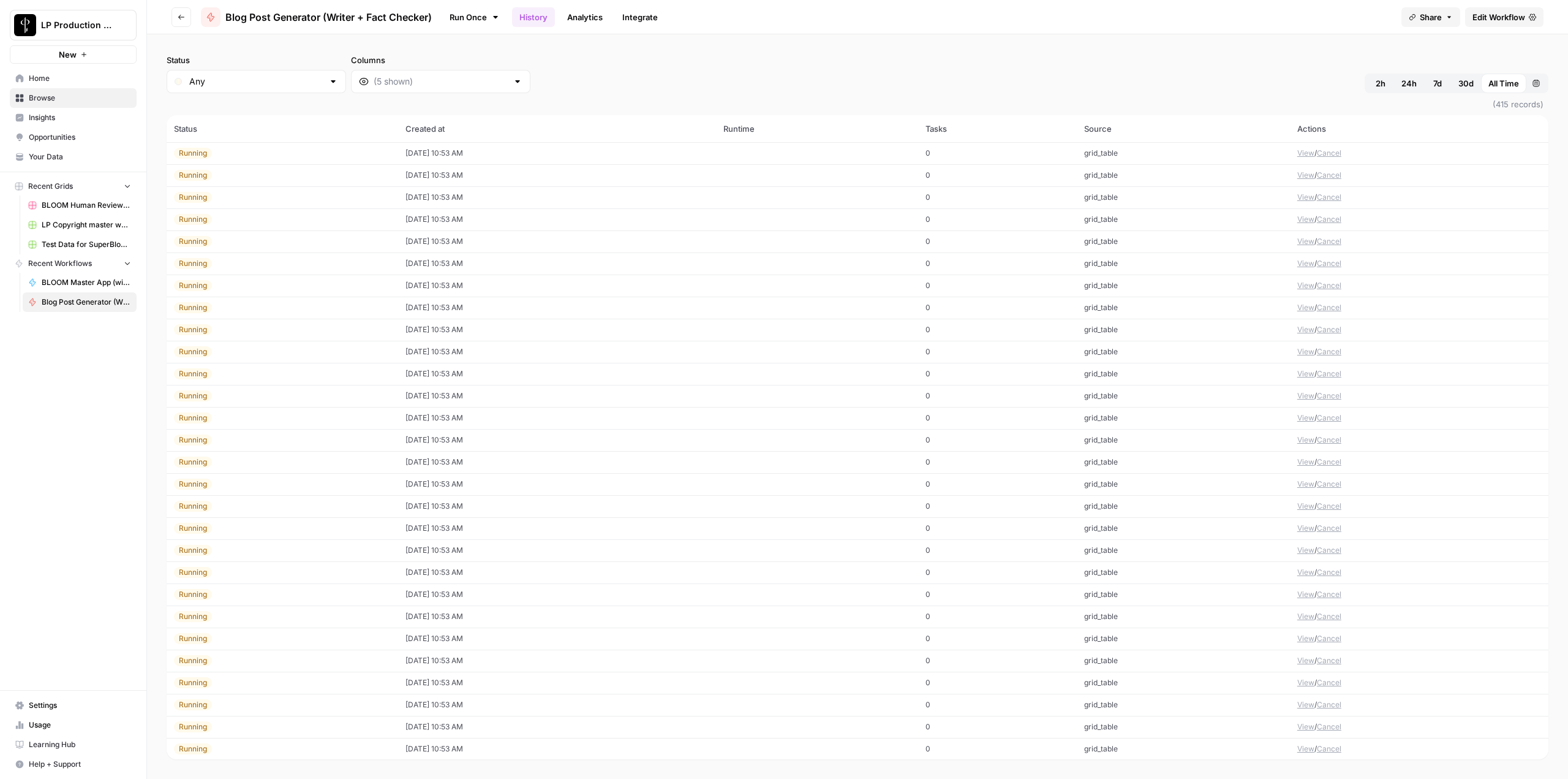
click at [1567, 301] on div "Status Any Columns 2h 24h 7d 30d All Time Custom range (415 records) Status Cre…" at bounding box center [858, 406] width 1421 height 744
